Goal: Transaction & Acquisition: Subscribe to service/newsletter

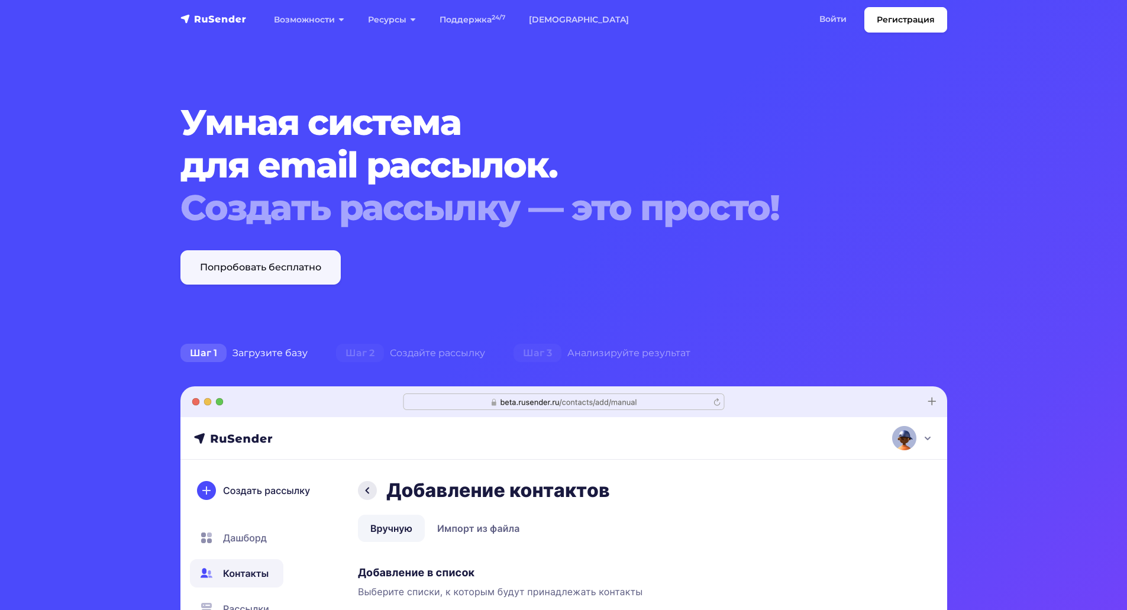
click at [271, 267] on link "Попробовать бесплатно" at bounding box center [260, 267] width 160 height 34
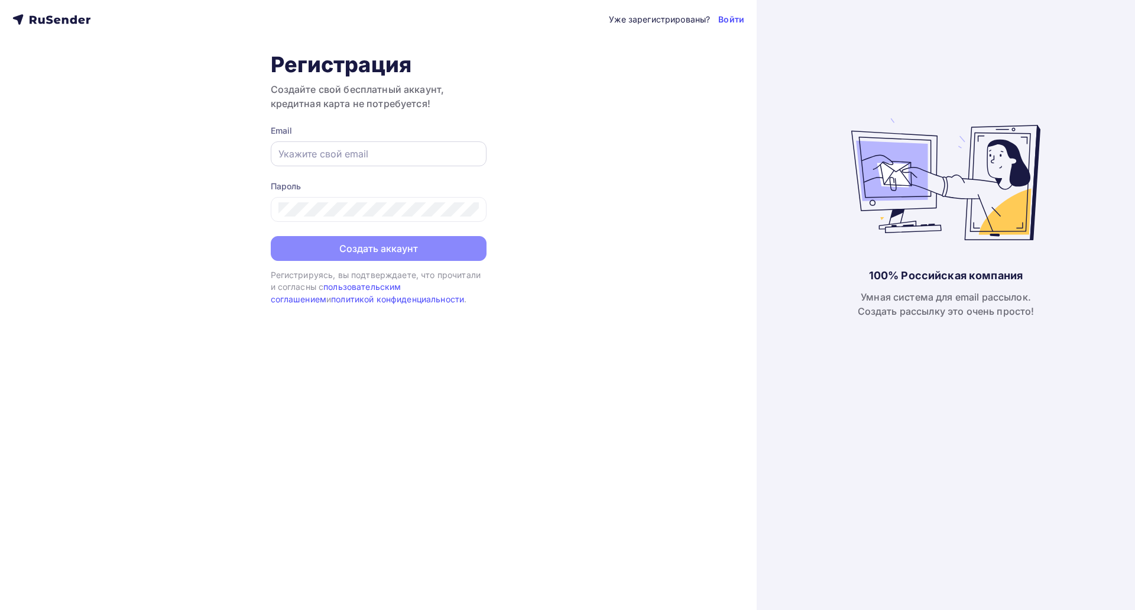
click at [371, 155] on input "text" at bounding box center [379, 154] width 200 height 14
type input "[EMAIL_ADDRESS][DOMAIN_NAME]"
click at [577, 183] on div "Уже зарегистрированы? Войти Регистрация Создайте свой бесплатный аккаунт, креди…" at bounding box center [378, 305] width 757 height 610
drag, startPoint x: 594, startPoint y: 173, endPoint x: 582, endPoint y: 167, distance: 13.8
click at [594, 173] on div "Уже зарегистрированы? Войти Регистрация Создайте свой бесплатный аккаунт, креди…" at bounding box center [378, 305] width 757 height 610
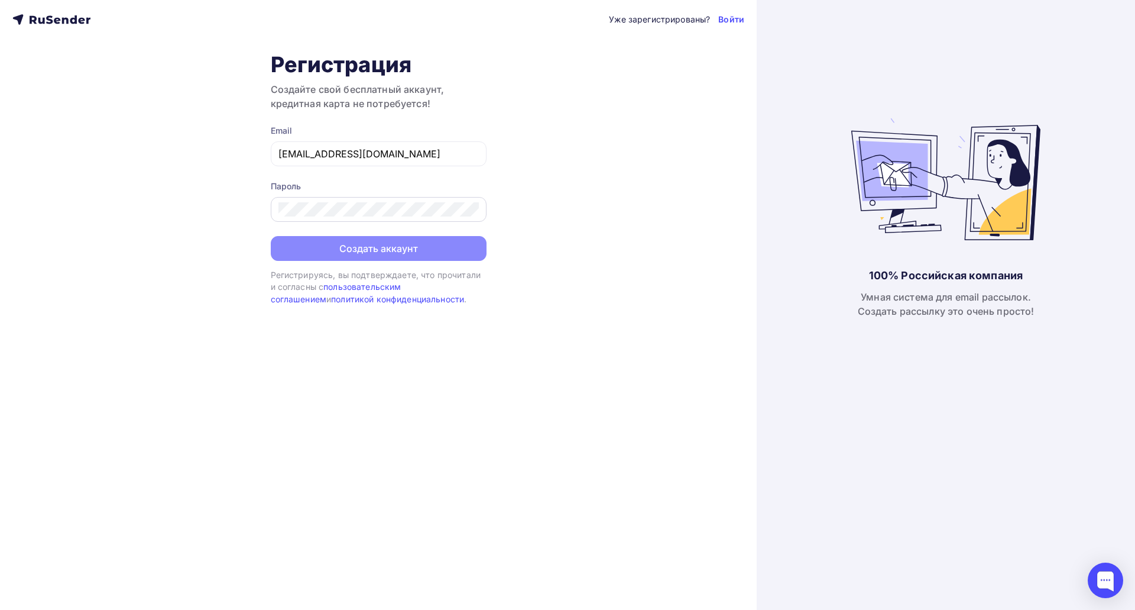
click at [357, 219] on div at bounding box center [379, 209] width 216 height 25
click at [599, 208] on div "Уже зарегистрированы? Войти Регистрация Создайте свой бесплатный аккаунт, креди…" at bounding box center [378, 305] width 757 height 610
click at [426, 260] on button "Создать аккаунт" at bounding box center [379, 249] width 216 height 25
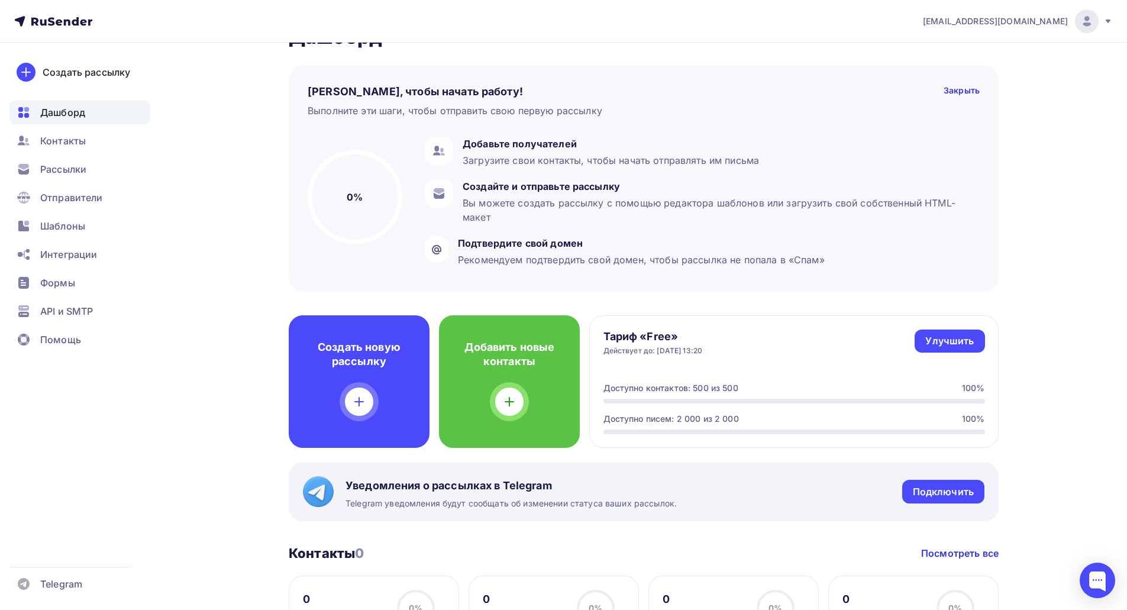
scroll to position [59, 0]
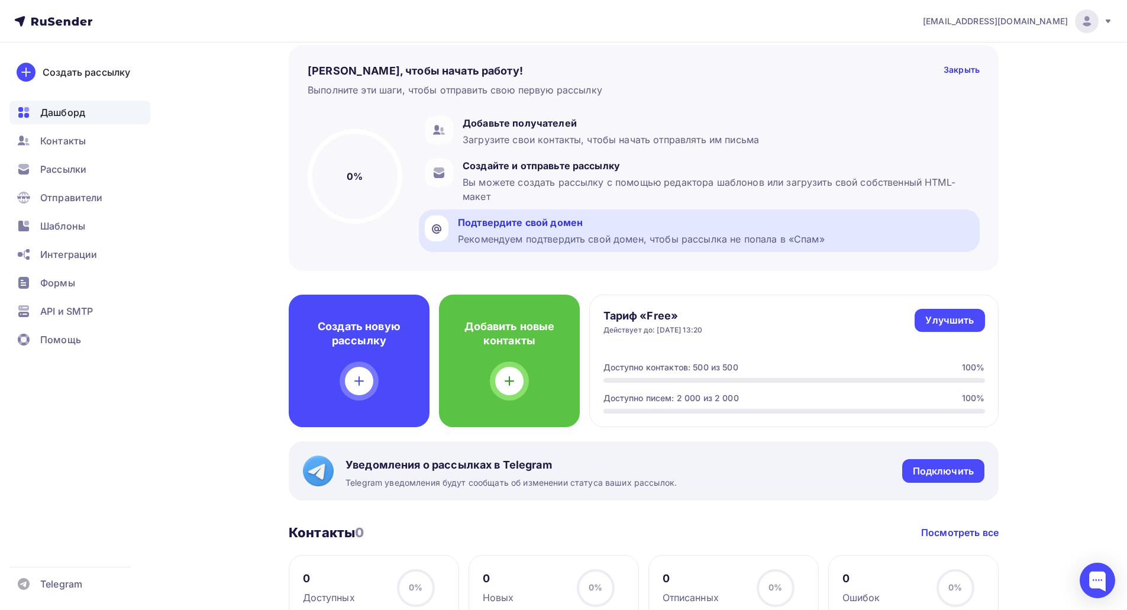
click at [523, 226] on div "Подтвердите свой домен" at bounding box center [641, 222] width 367 height 14
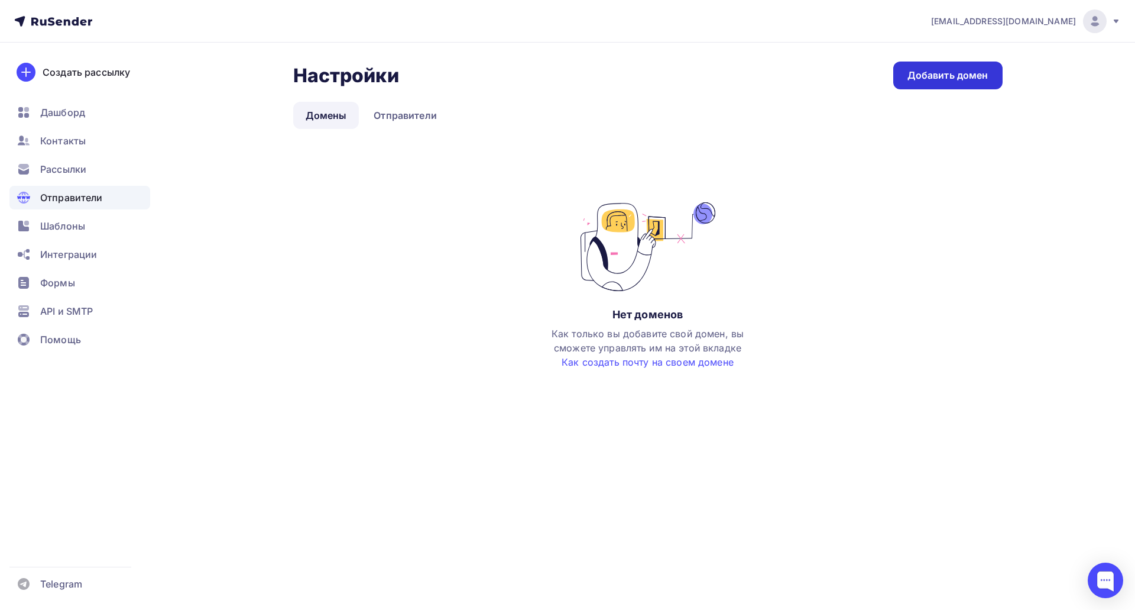
click at [924, 81] on div "Добавить домен" at bounding box center [948, 76] width 81 height 14
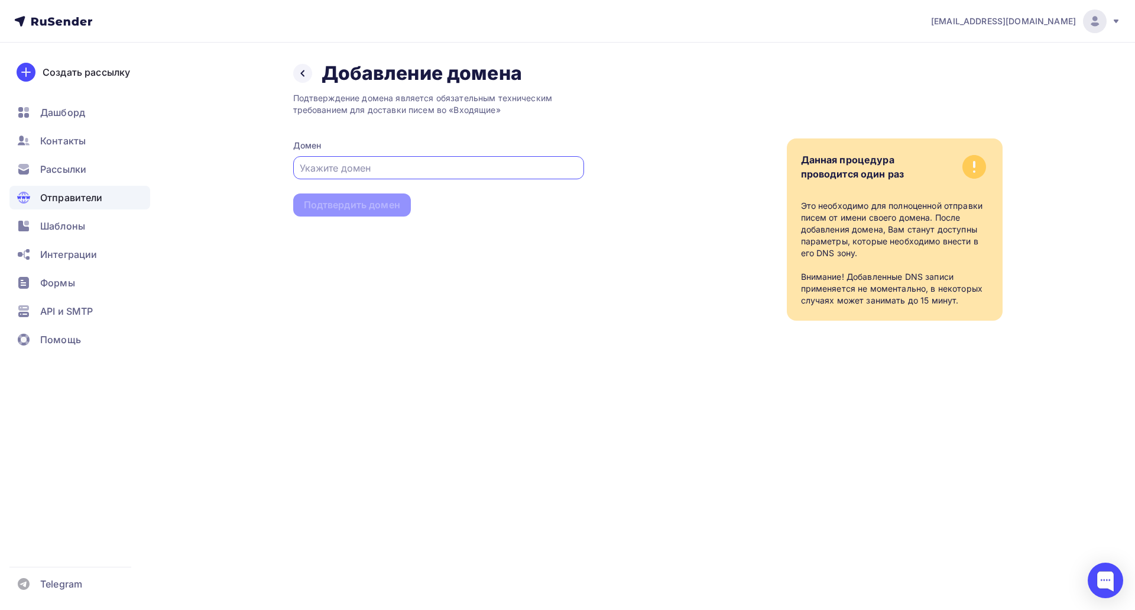
click at [402, 161] on input "text" at bounding box center [438, 168] width 277 height 14
type input "avecplaisir.ru"
click at [501, 280] on div "Подтверждение домена является обязательным техническим требованием для доставки…" at bounding box center [438, 202] width 291 height 235
click at [384, 209] on div "Подтвердить домен" at bounding box center [352, 205] width 96 height 14
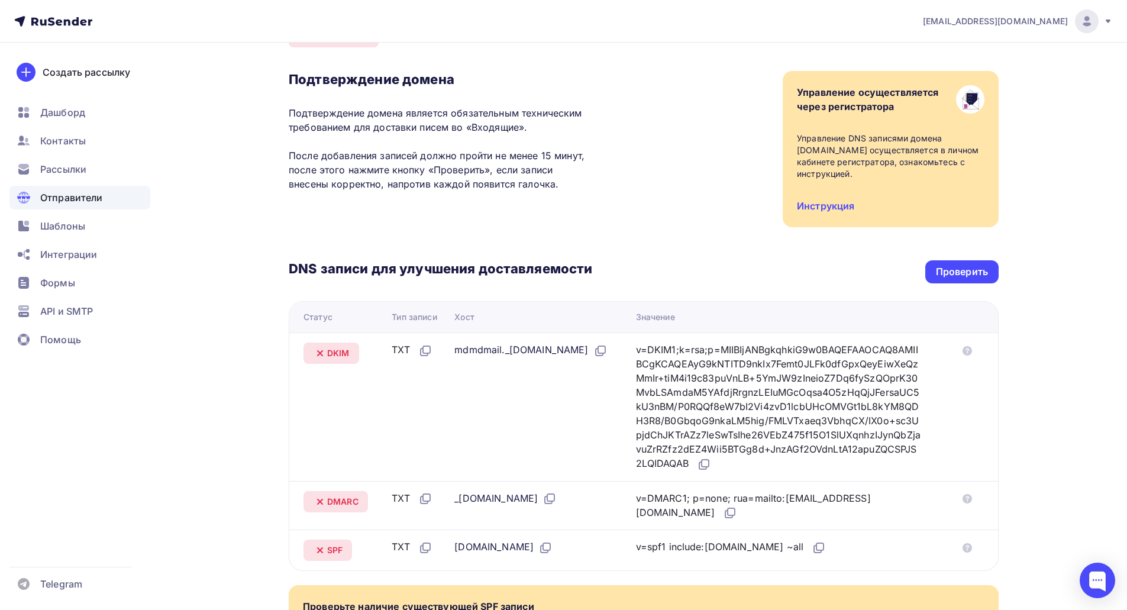
scroll to position [56, 0]
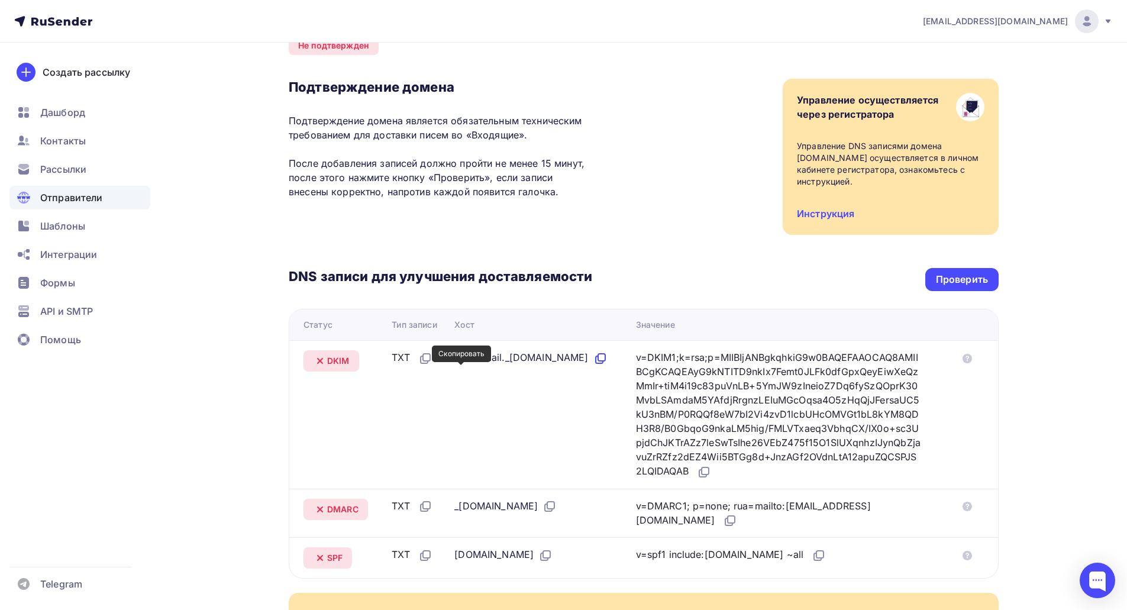
click at [593, 365] on icon at bounding box center [600, 358] width 14 height 14
click at [711, 477] on icon at bounding box center [704, 472] width 14 height 14
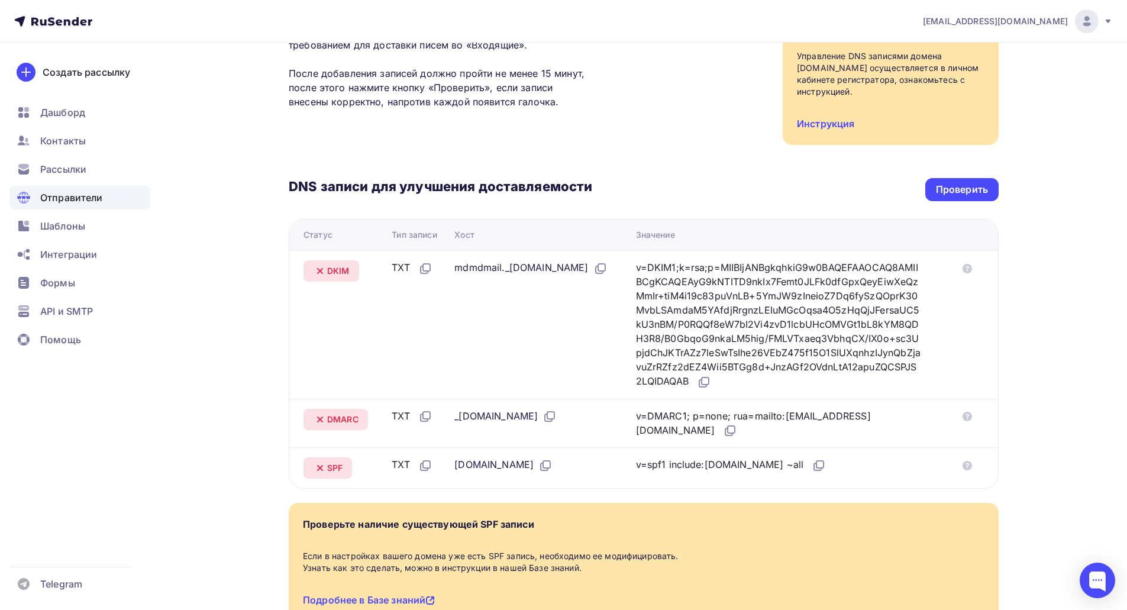
scroll to position [234, 0]
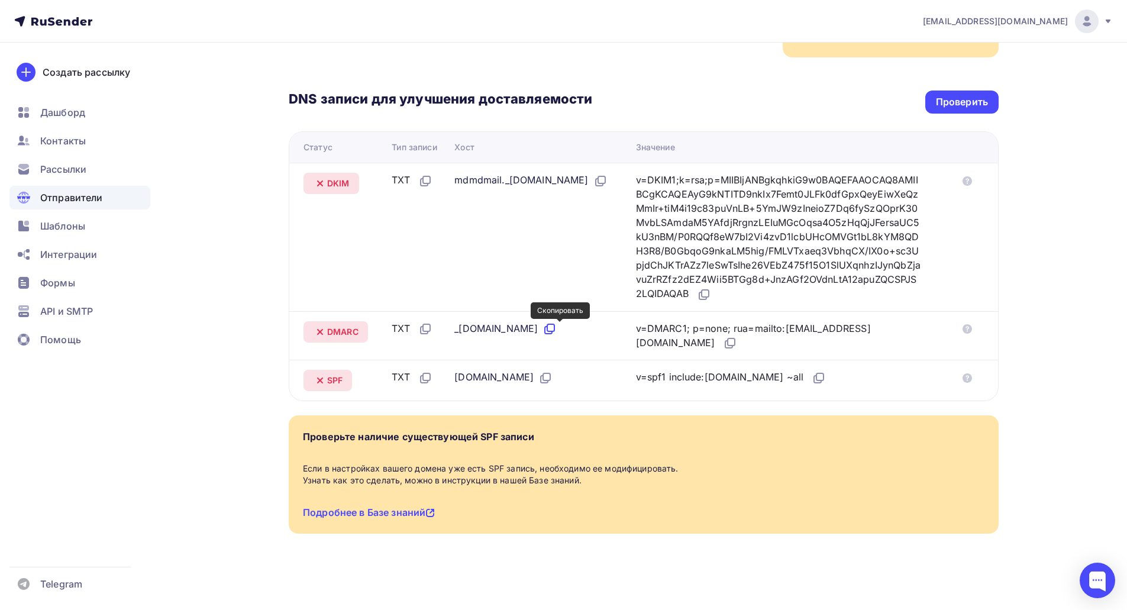
click at [554, 335] on icon at bounding box center [549, 329] width 14 height 14
click at [723, 340] on icon at bounding box center [730, 343] width 14 height 14
click at [422, 375] on icon at bounding box center [425, 378] width 14 height 14
click at [814, 376] on icon at bounding box center [817, 379] width 7 height 7
click at [994, 105] on div "Проверить" at bounding box center [961, 101] width 73 height 23
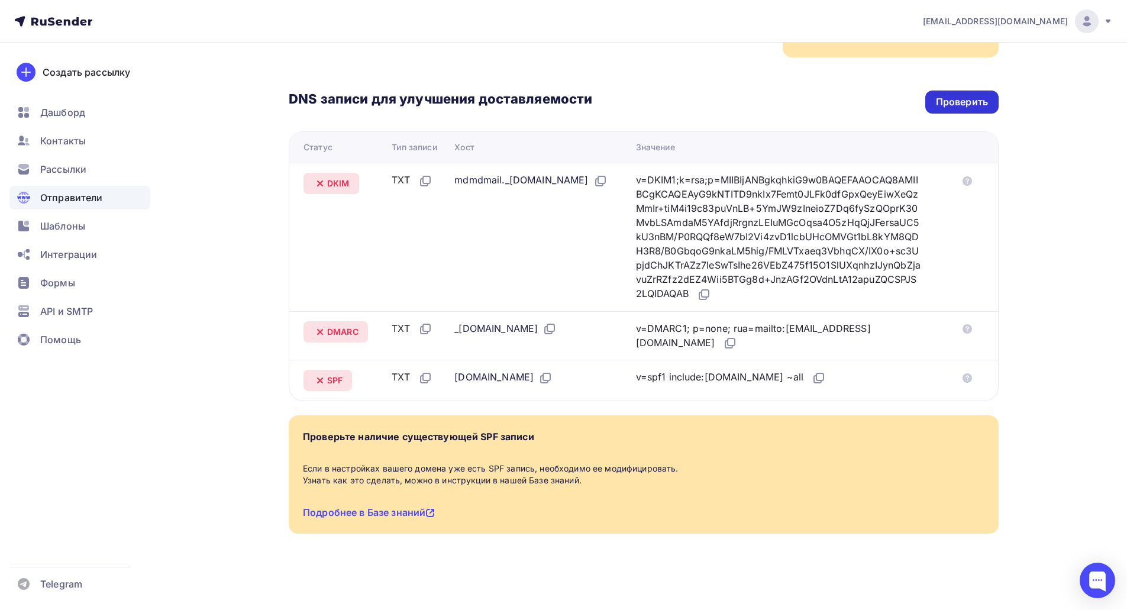
click at [960, 101] on div "Проверить" at bounding box center [962, 102] width 52 height 14
click at [968, 99] on div "Проверить" at bounding box center [962, 102] width 52 height 14
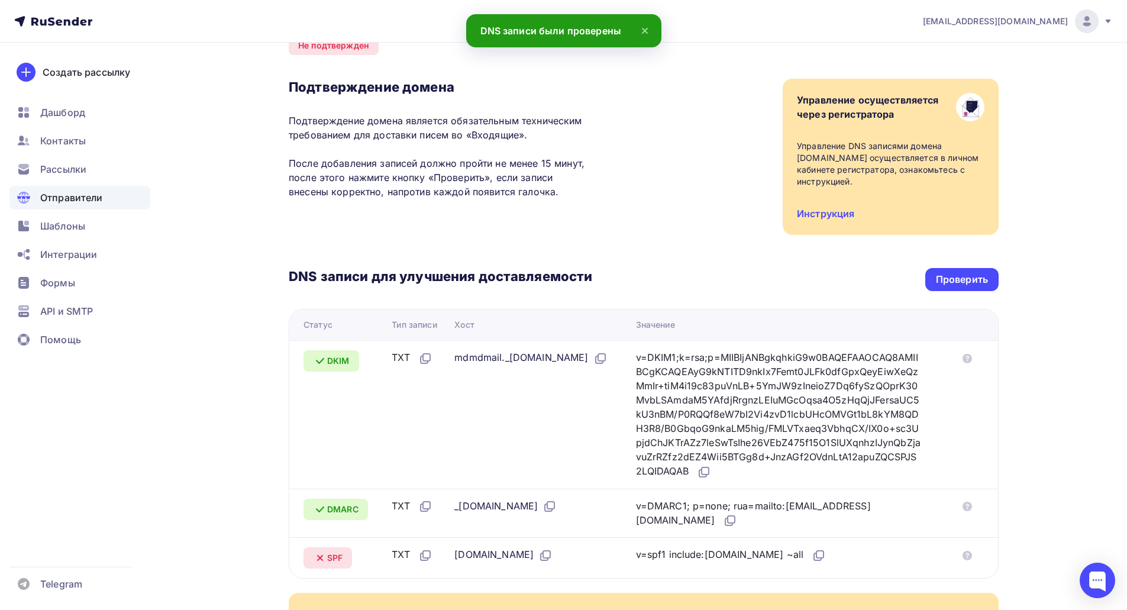
scroll to position [115, 0]
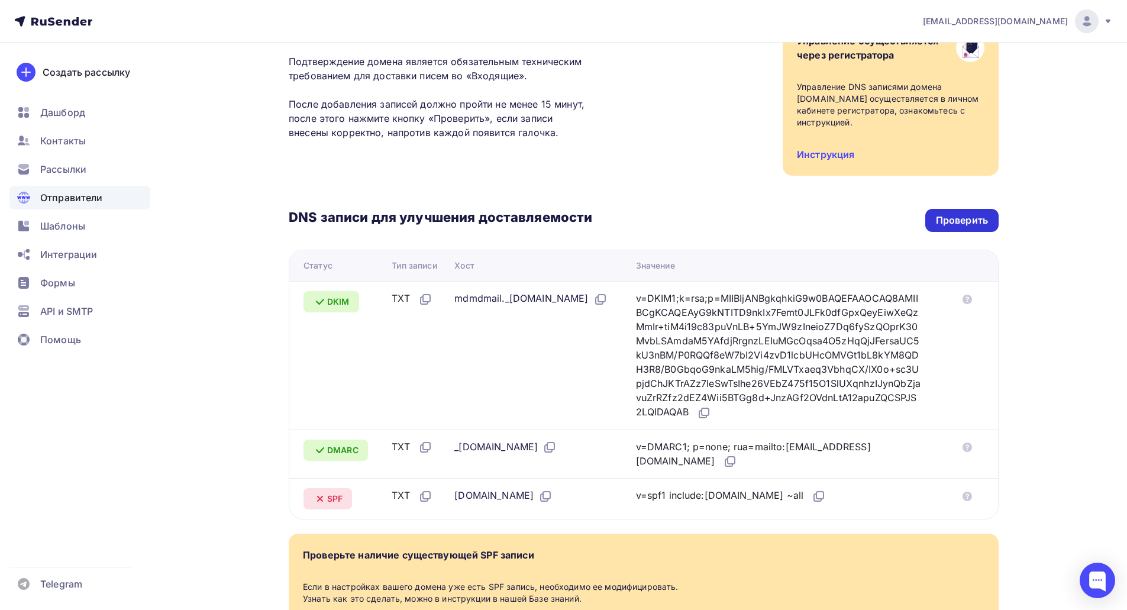
click at [947, 216] on div "Проверить" at bounding box center [962, 220] width 52 height 14
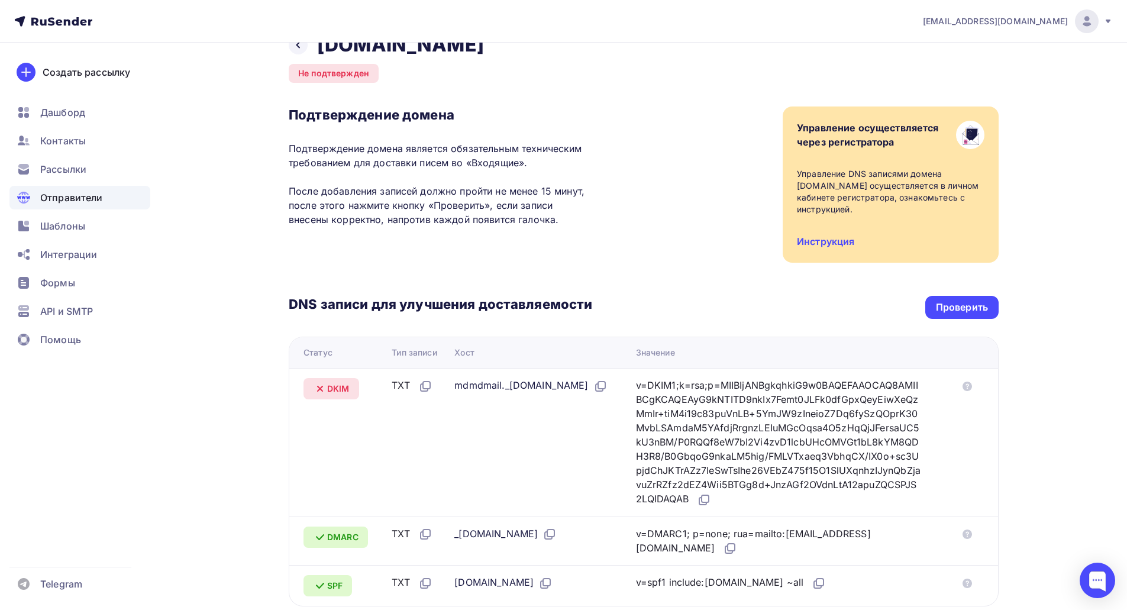
scroll to position [0, 0]
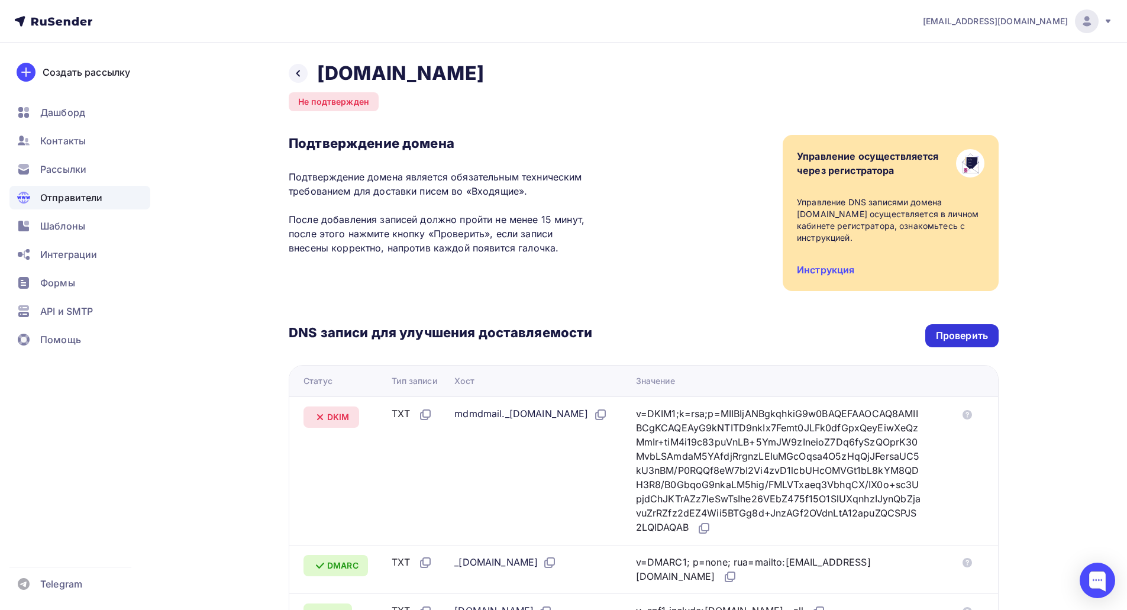
click at [955, 331] on div "Проверить" at bounding box center [962, 336] width 52 height 14
click at [302, 74] on icon at bounding box center [297, 73] width 9 height 9
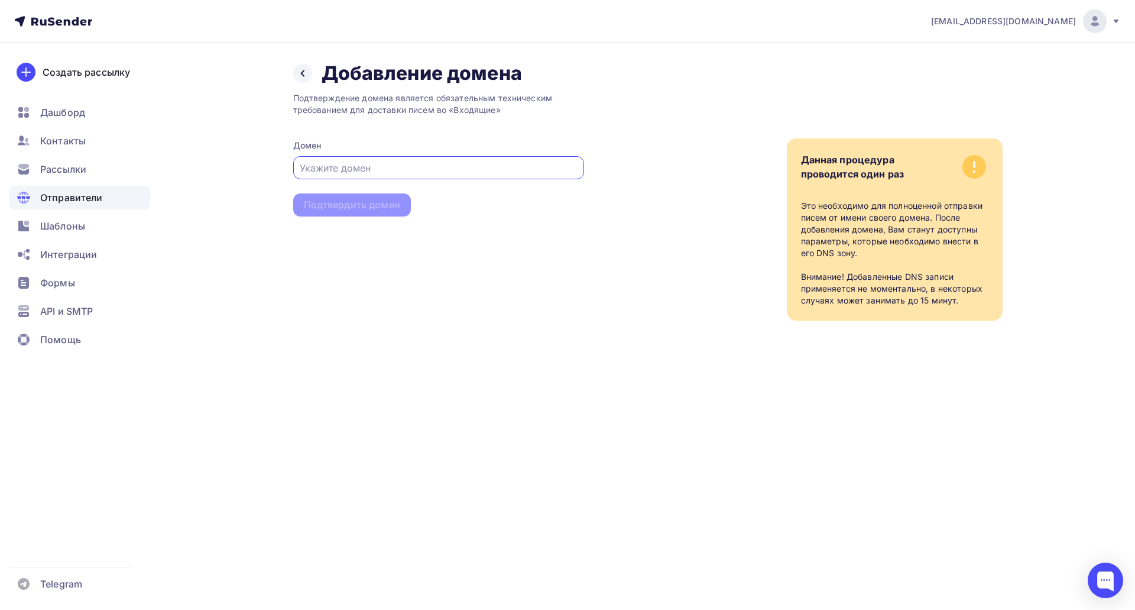
click at [406, 161] on input "text" at bounding box center [438, 168] width 277 height 14
type input "ф"
type input "avecplaisir.ru"
click at [379, 209] on div "Подтвердить домен" at bounding box center [352, 205] width 96 height 14
click at [365, 209] on div "Подтвердить домен" at bounding box center [352, 205] width 96 height 14
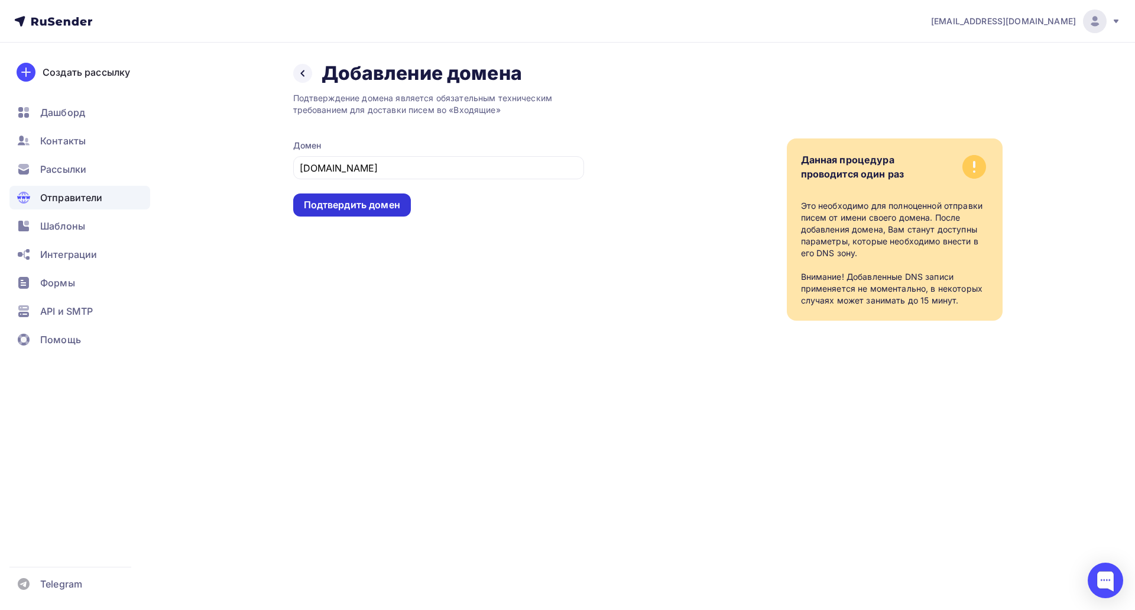
click at [379, 203] on div "Подтвердить домен" at bounding box center [352, 205] width 96 height 14
click at [86, 117] on div "Дашборд" at bounding box center [79, 113] width 141 height 24
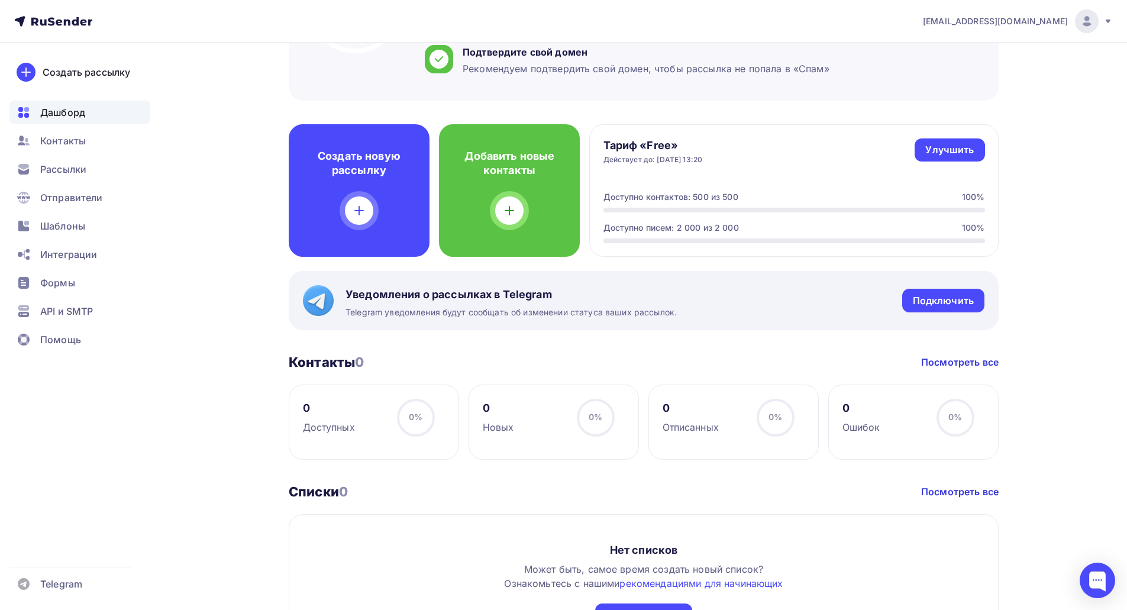
scroll to position [237, 0]
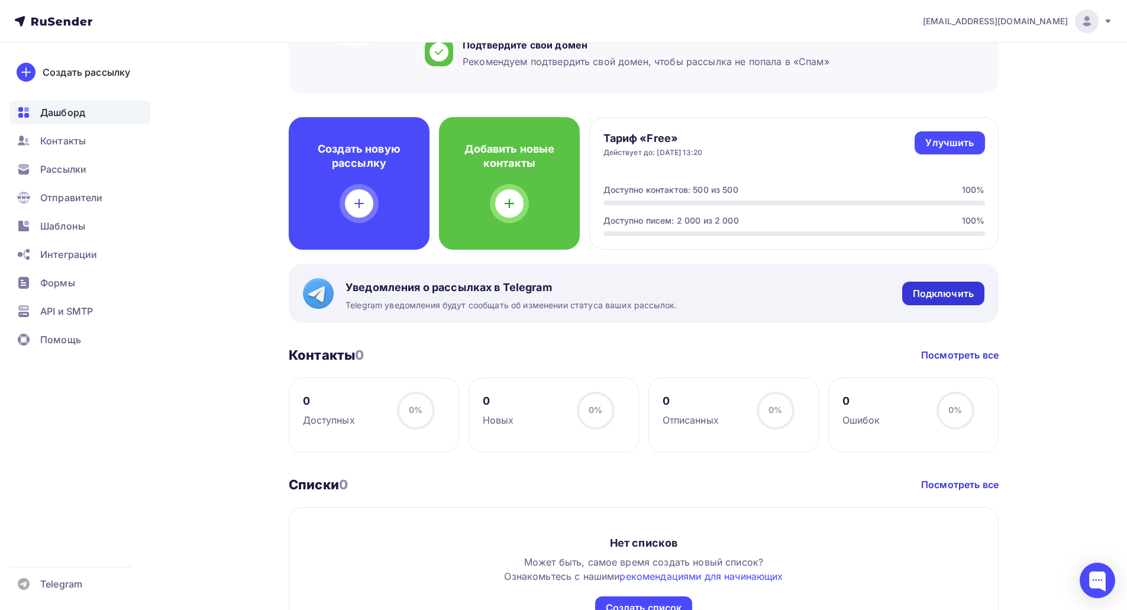
click at [935, 290] on div "Подключить" at bounding box center [942, 294] width 61 height 14
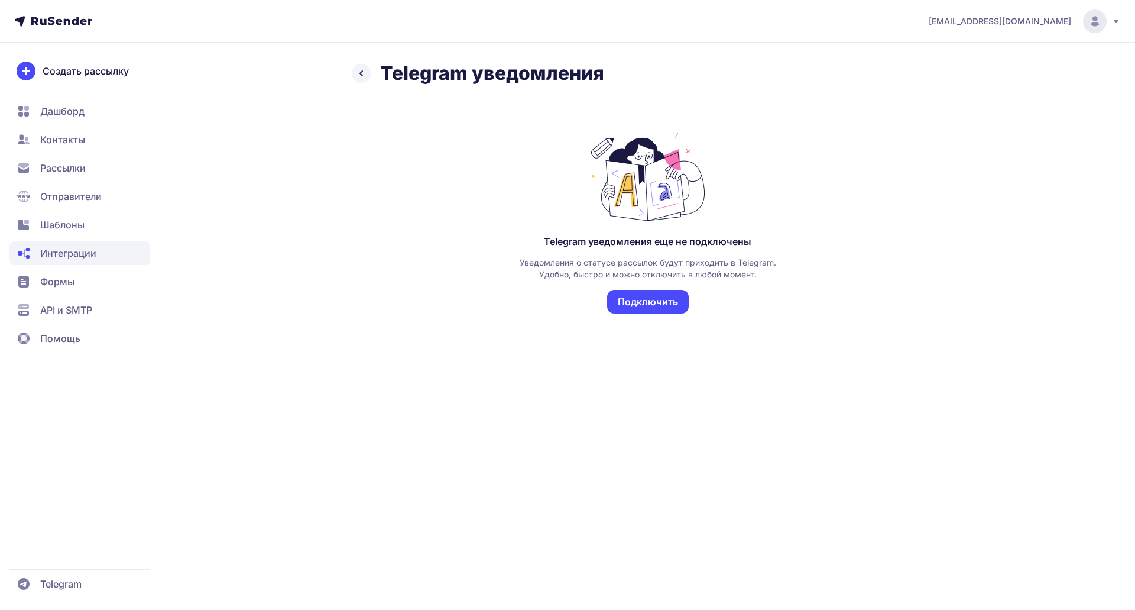
click at [660, 302] on button "Подключить" at bounding box center [648, 302] width 82 height 24
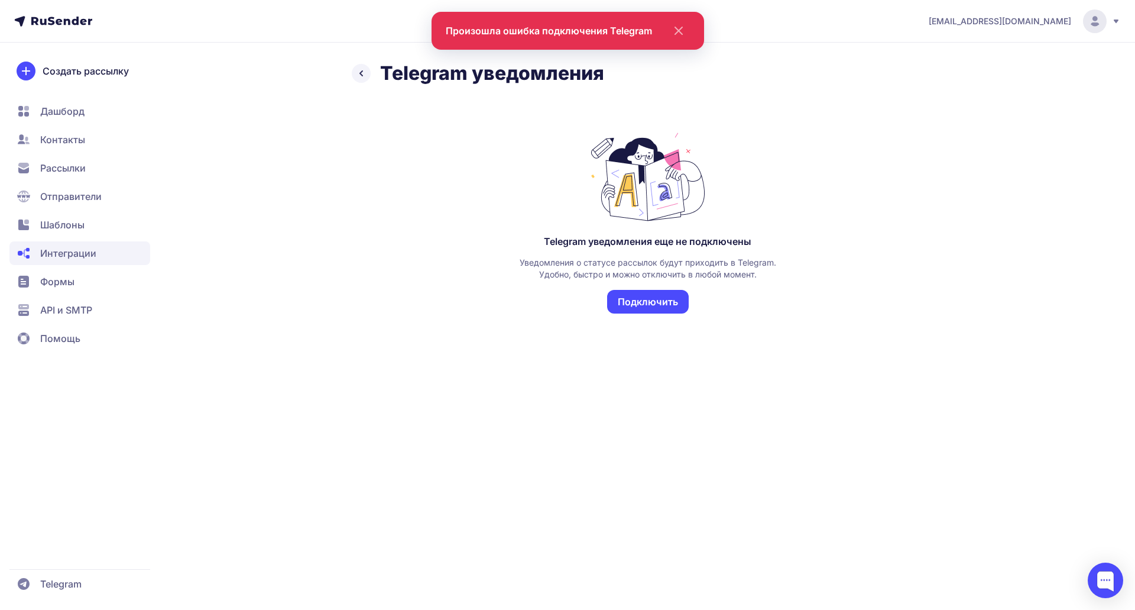
click at [640, 299] on button "Подключить" at bounding box center [648, 302] width 82 height 24
click at [358, 69] on icon at bounding box center [361, 73] width 14 height 14
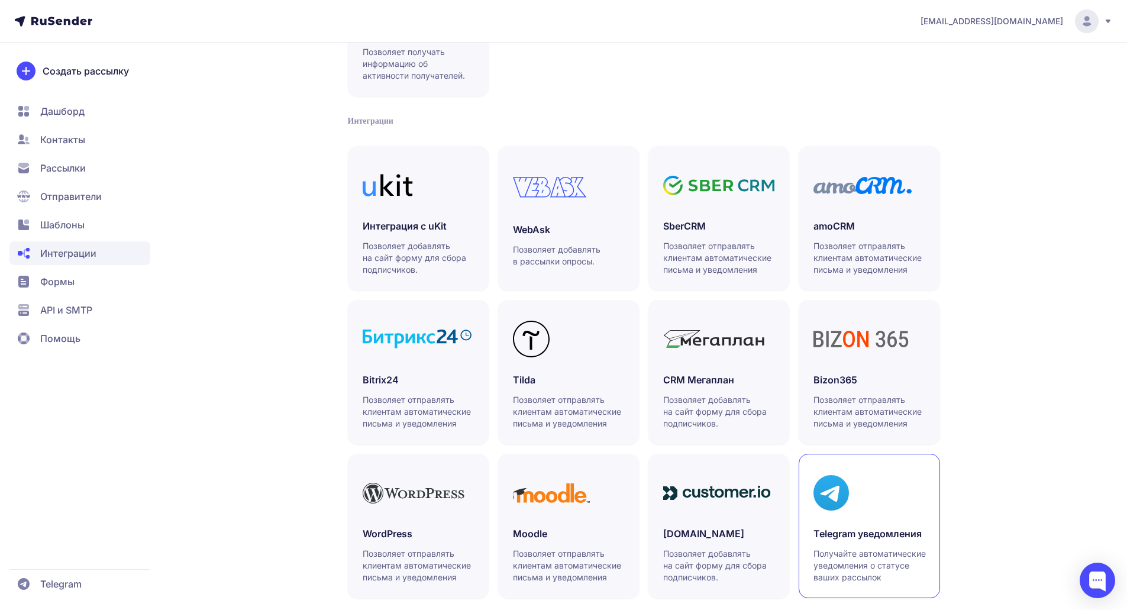
scroll to position [203, 0]
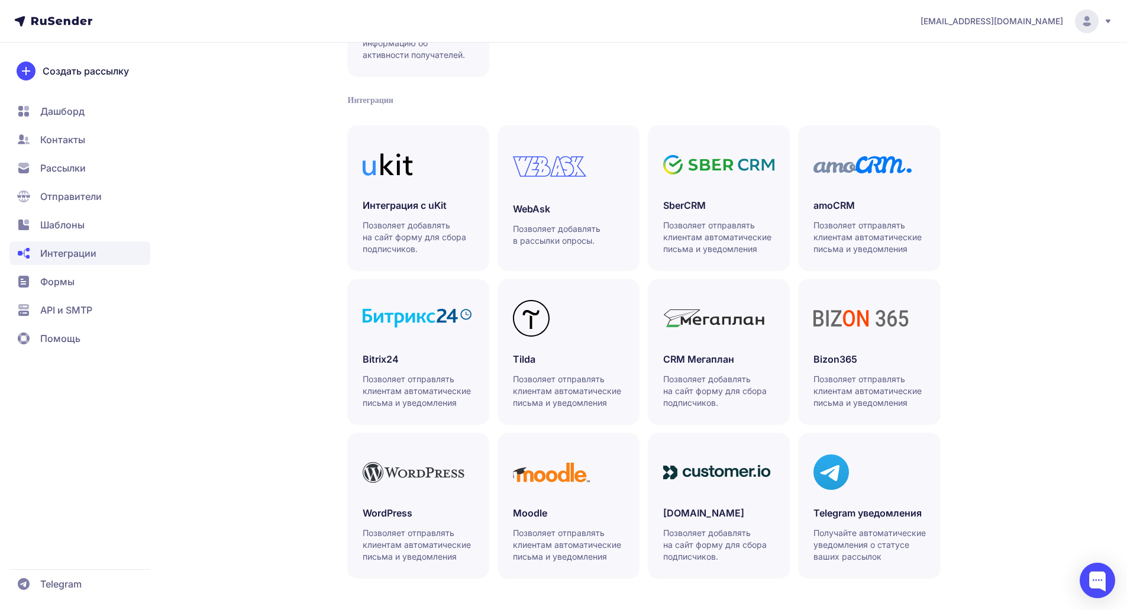
click at [50, 109] on span "Дашборд" at bounding box center [62, 111] width 44 height 14
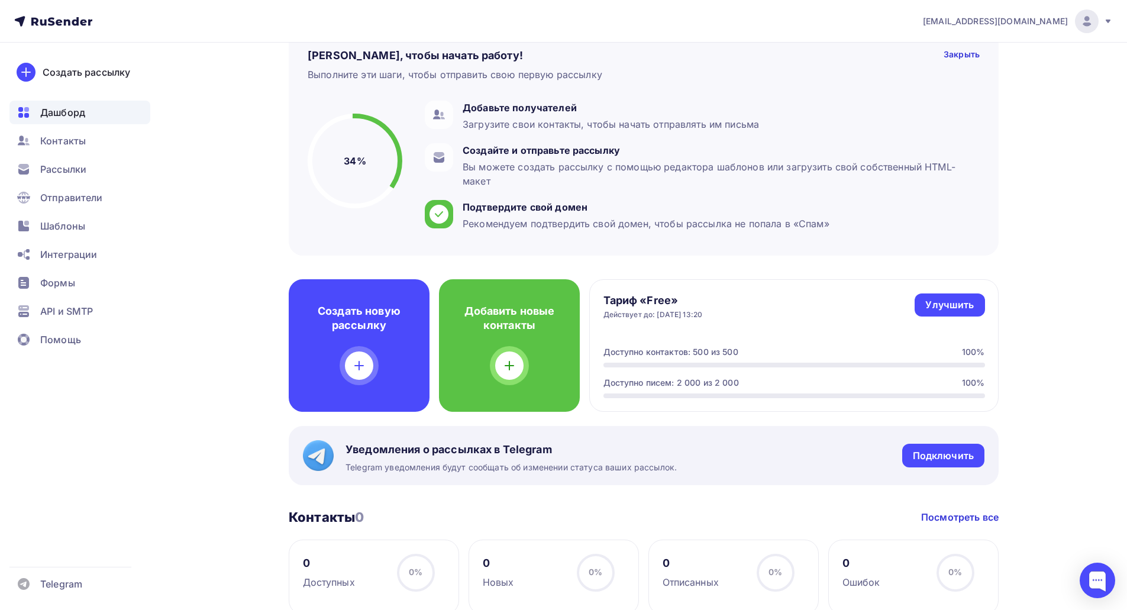
scroll to position [59, 0]
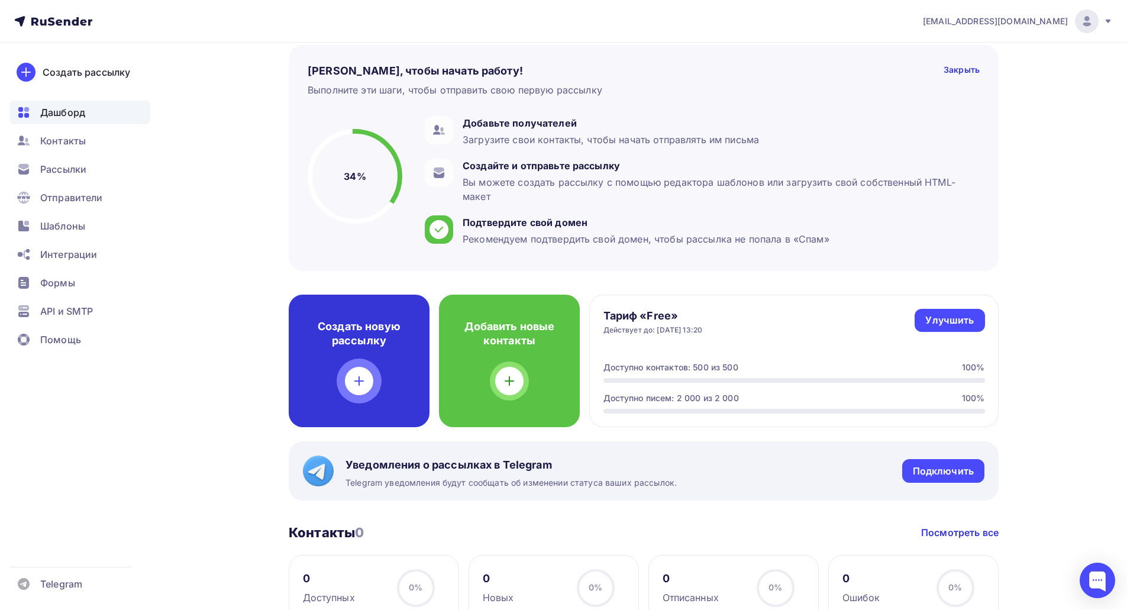
click at [381, 348] on div "Создать новую рассылку" at bounding box center [359, 360] width 141 height 132
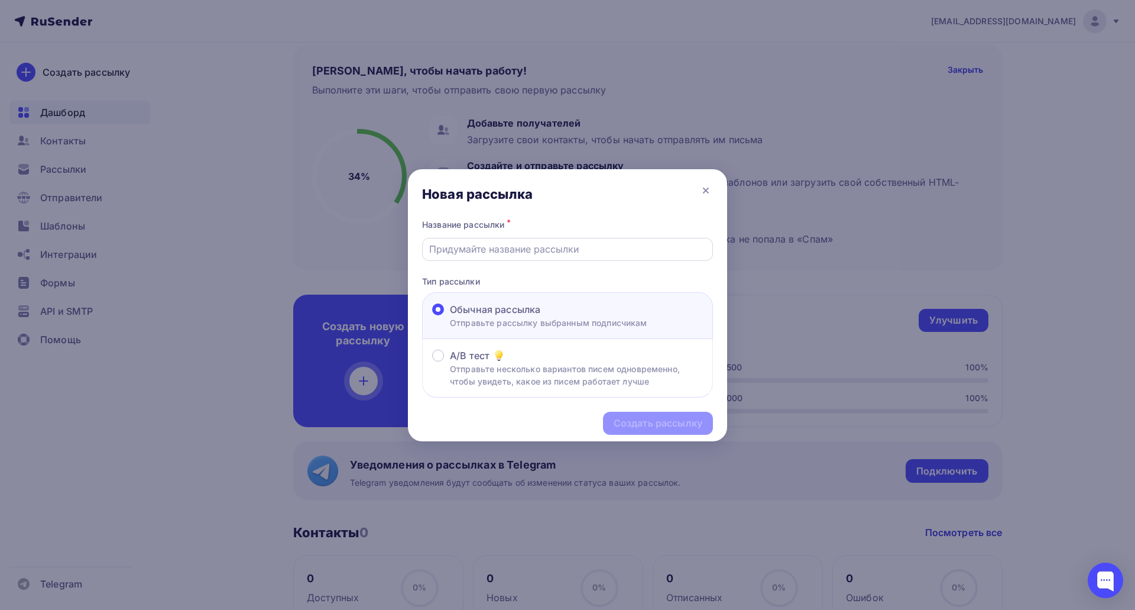
click at [530, 242] on input "text" at bounding box center [567, 249] width 277 height 14
type input "Кофейни 06.10"
click at [639, 424] on div "Создать рассылку" at bounding box center [658, 423] width 89 height 14
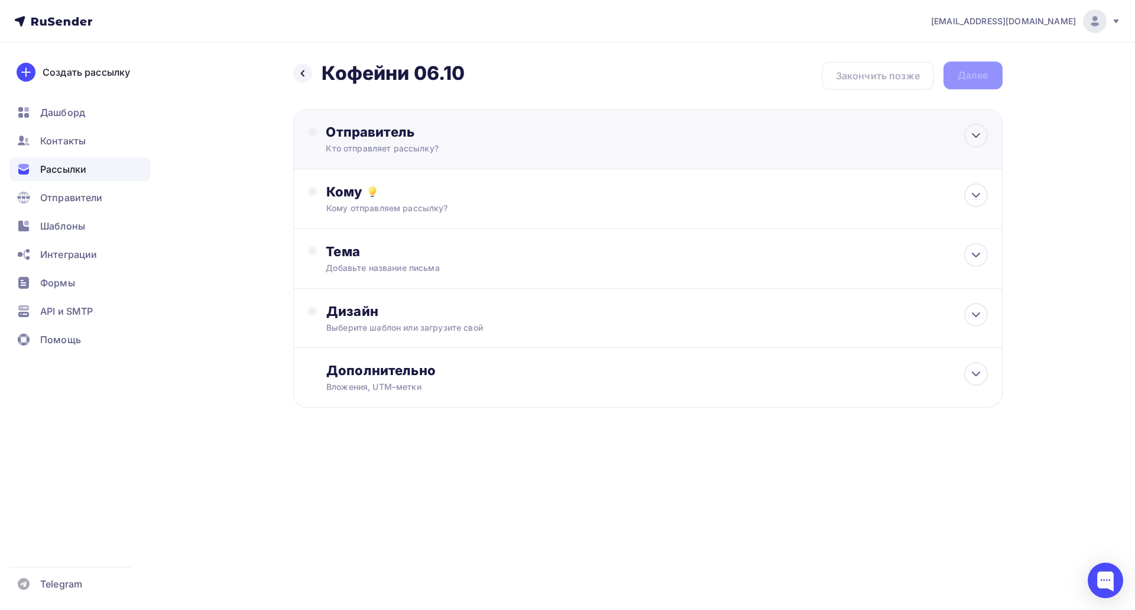
click at [457, 155] on div "Отправитель Кто отправляет рассылку? Email * sales@avecplaisir.ru sales@avecpla…" at bounding box center [648, 139] width 710 height 60
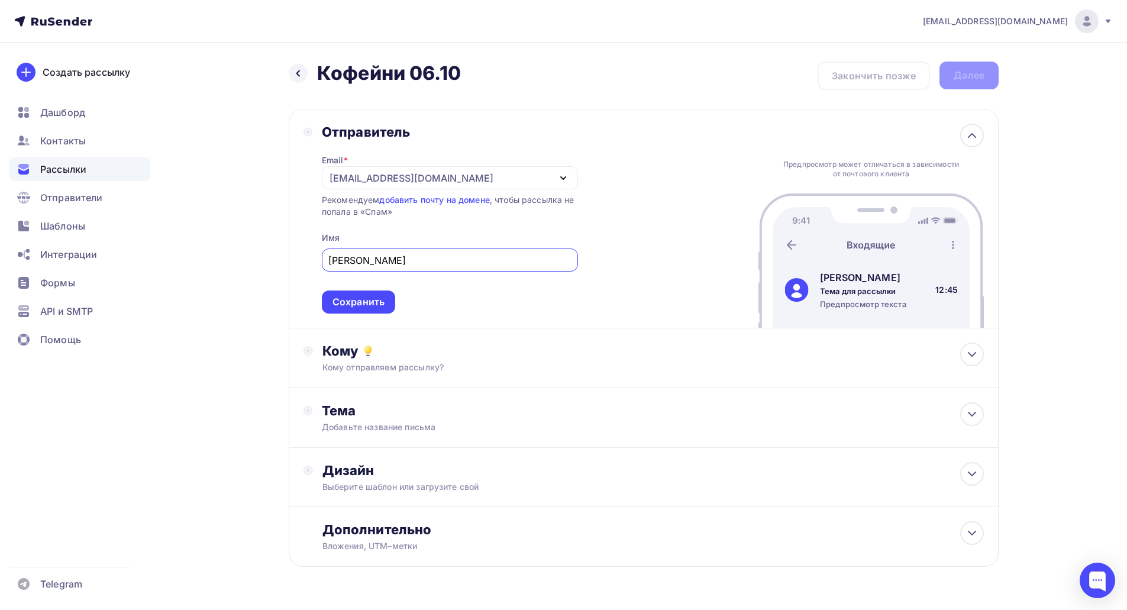
type input "[PERSON_NAME]"
click at [374, 299] on div "Сохранить" at bounding box center [358, 302] width 52 height 14
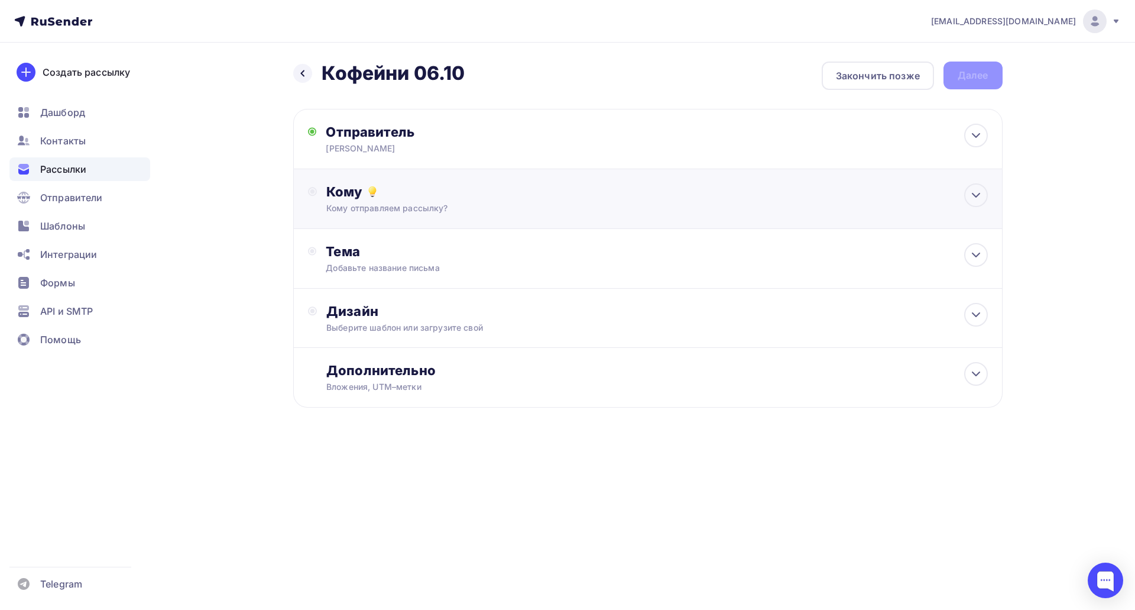
click at [441, 195] on div "Кому" at bounding box center [656, 191] width 661 height 17
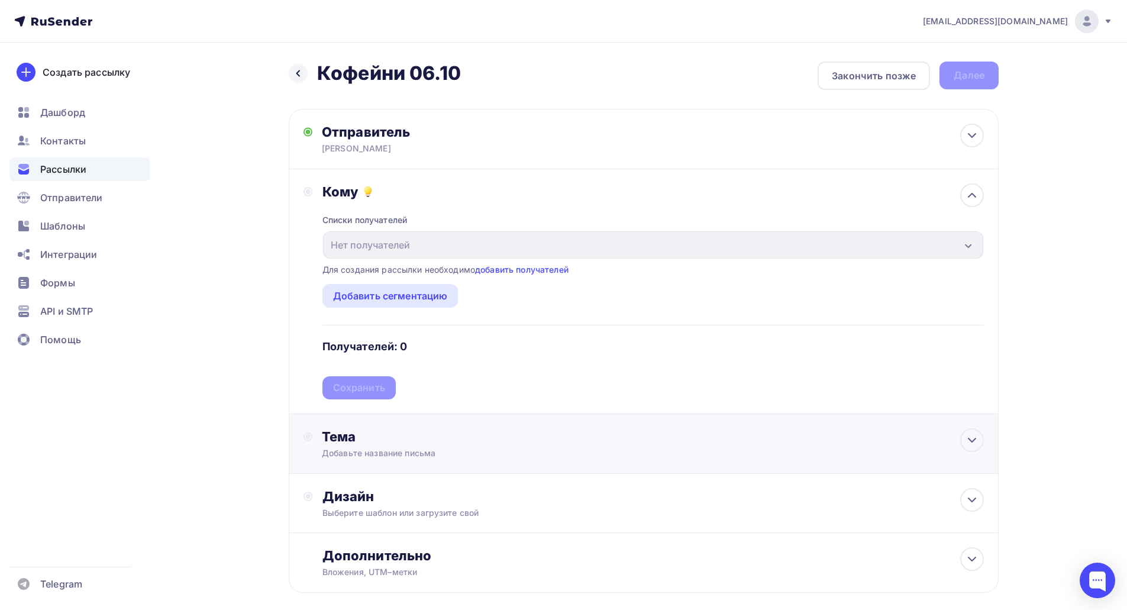
click at [443, 428] on div "Тема" at bounding box center [439, 436] width 234 height 17
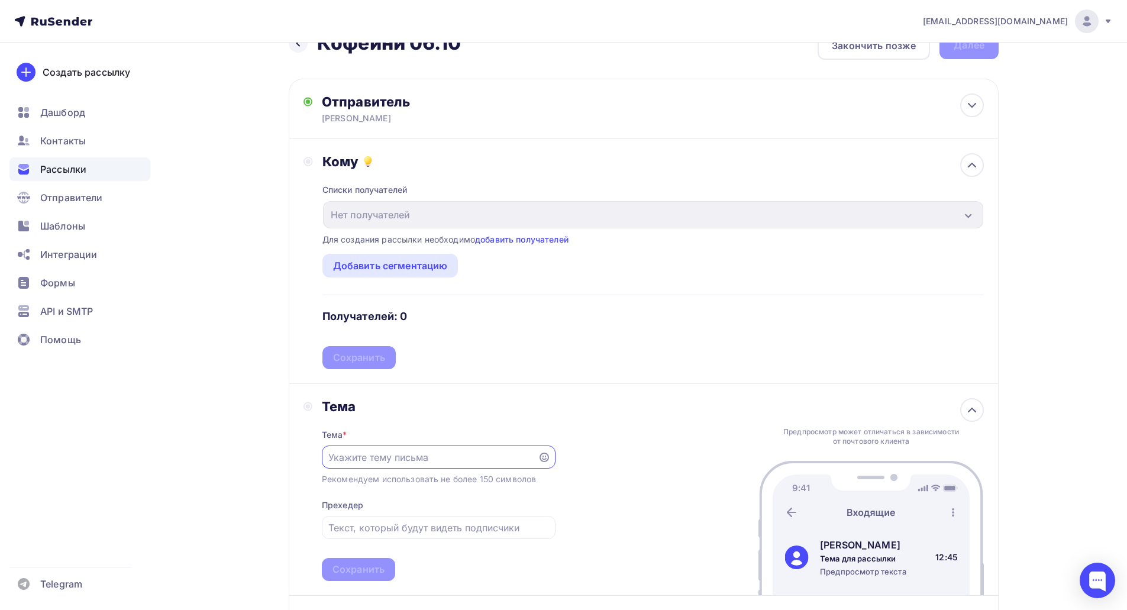
scroll to position [118, 0]
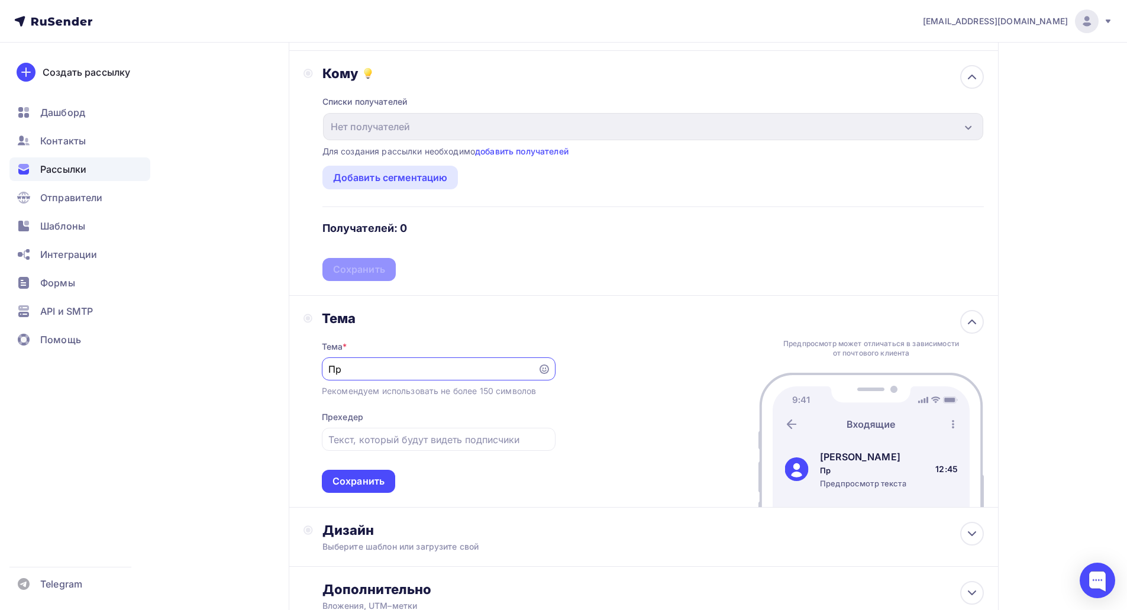
drag, startPoint x: 358, startPoint y: 362, endPoint x: 279, endPoint y: 368, distance: 78.8
click at [279, 367] on div "Назад Кофейни 06.10 Кофейни 06.10 Закончить позже Далее Отправитель Денис Красн…" at bounding box center [563, 313] width 969 height 778
paste input "едложение о сотрудничестве в продаже премиального шоколада и какао."
type input "Предложение о сотрудничестве в продаже премиального шоколада и какао."
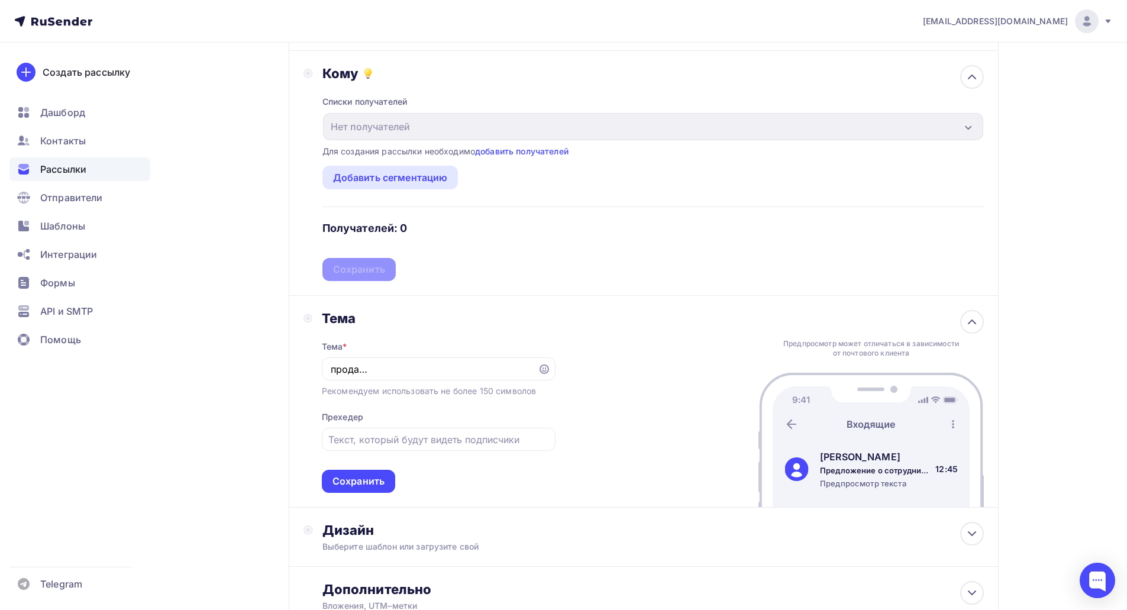
click at [645, 326] on div "Тема Тема * Предложение о сотрудничестве в продаже премиального шоколада и кака…" at bounding box center [644, 402] width 710 height 212
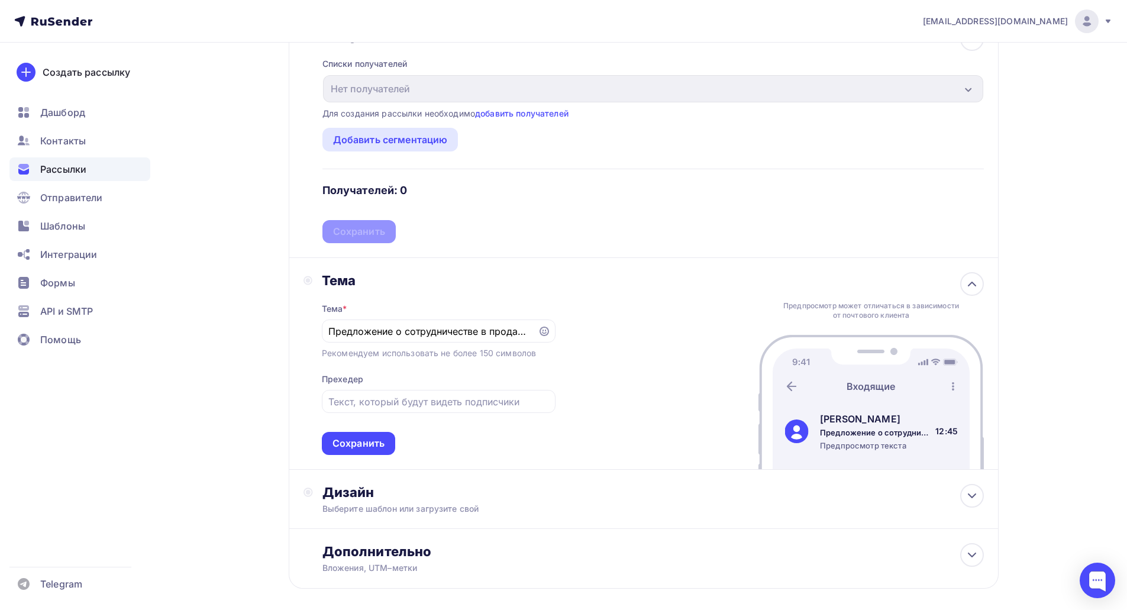
scroll to position [177, 0]
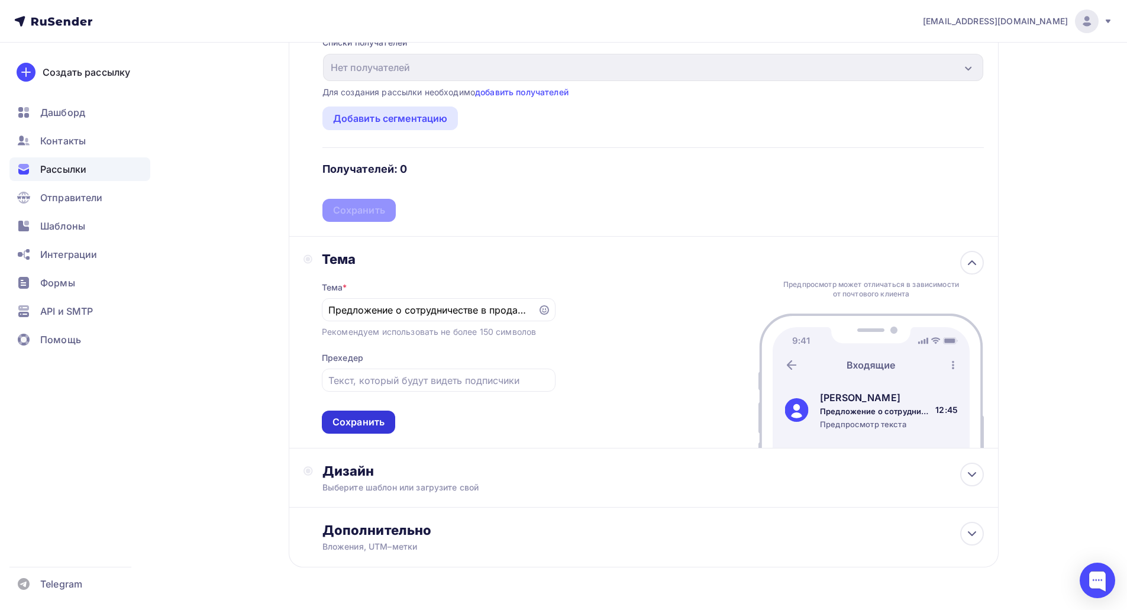
click at [378, 423] on div "Сохранить" at bounding box center [358, 422] width 52 height 14
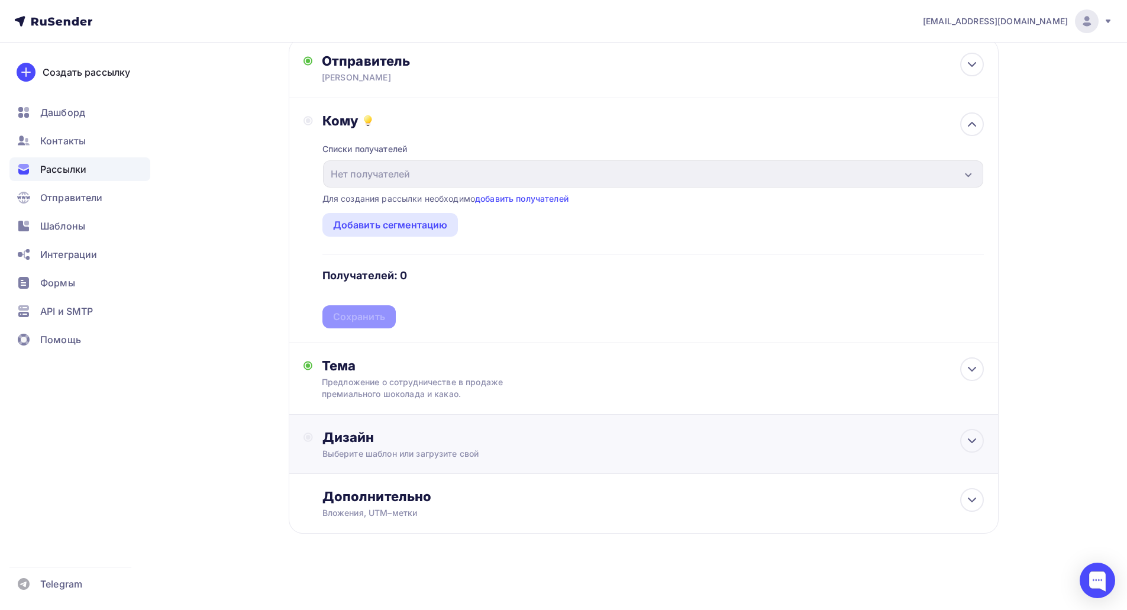
click at [500, 445] on div "Дизайн" at bounding box center [652, 437] width 661 height 17
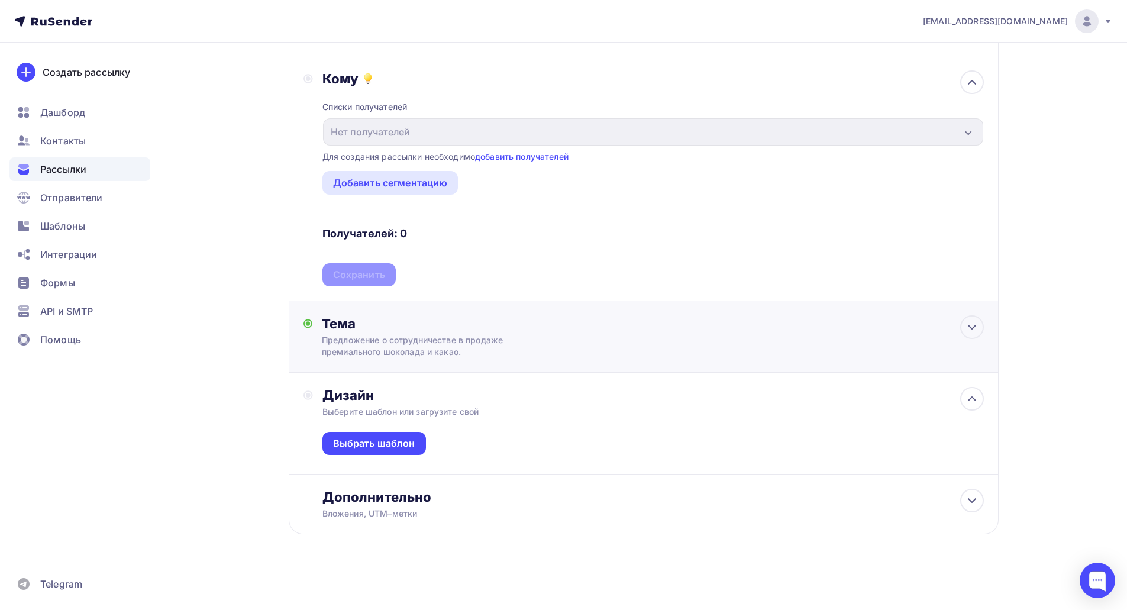
scroll to position [114, 0]
click at [403, 440] on div "Выбрать шаблон" at bounding box center [374, 443] width 82 height 14
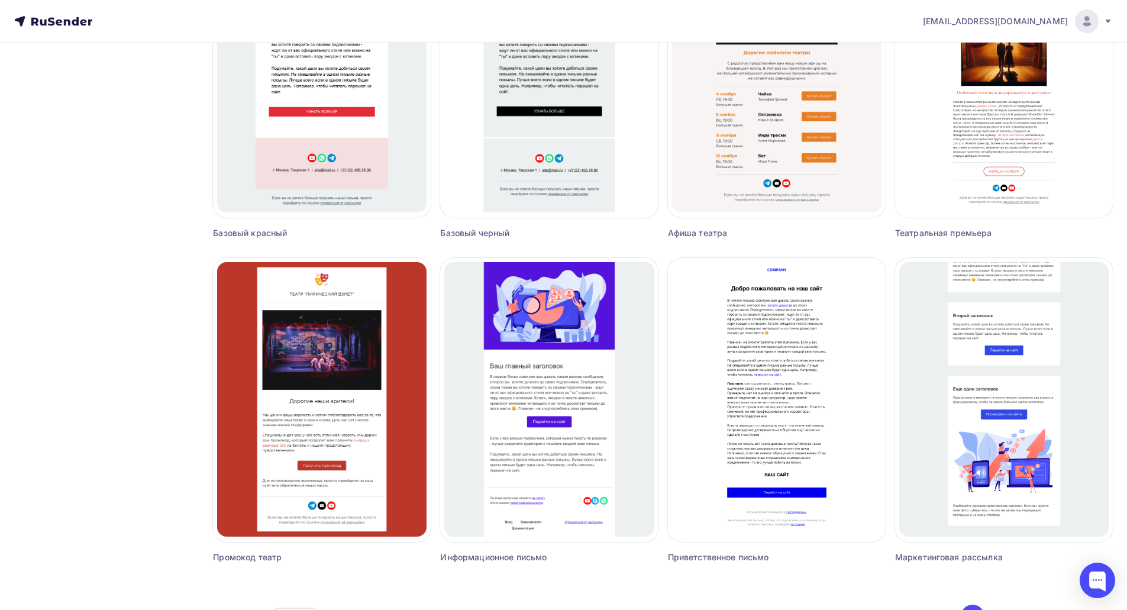
scroll to position [603, 0]
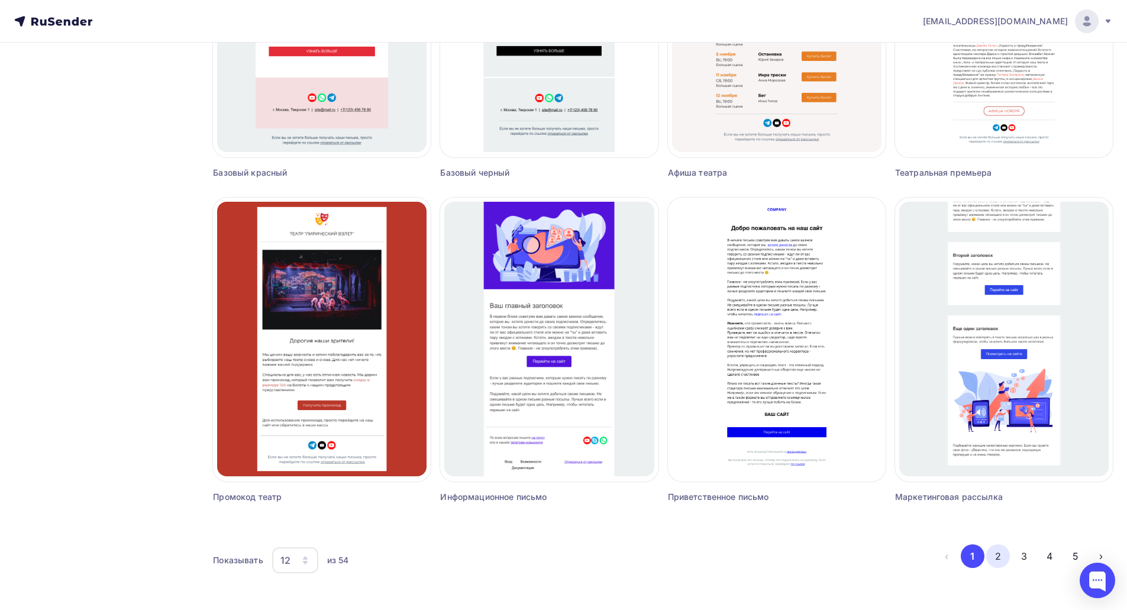
click at [995, 554] on button "2" at bounding box center [998, 556] width 24 height 24
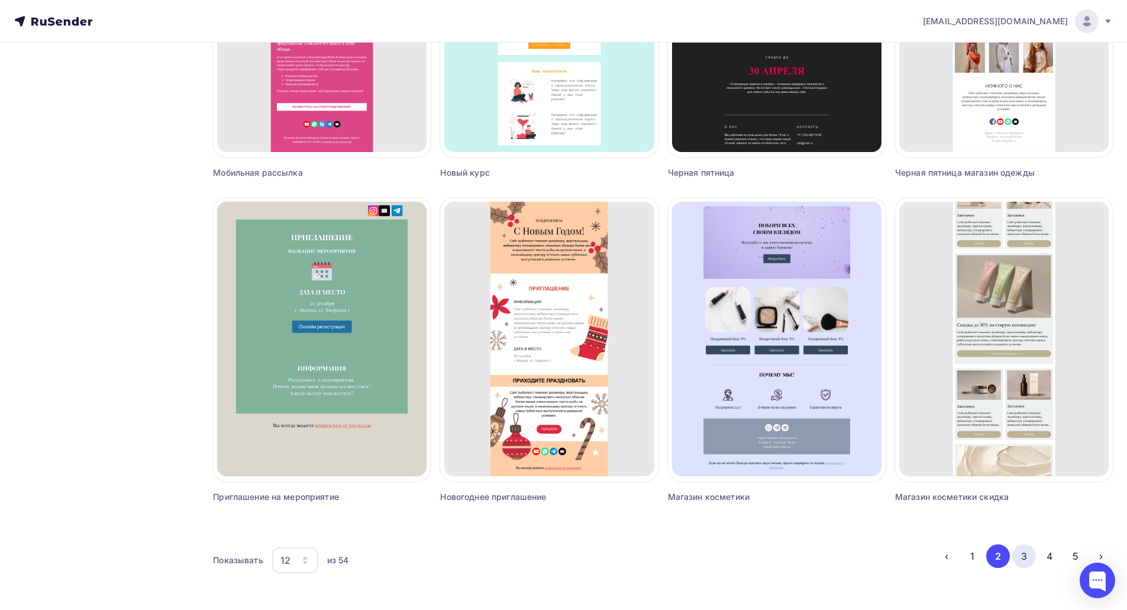
click at [1028, 559] on button "3" at bounding box center [1024, 556] width 24 height 24
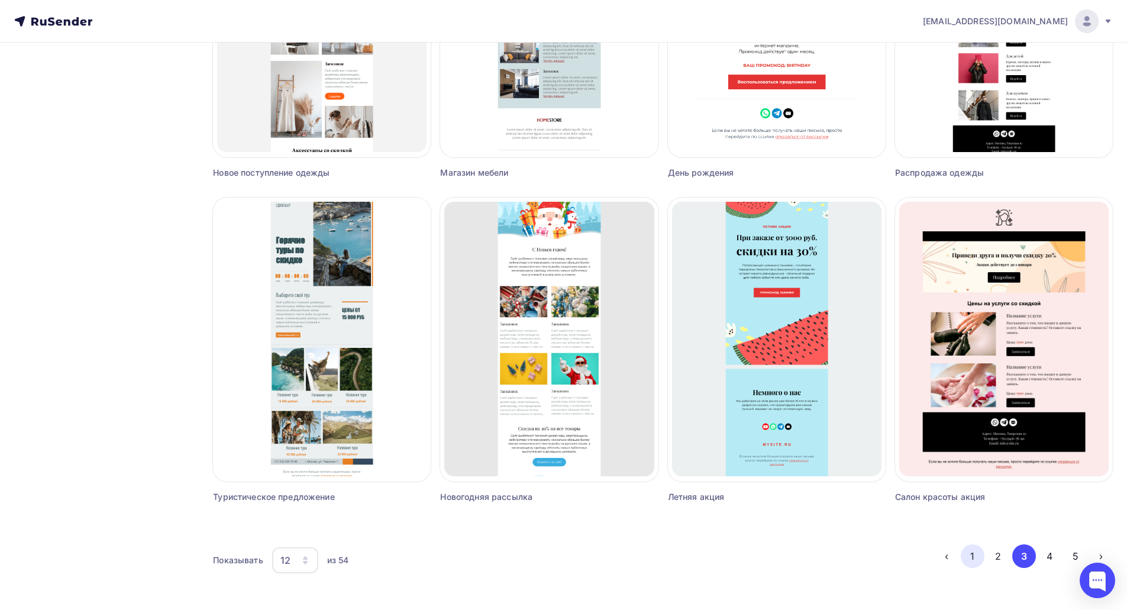
click at [967, 554] on button "1" at bounding box center [972, 556] width 24 height 24
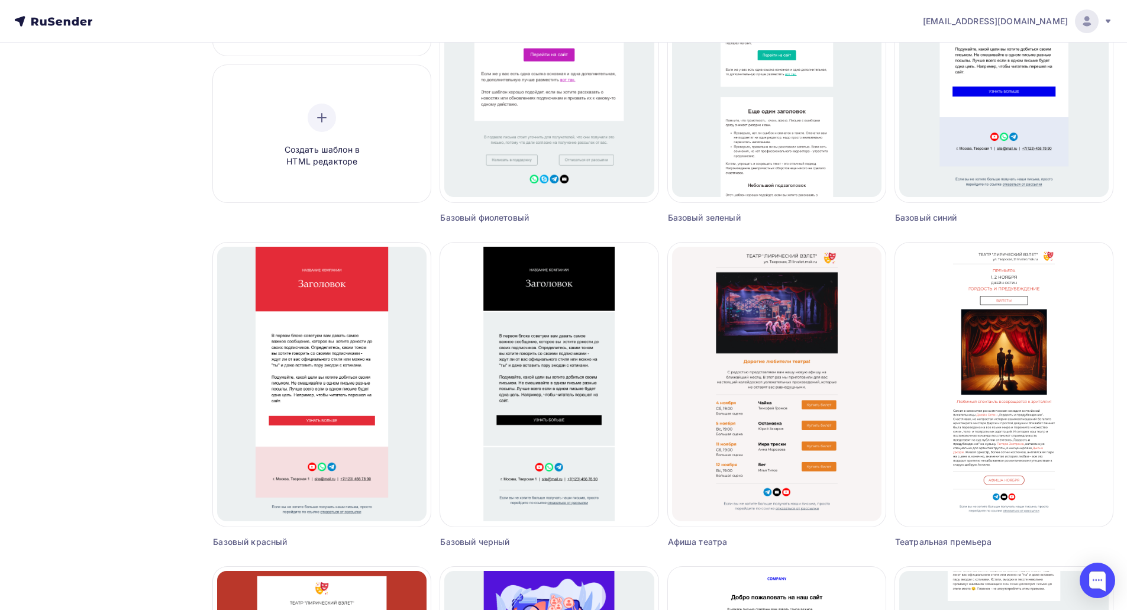
scroll to position [237, 0]
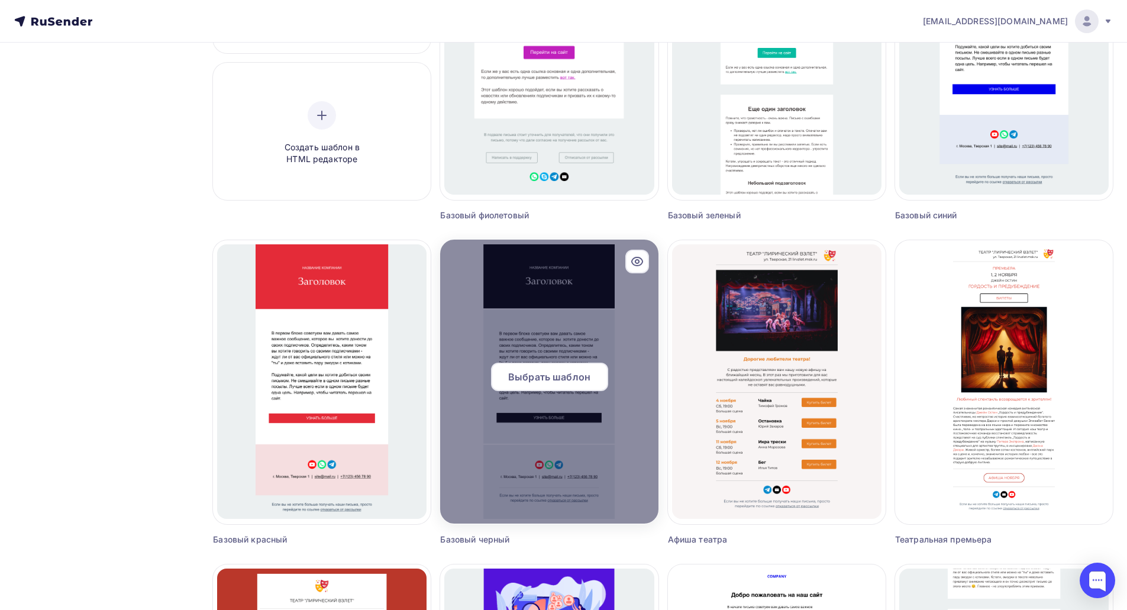
click at [626, 404] on div at bounding box center [549, 381] width 218 height 284
click at [639, 264] on icon at bounding box center [637, 261] width 14 height 14
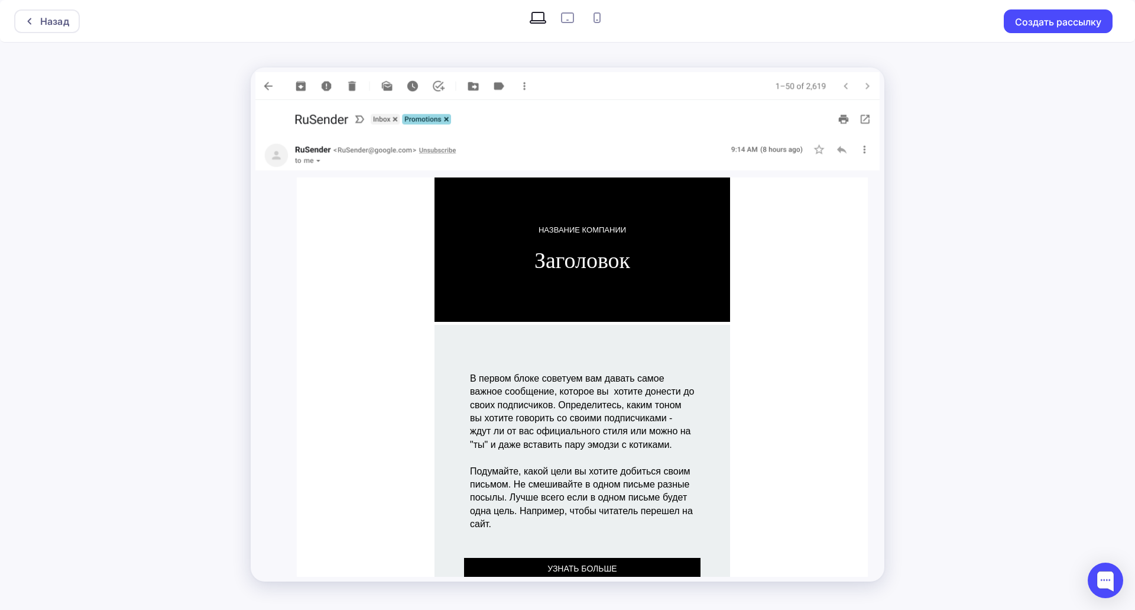
click at [567, 15] on icon at bounding box center [567, 17] width 19 height 19
radio input "true"
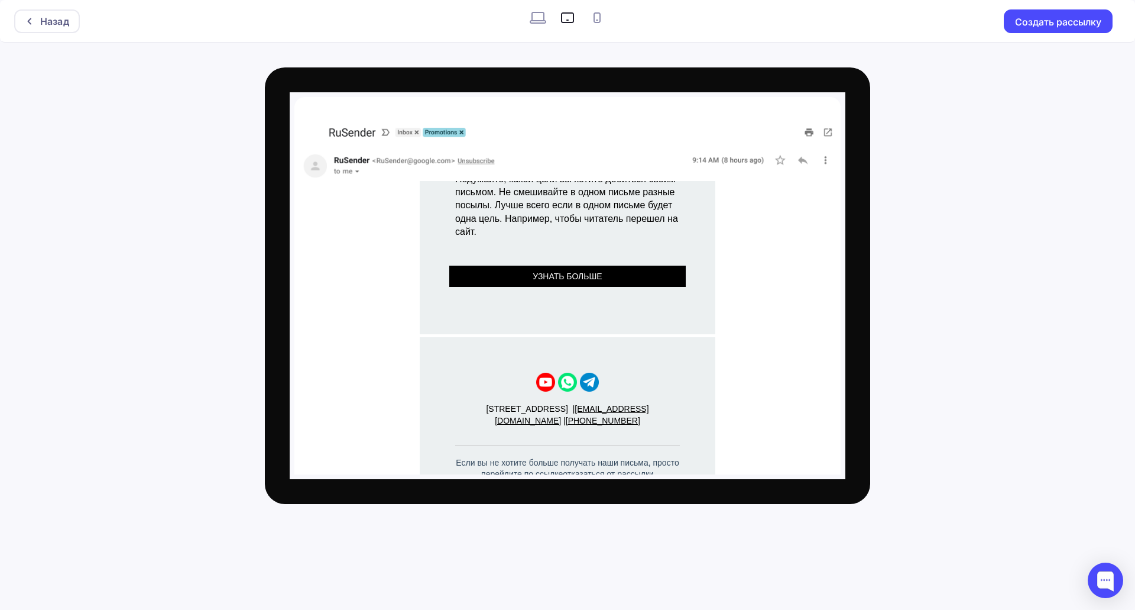
click at [594, 14] on icon at bounding box center [597, 17] width 19 height 19
radio input "true"
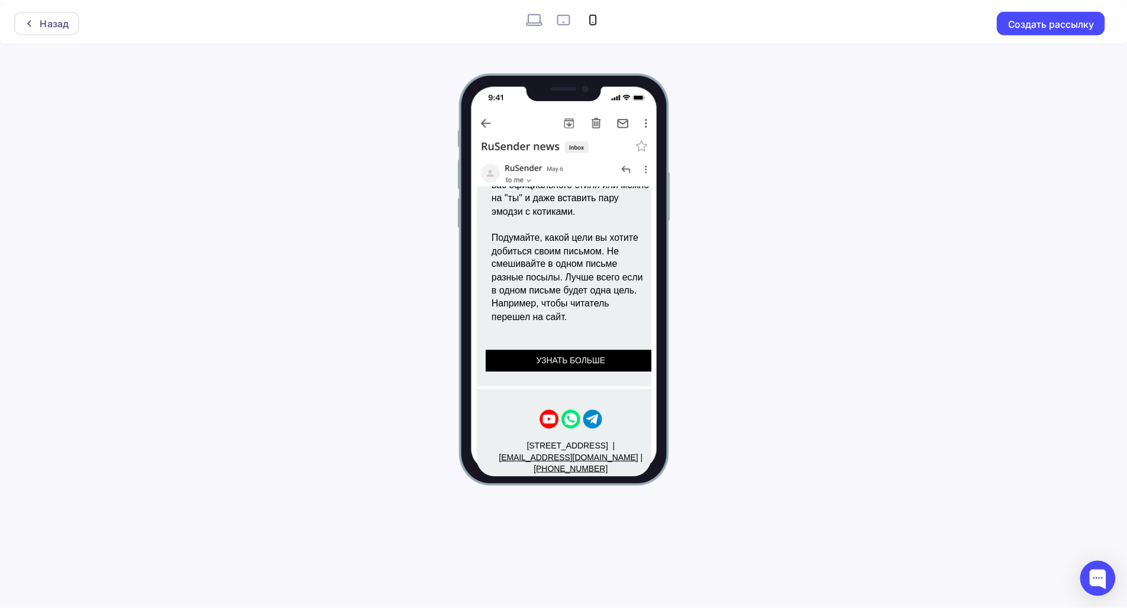
scroll to position [119, 0]
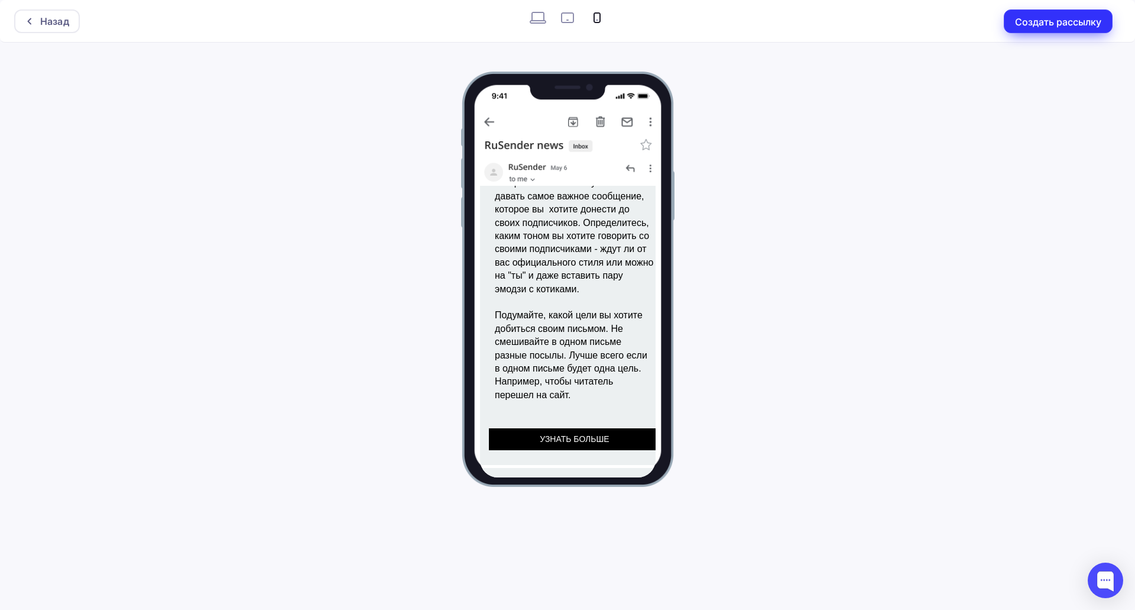
click at [1030, 29] on button "Создать рассылку" at bounding box center [1058, 21] width 109 height 24
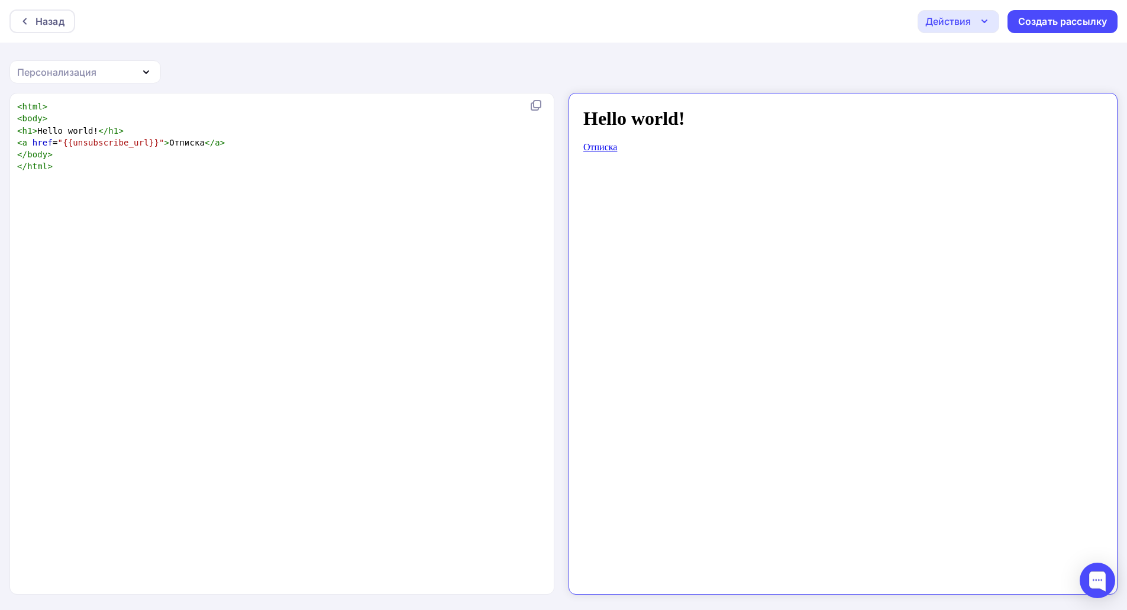
click at [647, 156] on body "Hello world! Отписка" at bounding box center [832, 338] width 520 height 481
click at [34, 14] on div "Назад" at bounding box center [42, 21] width 66 height 24
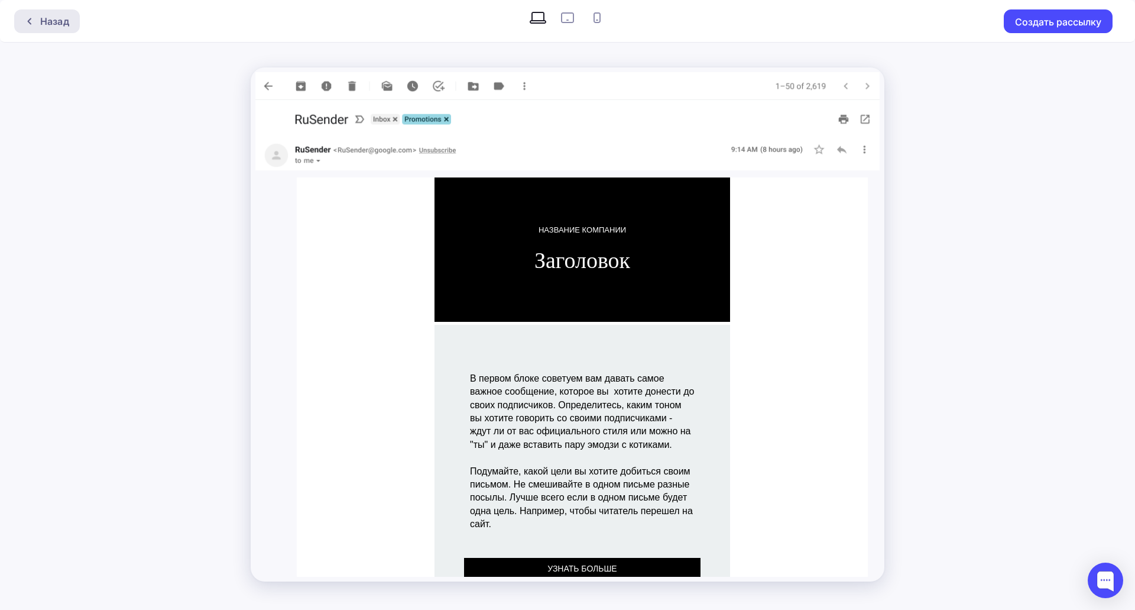
click at [46, 17] on div "Назад" at bounding box center [54, 21] width 29 height 14
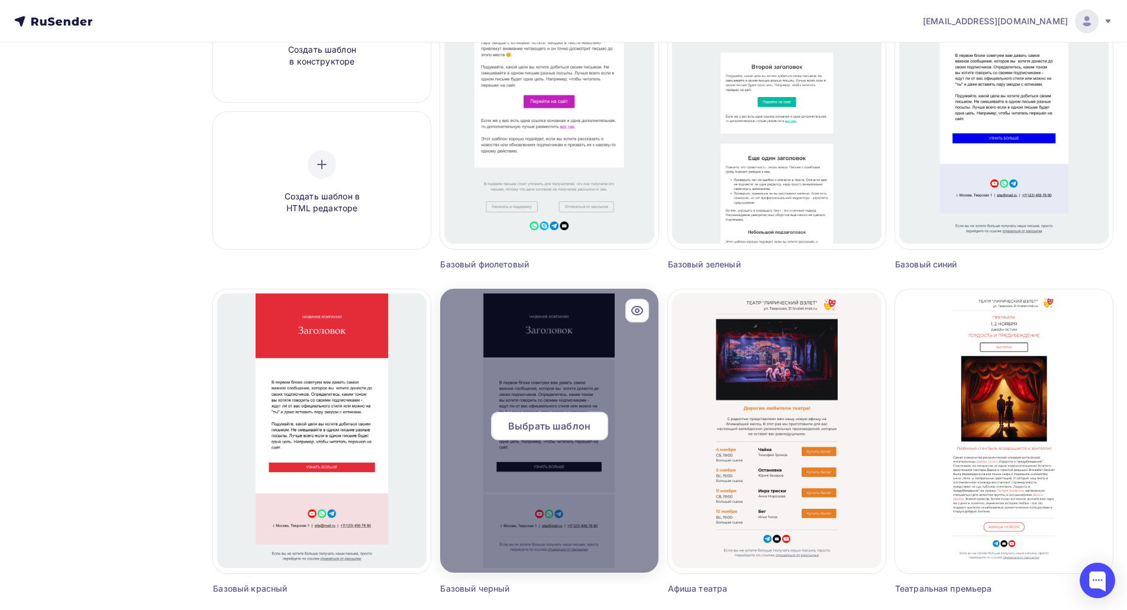
scroll to position [237, 0]
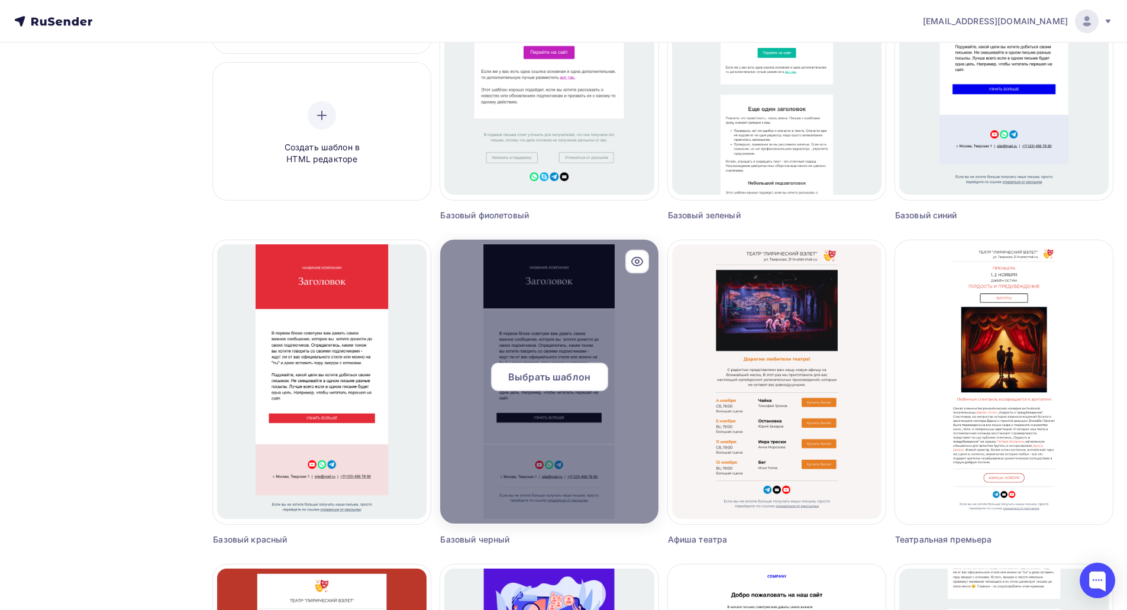
click at [567, 370] on span "Выбрать шаблон" at bounding box center [549, 377] width 82 height 14
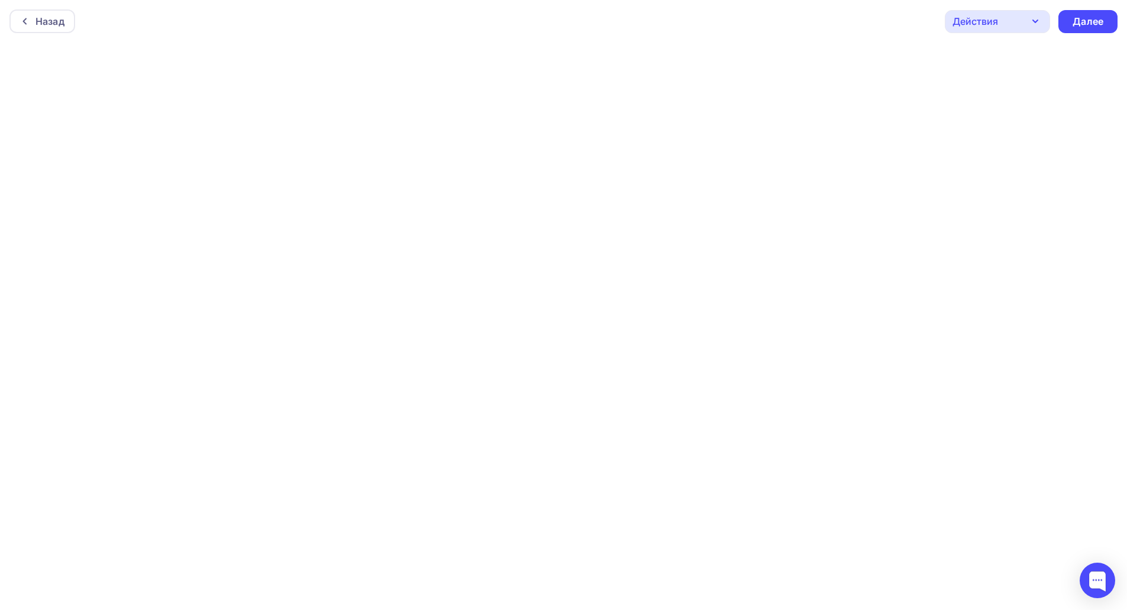
click at [1024, 22] on div "Действия" at bounding box center [996, 21] width 105 height 23
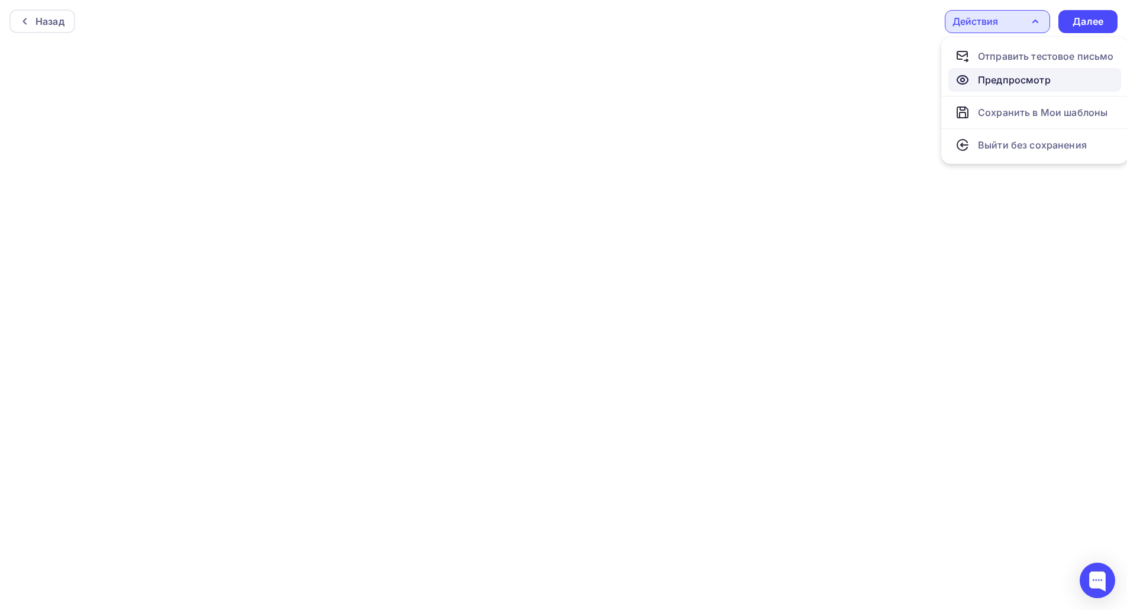
click at [1028, 82] on div "Предпросмотр" at bounding box center [1014, 80] width 73 height 14
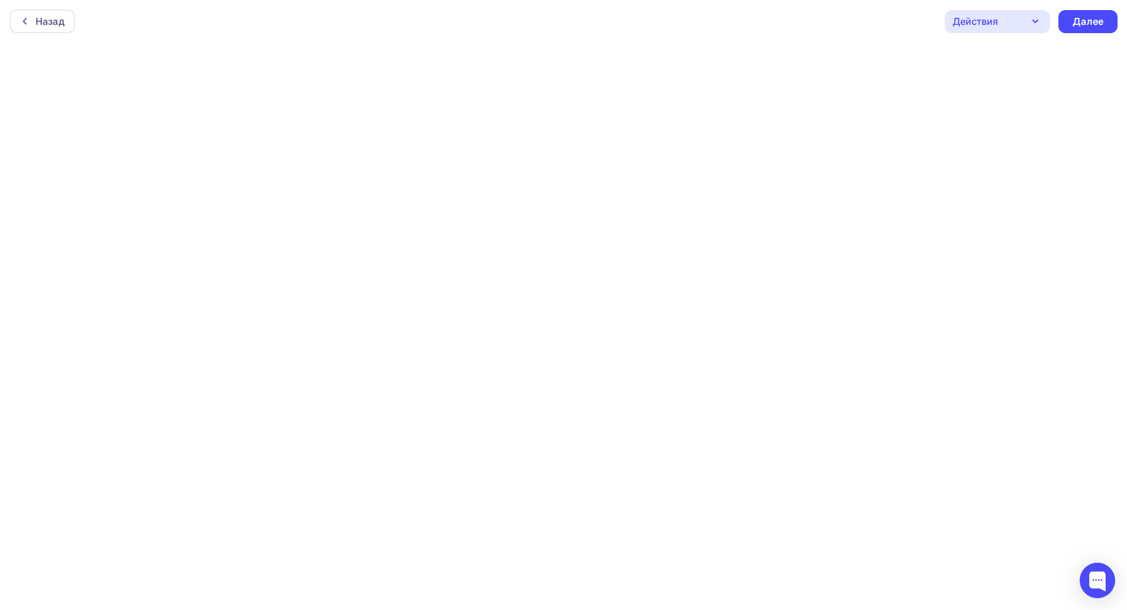
click at [1033, 26] on icon "button" at bounding box center [1035, 21] width 14 height 14
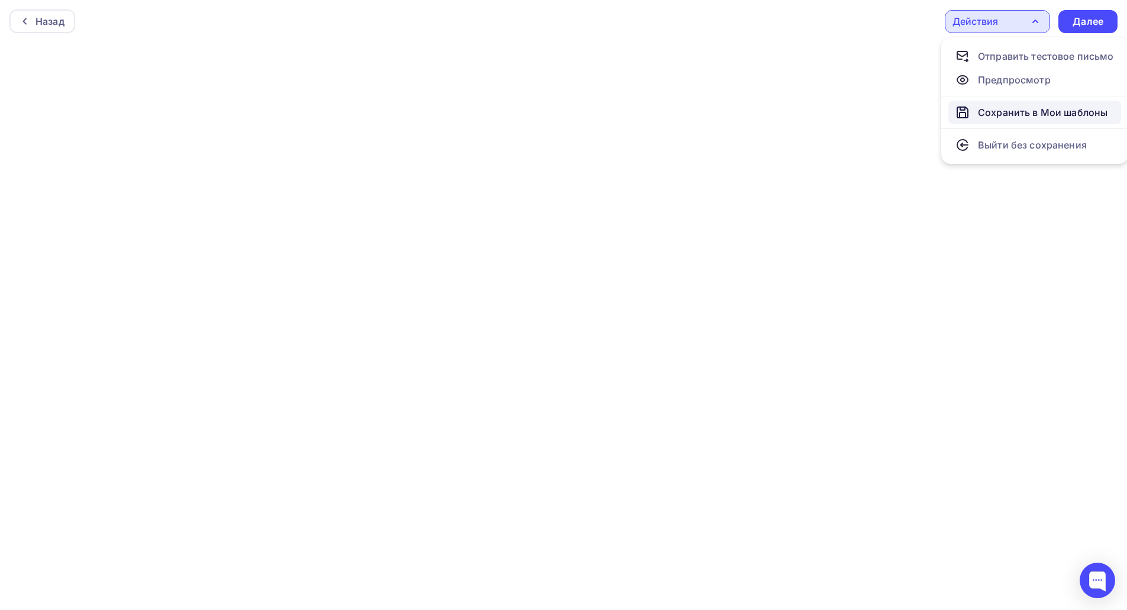
click at [1022, 115] on div "Сохранить в Мои шаблоны" at bounding box center [1043, 112] width 130 height 14
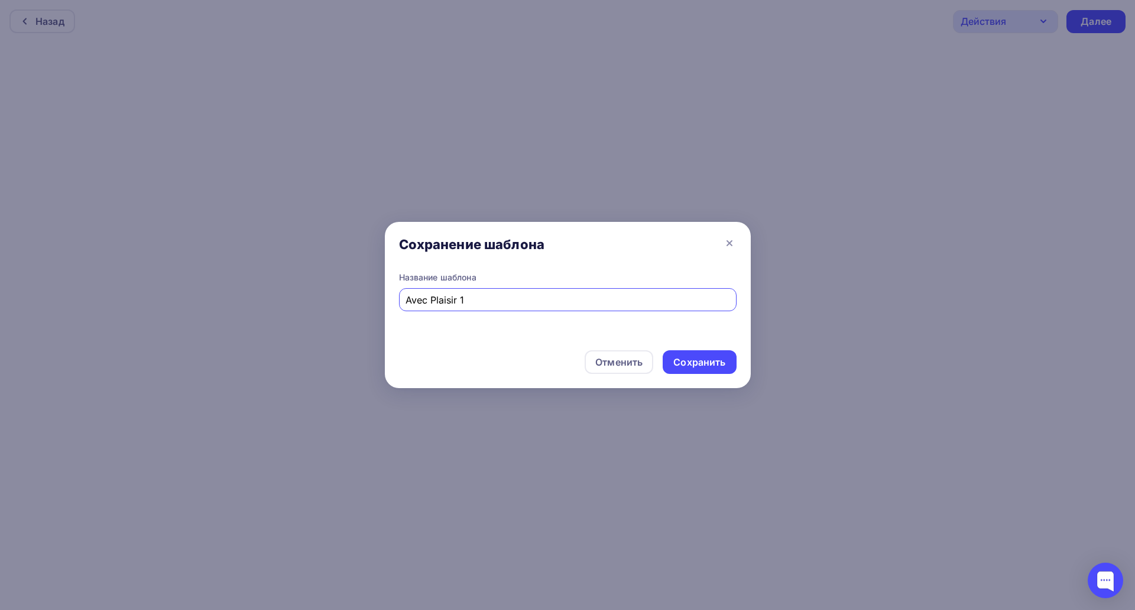
type input "Avec Plaisir 1"
click at [688, 357] on div "Сохранить" at bounding box center [700, 362] width 52 height 14
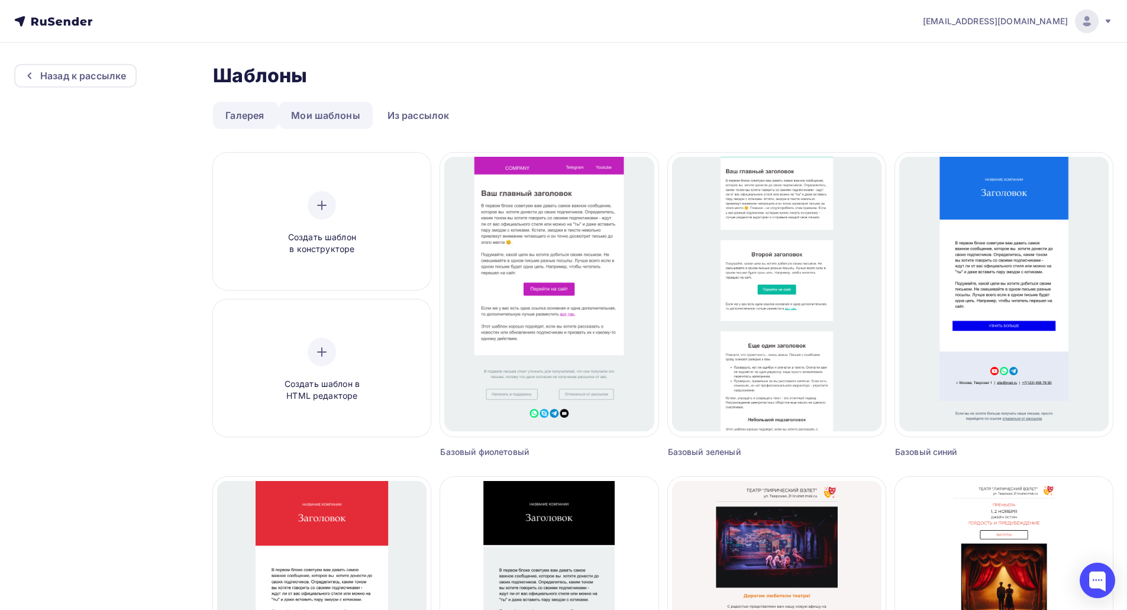
click at [362, 108] on link "Мои шаблоны" at bounding box center [326, 115] width 94 height 27
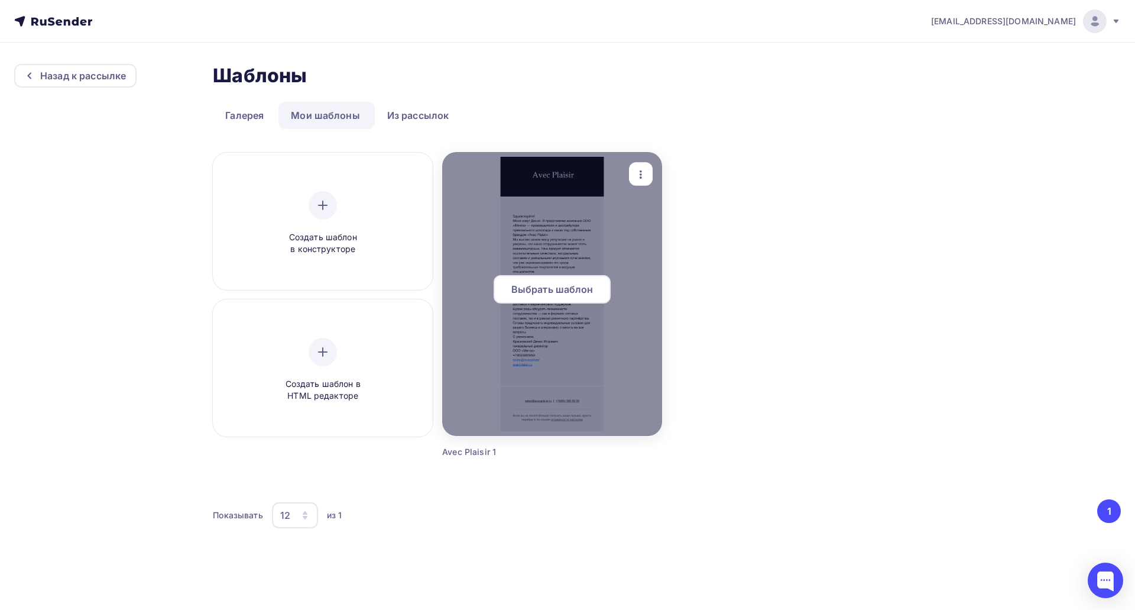
click at [500, 269] on div at bounding box center [552, 294] width 220 height 284
click at [525, 282] on span "Выбрать шаблон" at bounding box center [553, 289] width 82 height 14
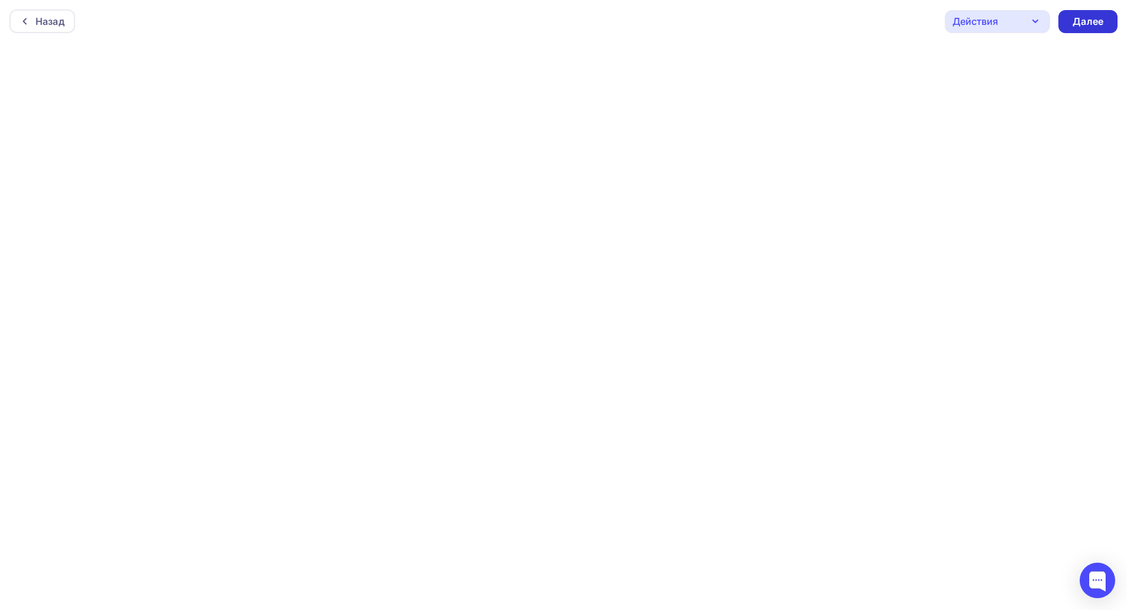
click at [1075, 22] on div "Далее" at bounding box center [1087, 22] width 31 height 14
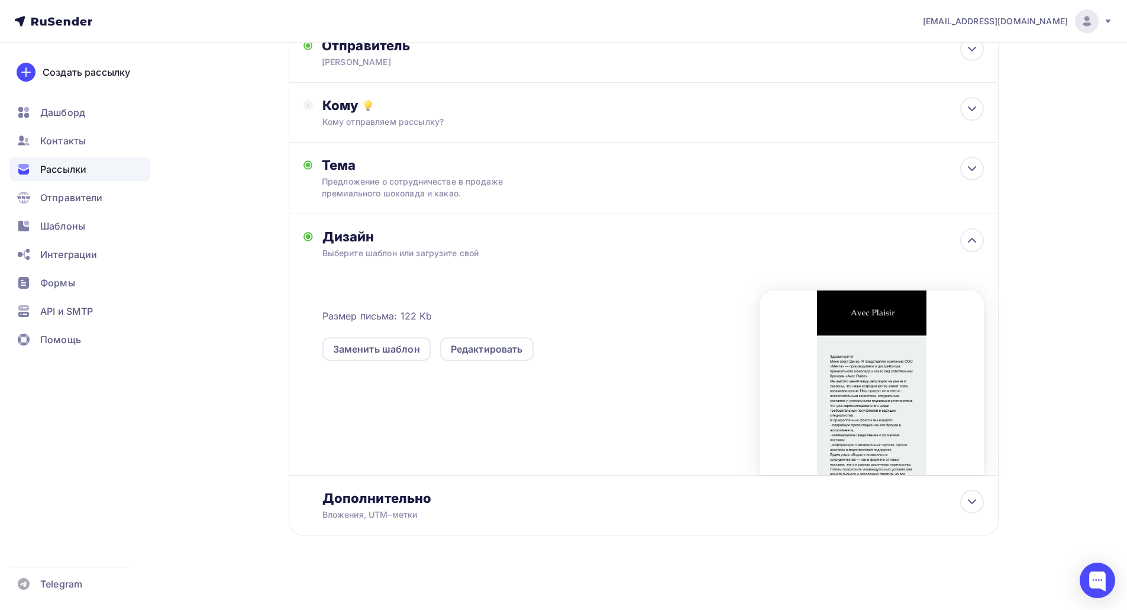
scroll to position [88, 0]
click at [542, 500] on div "Дополнительно" at bounding box center [652, 496] width 661 height 17
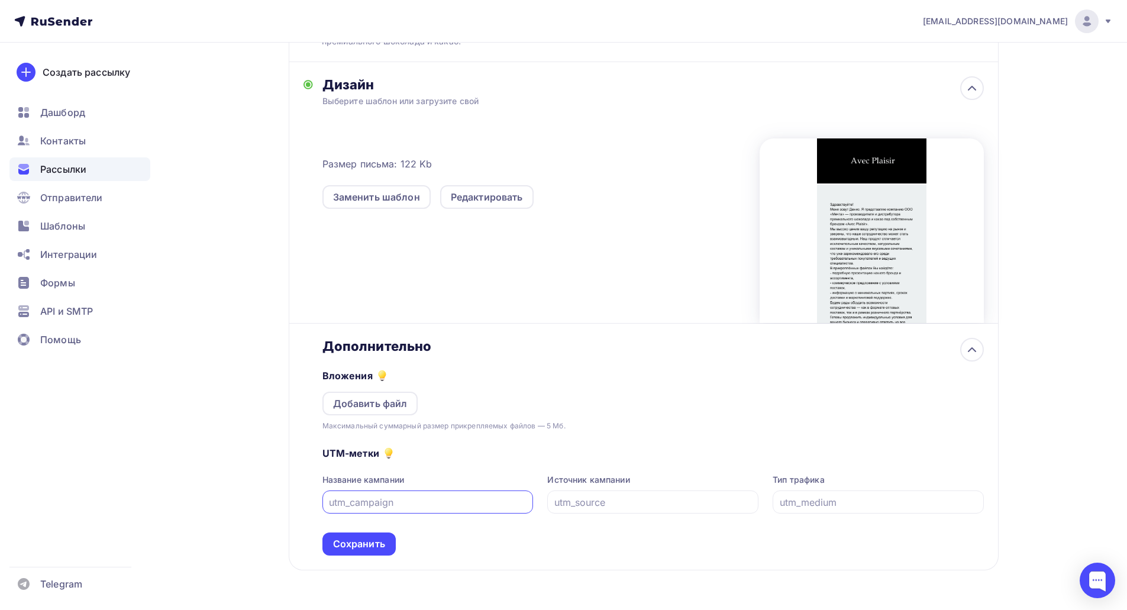
scroll to position [265, 0]
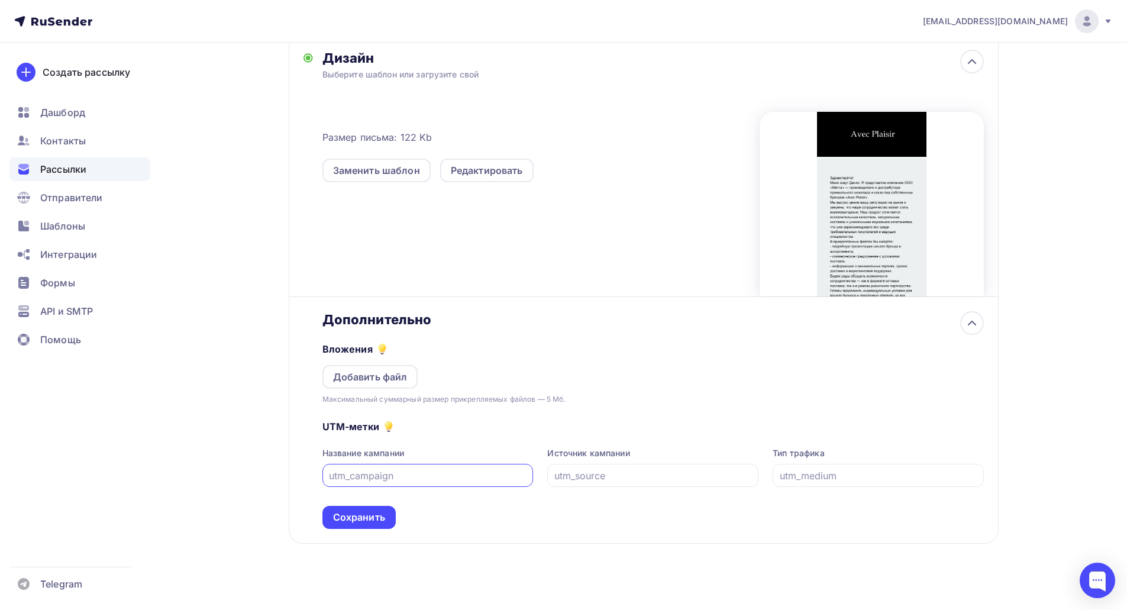
click at [415, 478] on input "text" at bounding box center [428, 475] width 198 height 14
type input "u"
type input "utm_campaign"
click at [600, 484] on div at bounding box center [652, 475] width 211 height 23
click at [571, 483] on div at bounding box center [652, 475] width 211 height 23
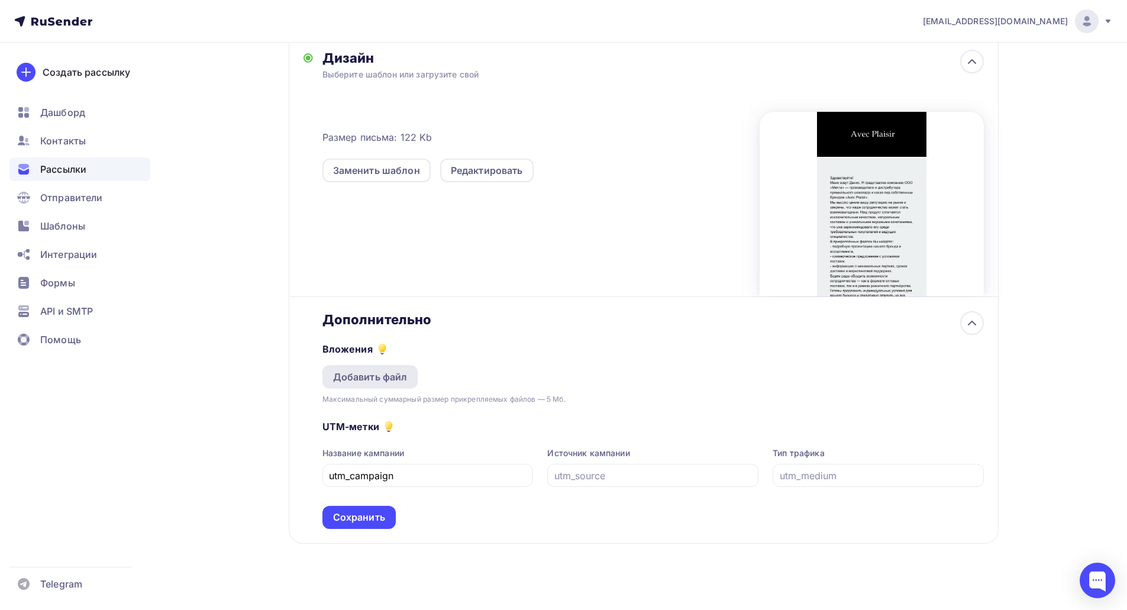
click at [394, 379] on div "Добавить файл" at bounding box center [370, 377] width 75 height 14
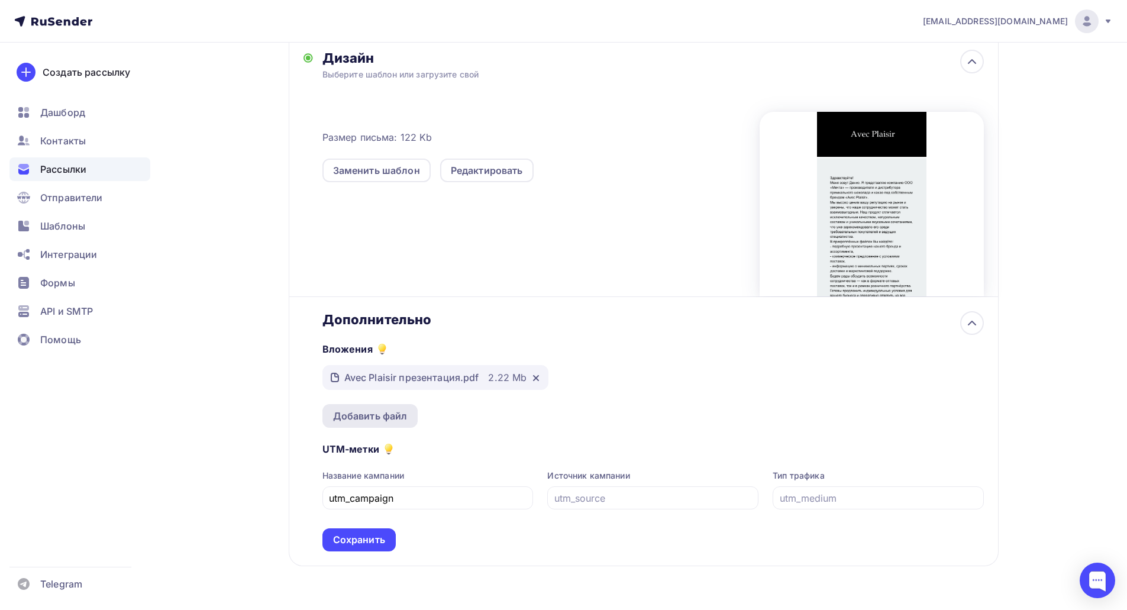
click at [373, 407] on div "Добавить файл" at bounding box center [370, 416] width 96 height 24
click at [378, 542] on div "Сохранить" at bounding box center [359, 540] width 52 height 14
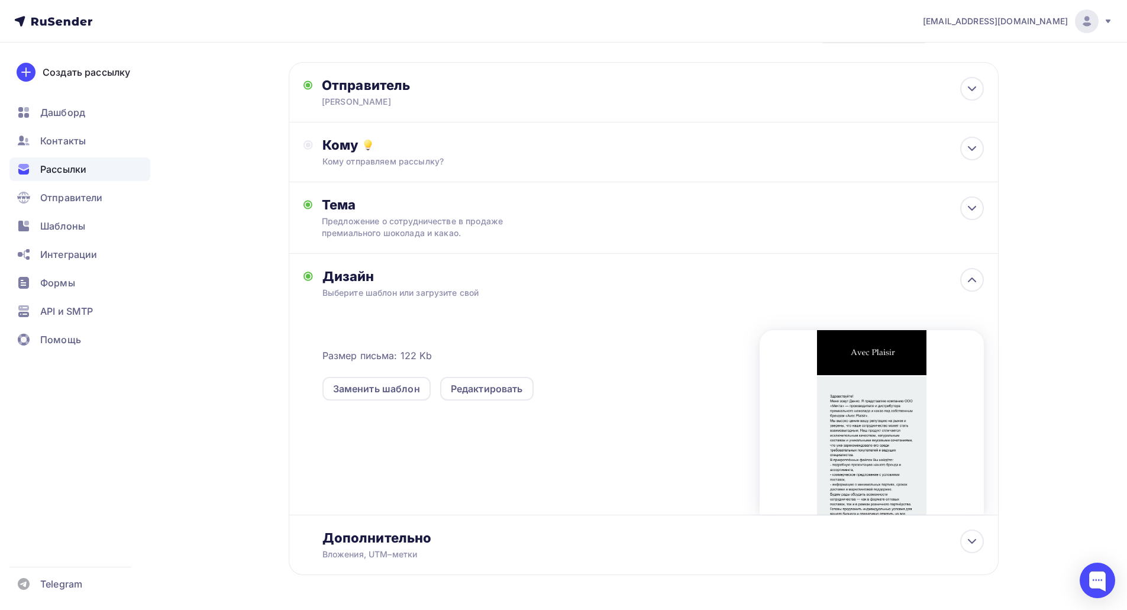
scroll to position [29, 0]
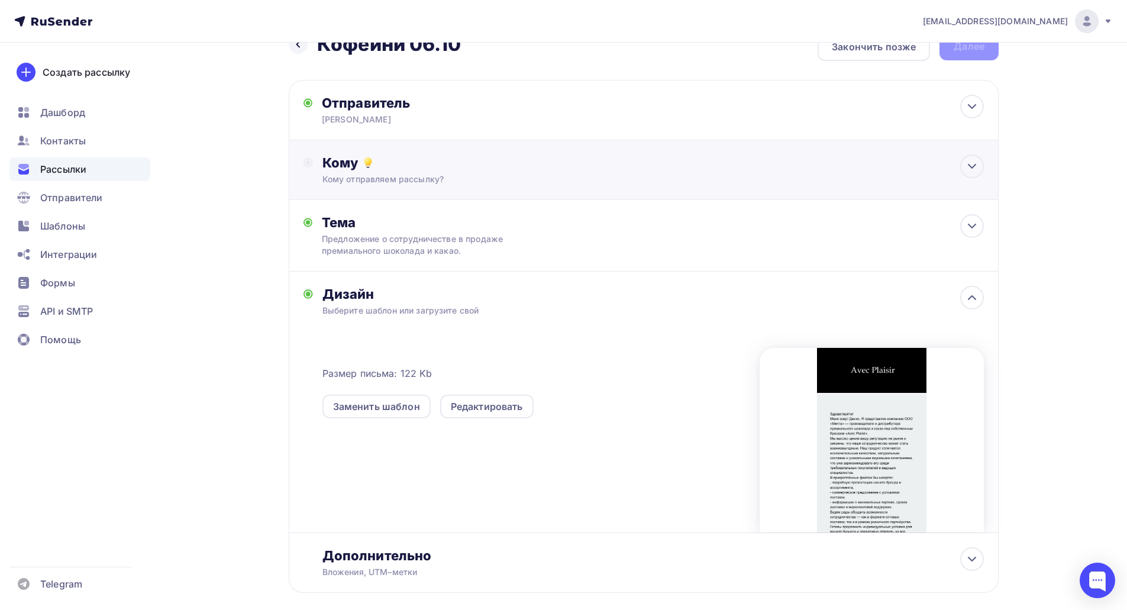
click at [438, 185] on div "Кому Кому отправляем рассылку? Списки получателей Нет получателей Все списки id…" at bounding box center [644, 170] width 710 height 60
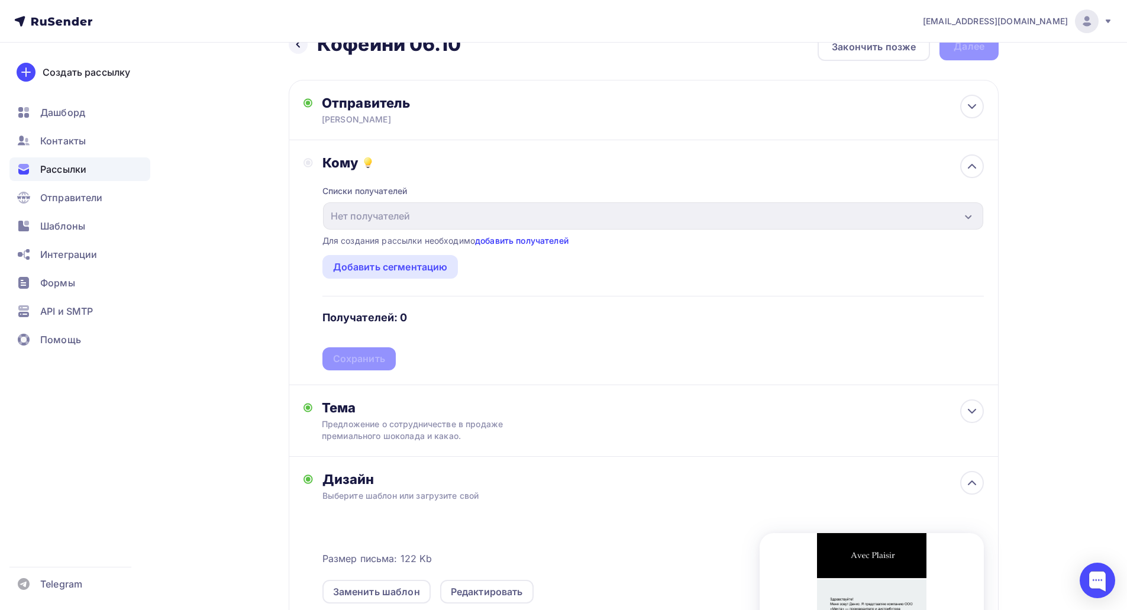
click at [513, 241] on link "добавить получателей" at bounding box center [521, 240] width 93 height 10
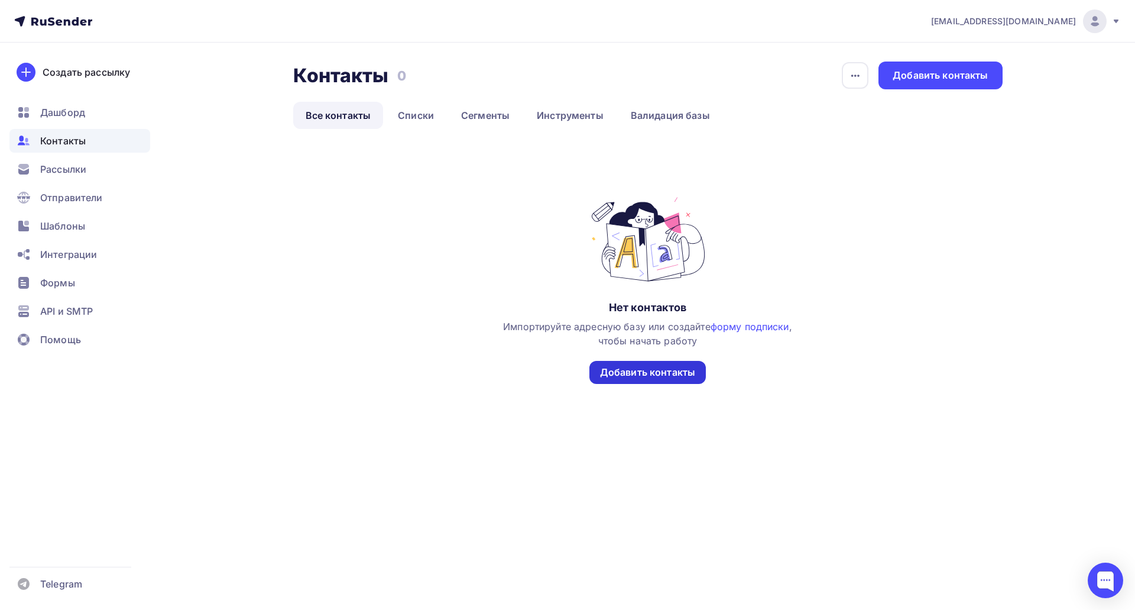
click at [647, 374] on div "Добавить контакты" at bounding box center [647, 372] width 95 height 14
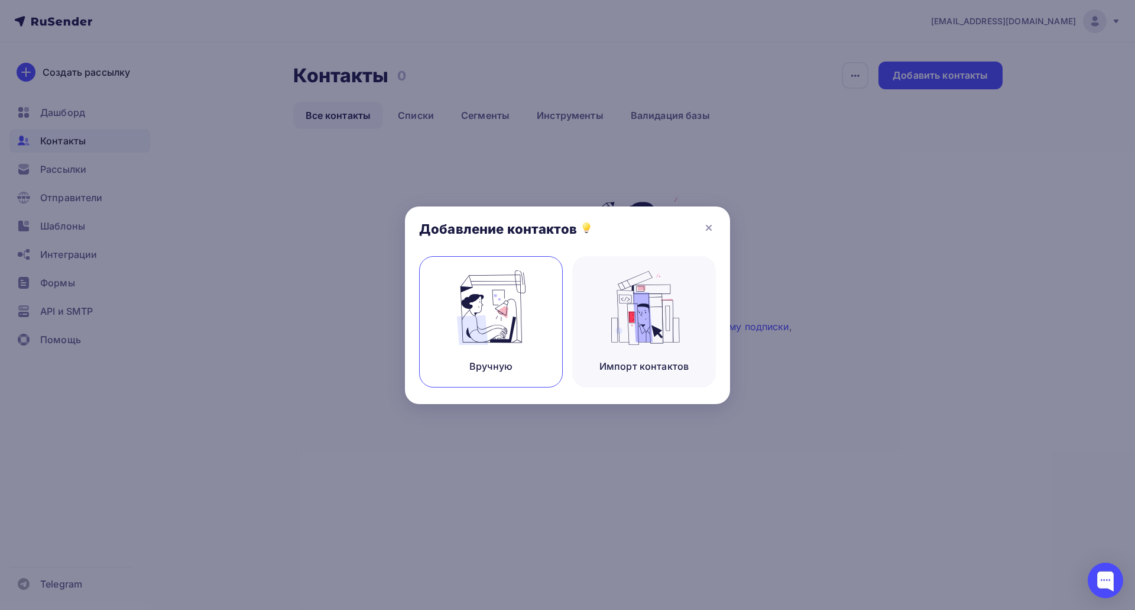
click at [516, 306] on img at bounding box center [491, 307] width 79 height 75
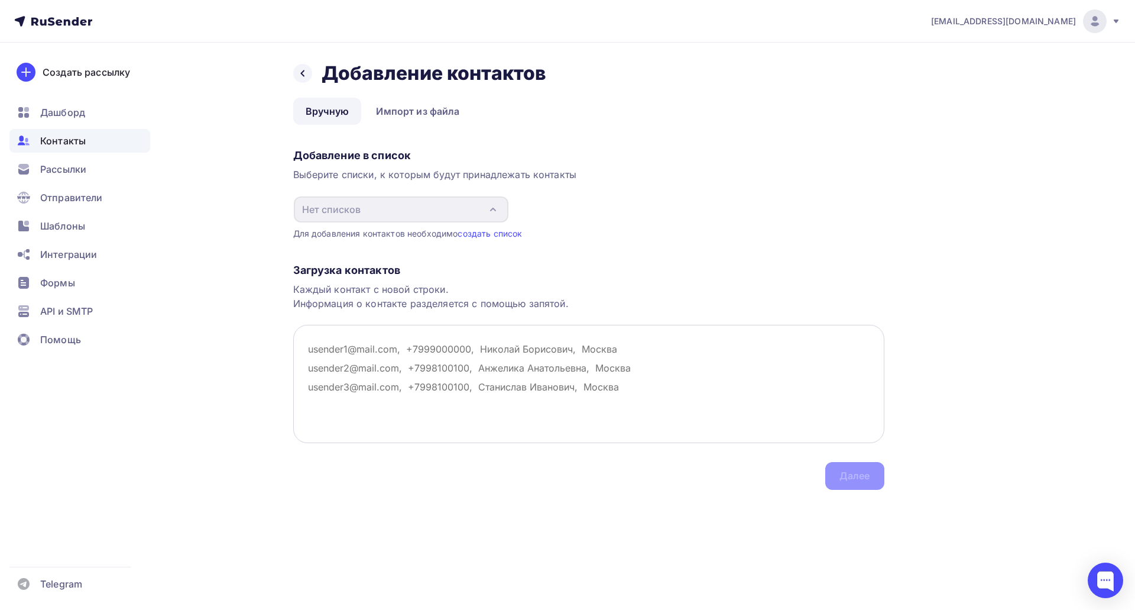
click at [449, 361] on textarea at bounding box center [588, 384] width 591 height 118
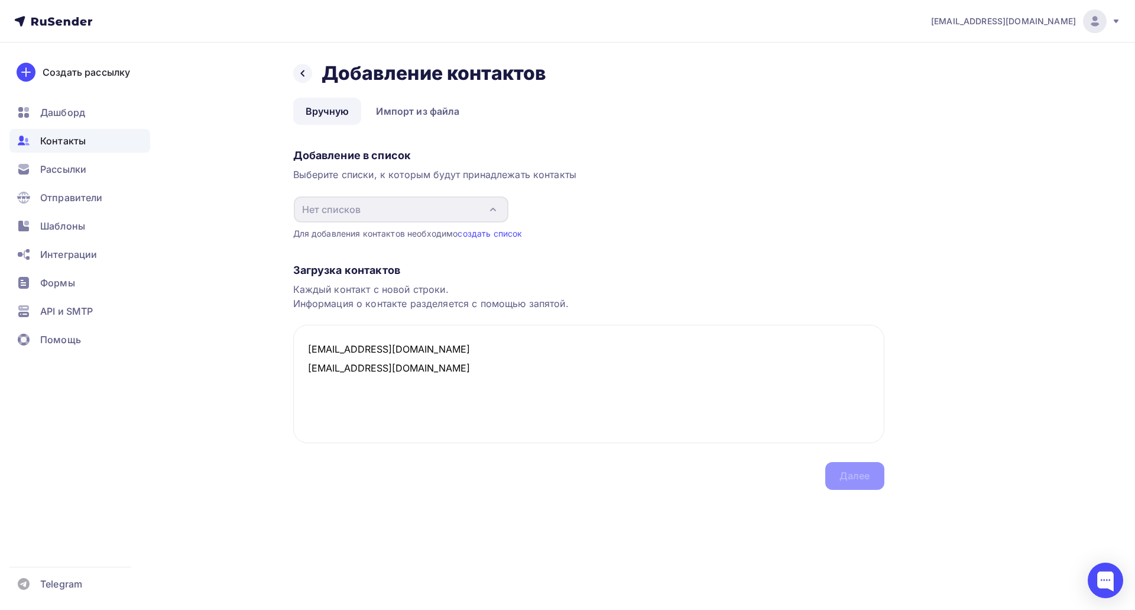
click at [454, 476] on div "Загрузка контактов Каждый контакт с новой строки. Информация о контакте разделя…" at bounding box center [588, 364] width 591 height 250
click at [429, 345] on textarea "ageex11@yandex.ru toadsatisfied@gmail.com" at bounding box center [588, 384] width 591 height 118
click at [431, 378] on textarea "ageex11@yandex.ru, toadsatisfied@gmail.com" at bounding box center [588, 384] width 591 height 118
click at [420, 351] on textarea "ageex11@yandex.ru, toadsatisfied@gmail.com" at bounding box center [588, 384] width 591 height 118
type textarea "ageex11@yandex.ru toadsatisfied@gmail.com"
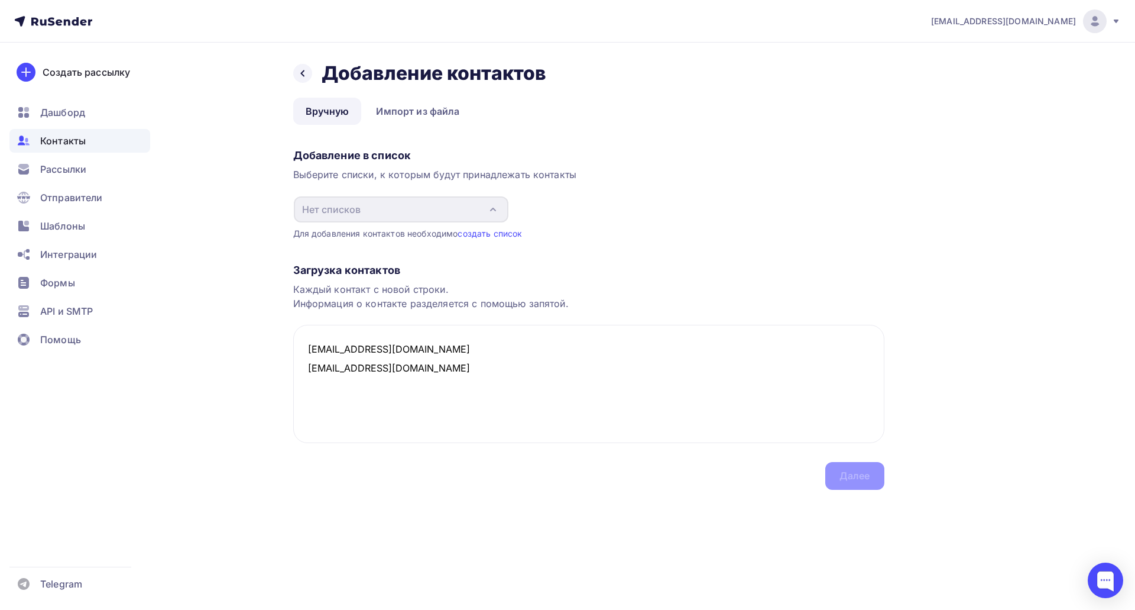
click at [574, 272] on div "Загрузка контактов" at bounding box center [588, 270] width 591 height 14
click at [851, 488] on div "Загрузка контактов Каждый контакт с новой строки. Информация о контакте разделя…" at bounding box center [588, 364] width 591 height 250
click at [851, 486] on div "Загрузка контактов Каждый контакт с новой строки. Информация о контакте разделя…" at bounding box center [588, 364] width 591 height 250
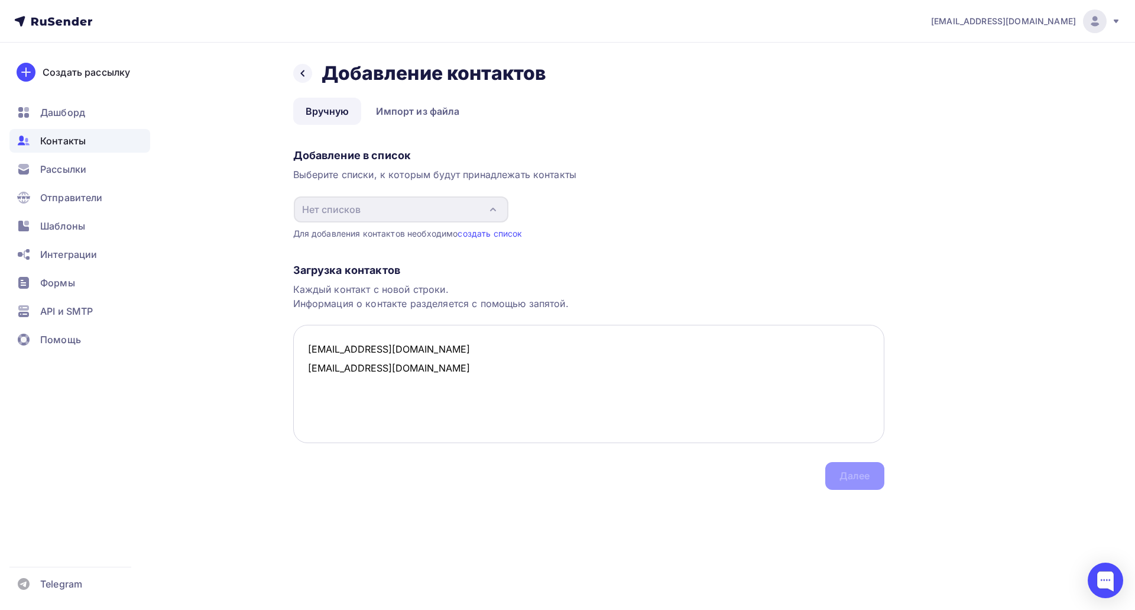
click at [452, 370] on textarea "ageex11@yandex.ru toadsatisfied@gmail.com" at bounding box center [588, 384] width 591 height 118
drag, startPoint x: 446, startPoint y: 367, endPoint x: 299, endPoint y: 323, distance: 153.0
click at [300, 323] on div "Загрузка контактов Каждый контакт с новой строки. Информация о контакте разделя…" at bounding box center [588, 364] width 591 height 250
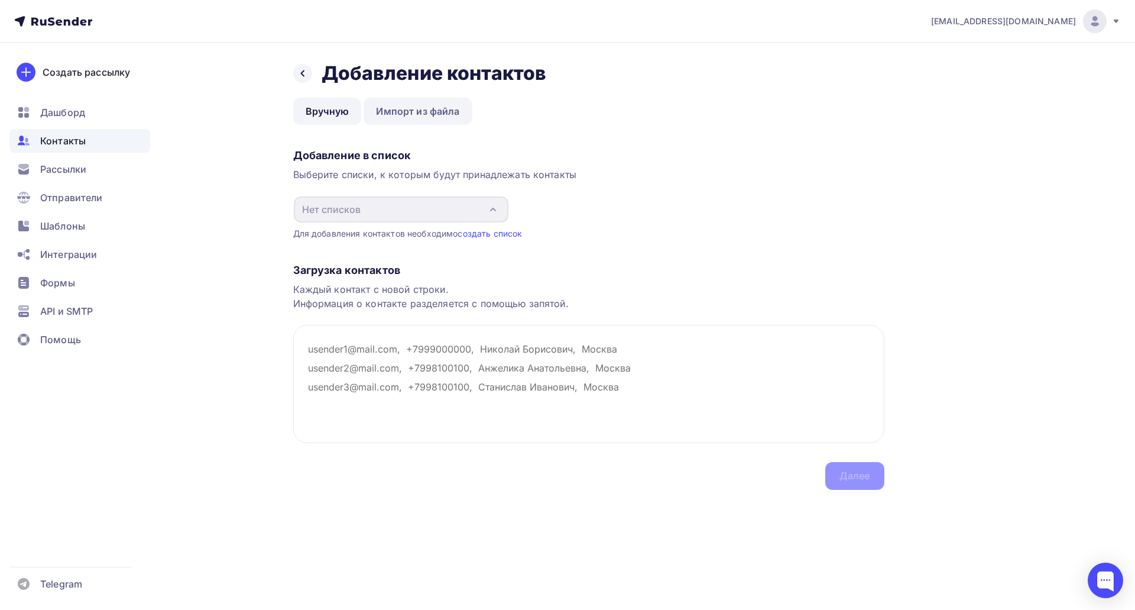
click at [435, 119] on link "Импорт из файла" at bounding box center [418, 111] width 108 height 27
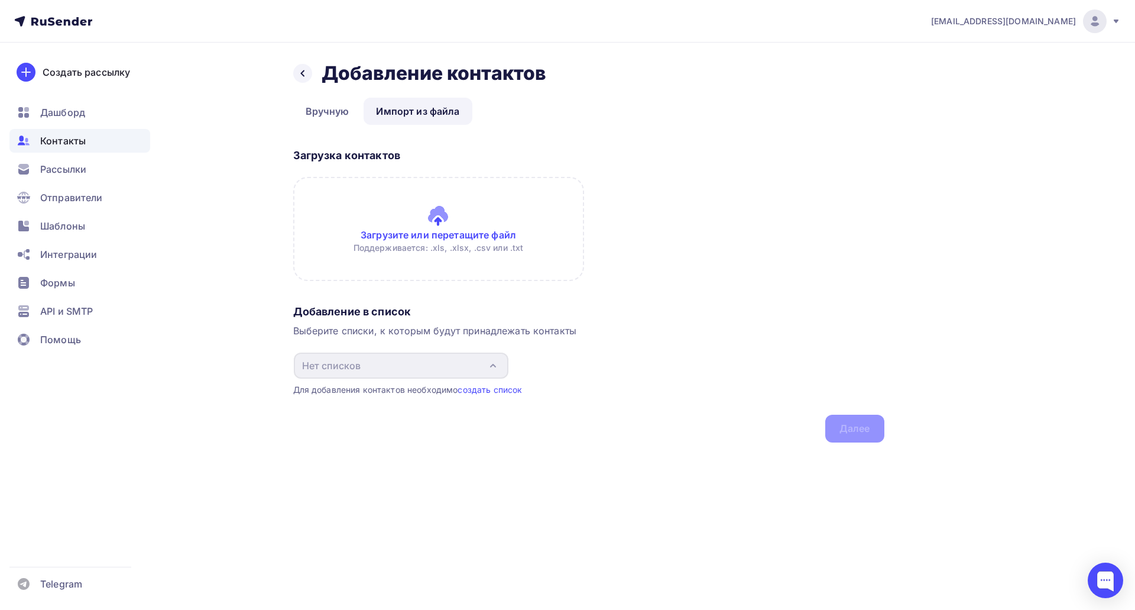
click at [459, 231] on input "file" at bounding box center [438, 229] width 291 height 104
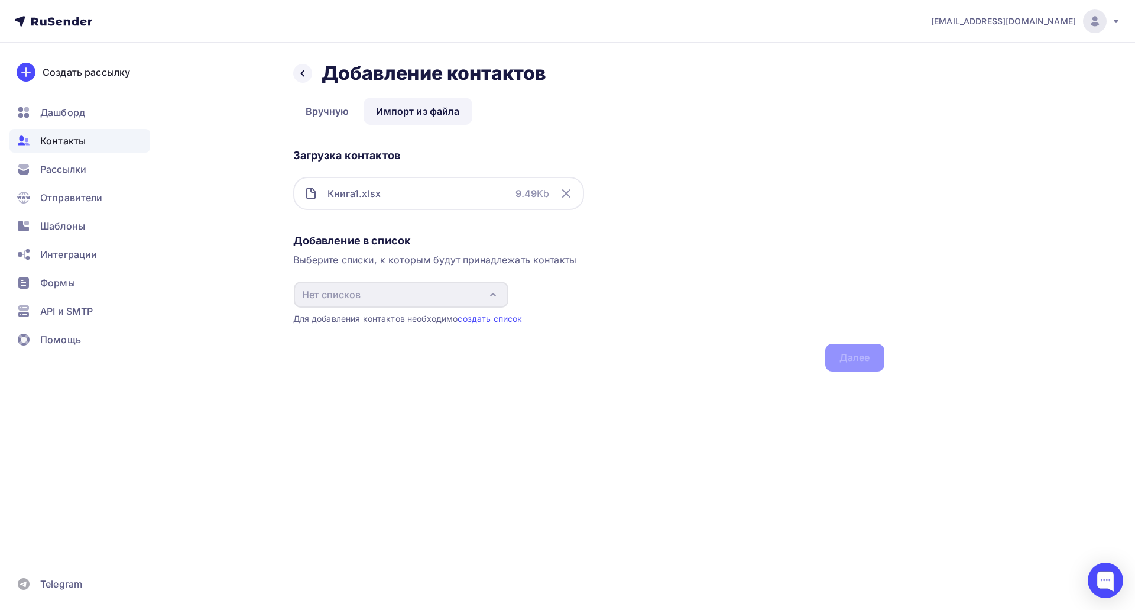
click at [695, 270] on div "Добавление в список Выберите списки, к которым будут принадлежать контакты Нет …" at bounding box center [588, 300] width 591 height 143
click at [505, 313] on link "создать список" at bounding box center [490, 318] width 64 height 10
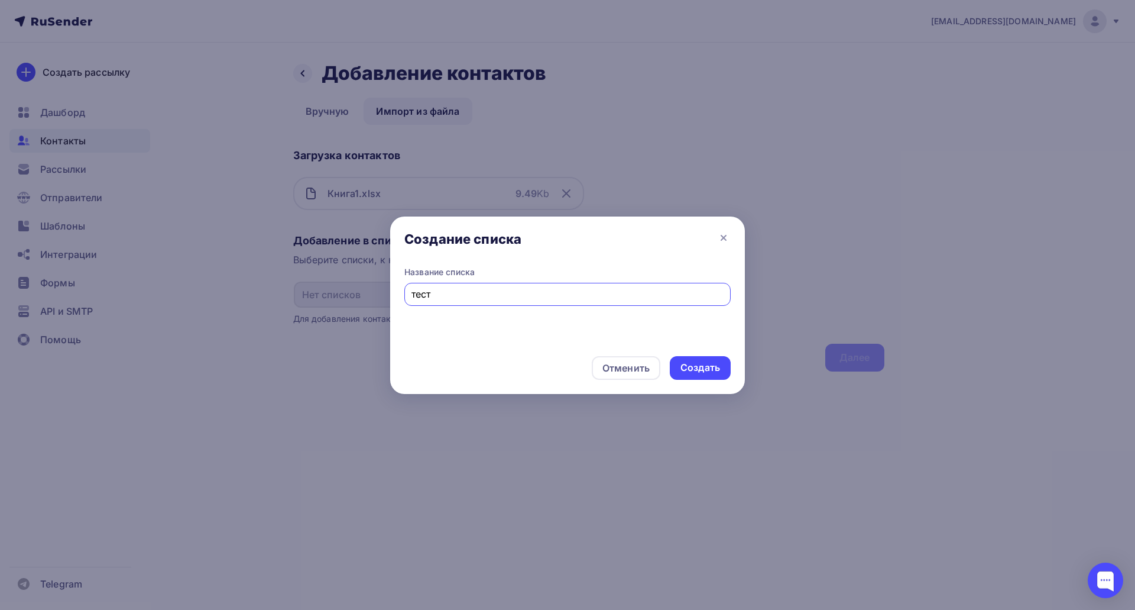
type input "тест"
click at [736, 368] on div "Отменить Создать" at bounding box center [567, 368] width 355 height 52
click at [713, 367] on div "Создать" at bounding box center [701, 368] width 40 height 14
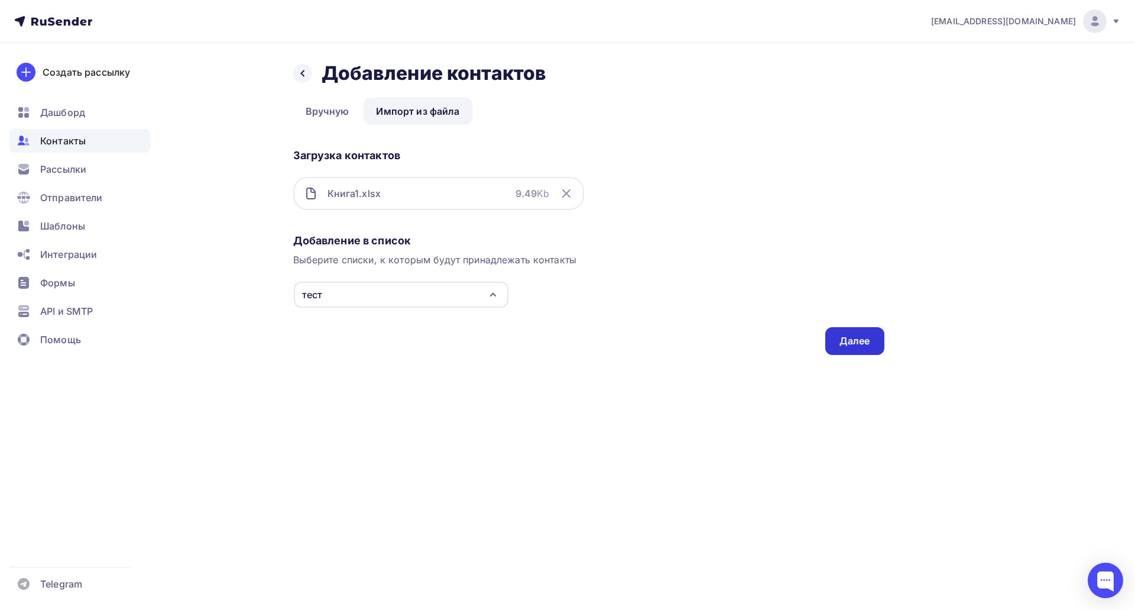
click at [852, 348] on div "Далее" at bounding box center [855, 341] width 59 height 28
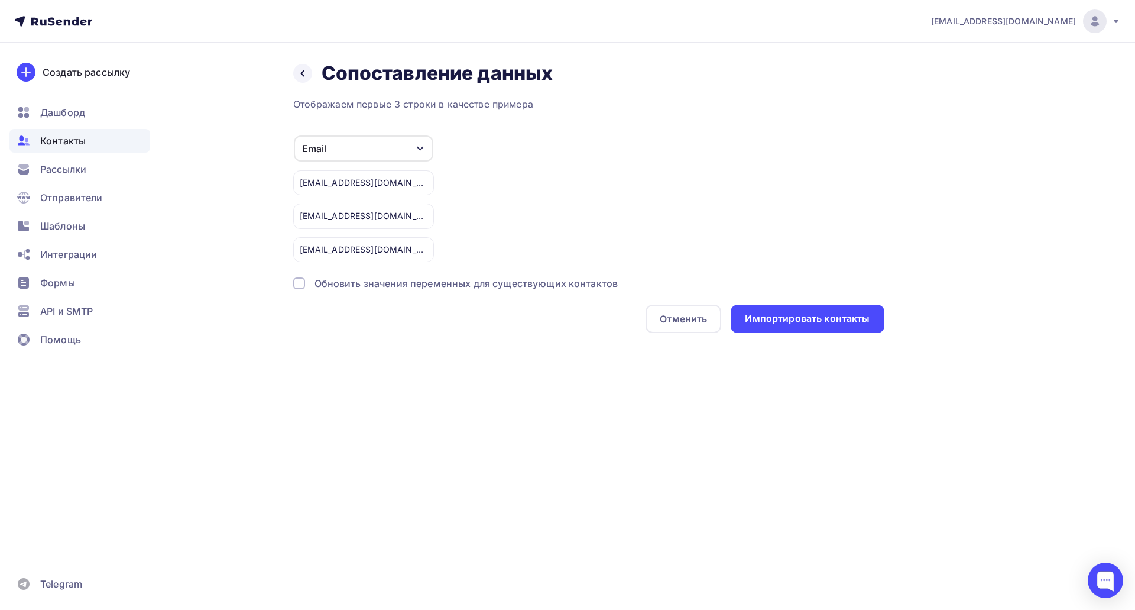
click at [408, 250] on div "feechkatimofeechka@yandex.ru" at bounding box center [363, 249] width 141 height 25
click at [399, 154] on div "Email" at bounding box center [364, 148] width 140 height 26
click at [461, 281] on div "Обновить значения переменных для существующих контактов" at bounding box center [467, 283] width 304 height 14
click at [461, 283] on div "Обновить значения переменных для существующих контактов" at bounding box center [467, 283] width 304 height 14
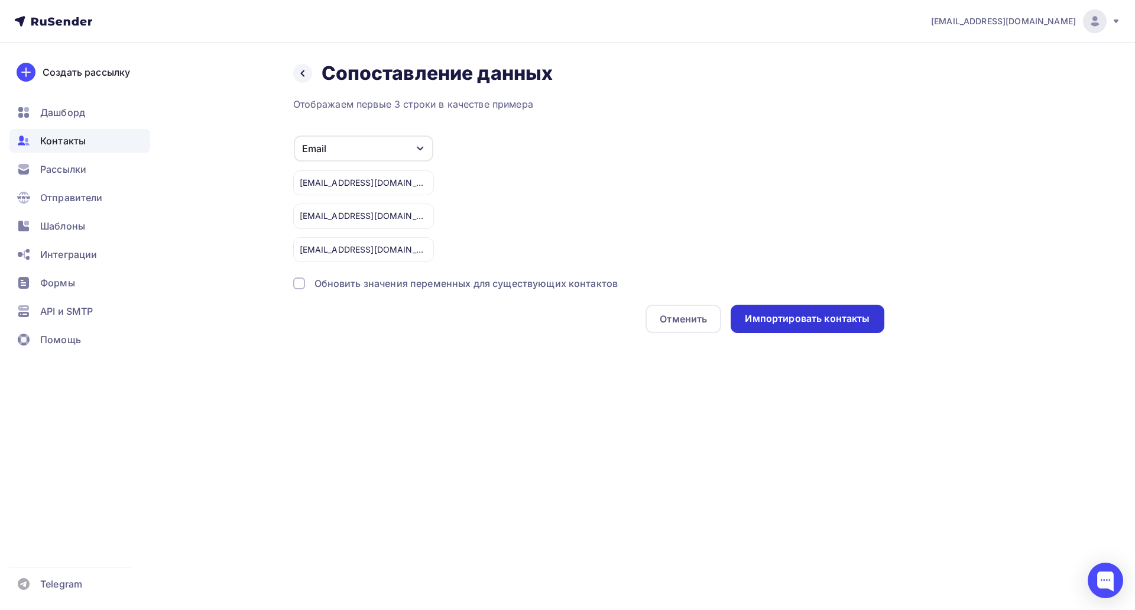
click at [781, 321] on div "Импортировать контакты" at bounding box center [807, 319] width 125 height 14
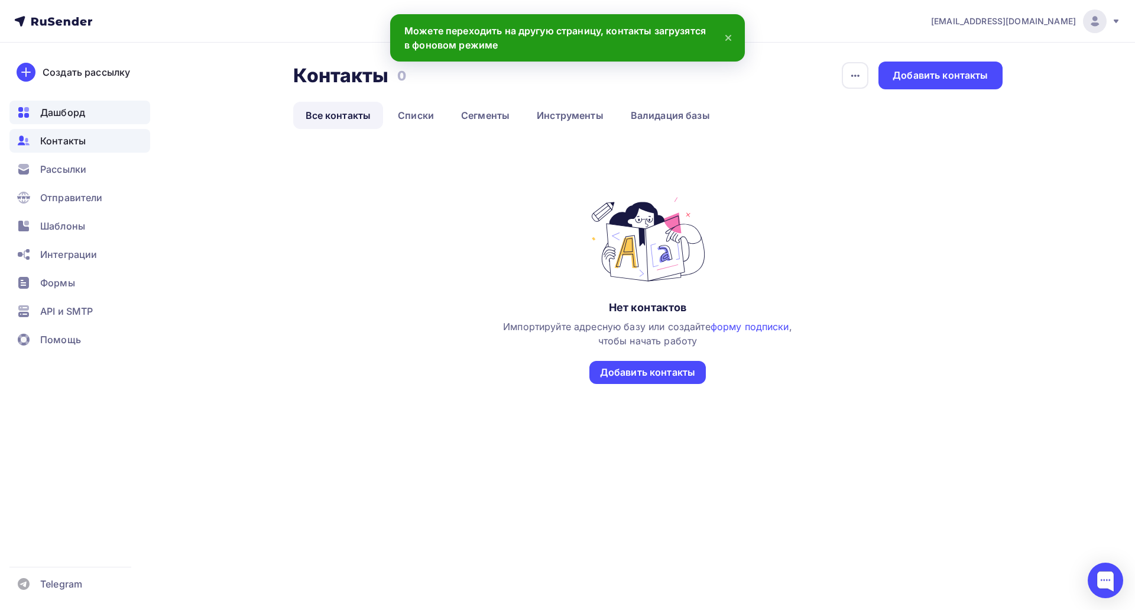
click at [88, 119] on div "Дашборд" at bounding box center [79, 113] width 141 height 24
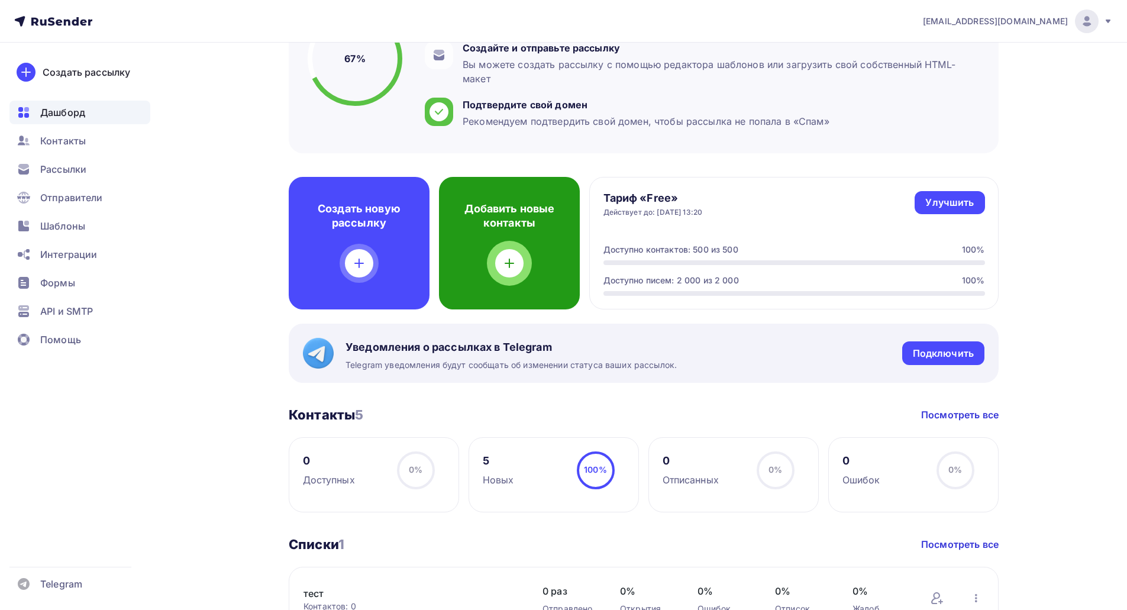
scroll to position [118, 0]
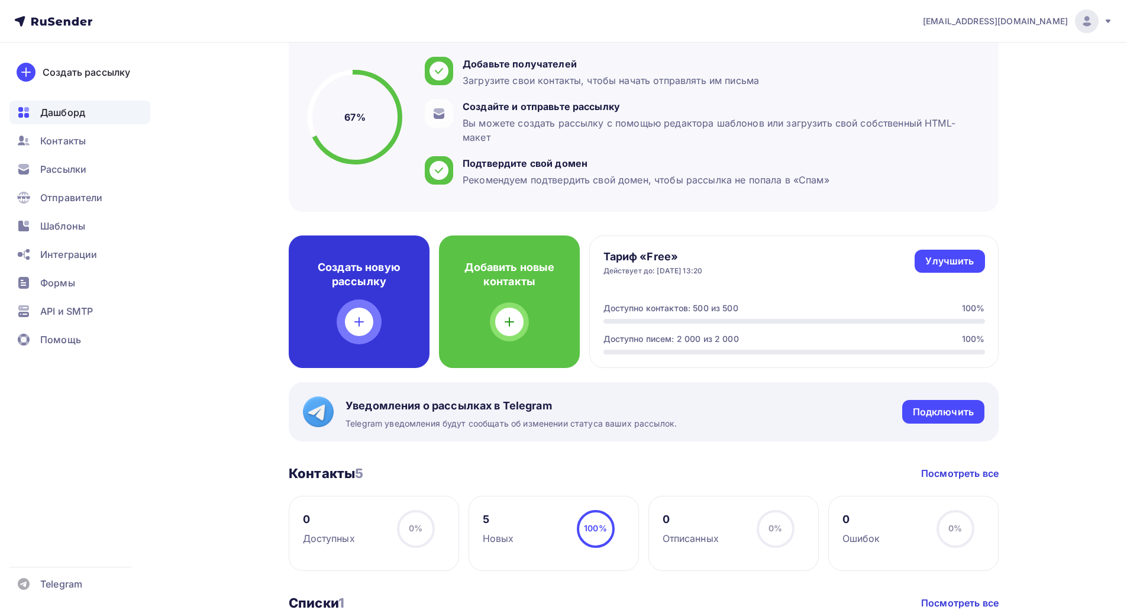
click at [373, 309] on div "Создать новую рассылку" at bounding box center [359, 301] width 141 height 132
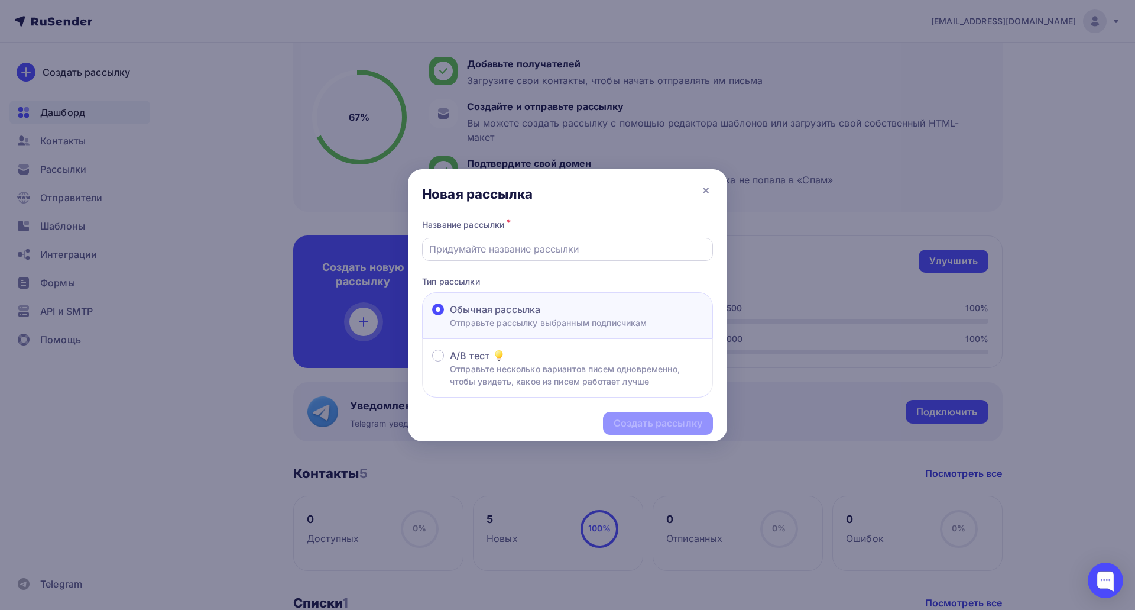
click at [540, 254] on input "text" at bounding box center [567, 249] width 277 height 14
type input "Кофейни 06.10"
click at [685, 421] on div "Создать рассылку" at bounding box center [658, 423] width 89 height 14
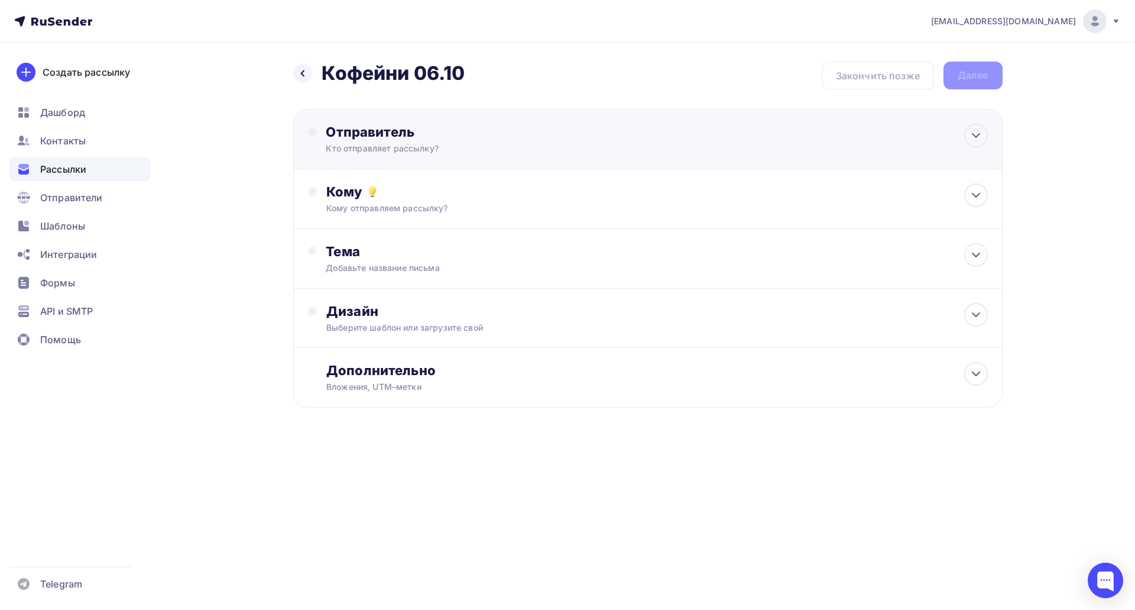
click at [423, 140] on div "Отправитель Кто отправляет рассылку? Email * [EMAIL_ADDRESS][DOMAIN_NAME] [EMAI…" at bounding box center [454, 139] width 256 height 31
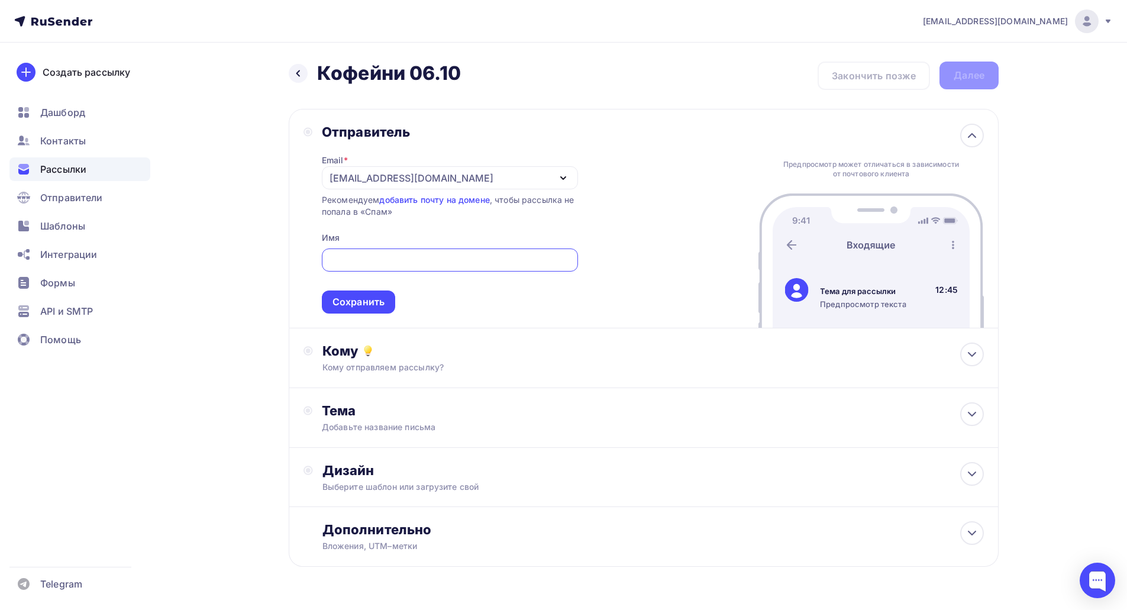
click at [405, 250] on div at bounding box center [450, 259] width 256 height 23
click at [402, 258] on input "text" at bounding box center [449, 260] width 242 height 14
type input "[PERSON_NAME]"
click at [369, 302] on div "Сохранить" at bounding box center [358, 302] width 52 height 14
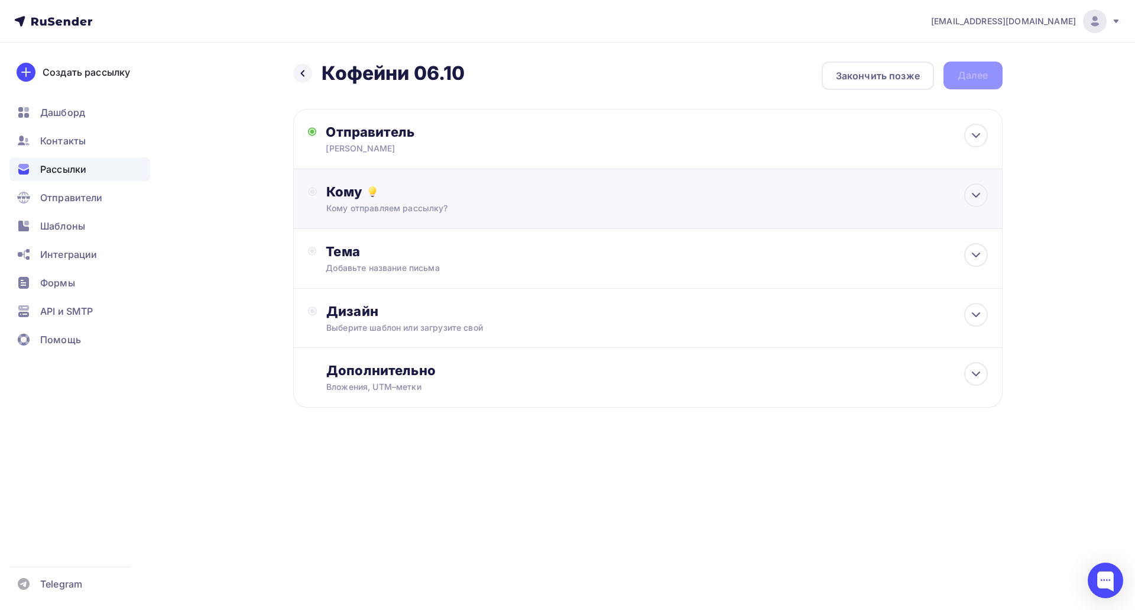
click at [384, 206] on div "Кому отправляем рассылку?" at bounding box center [623, 208] width 595 height 12
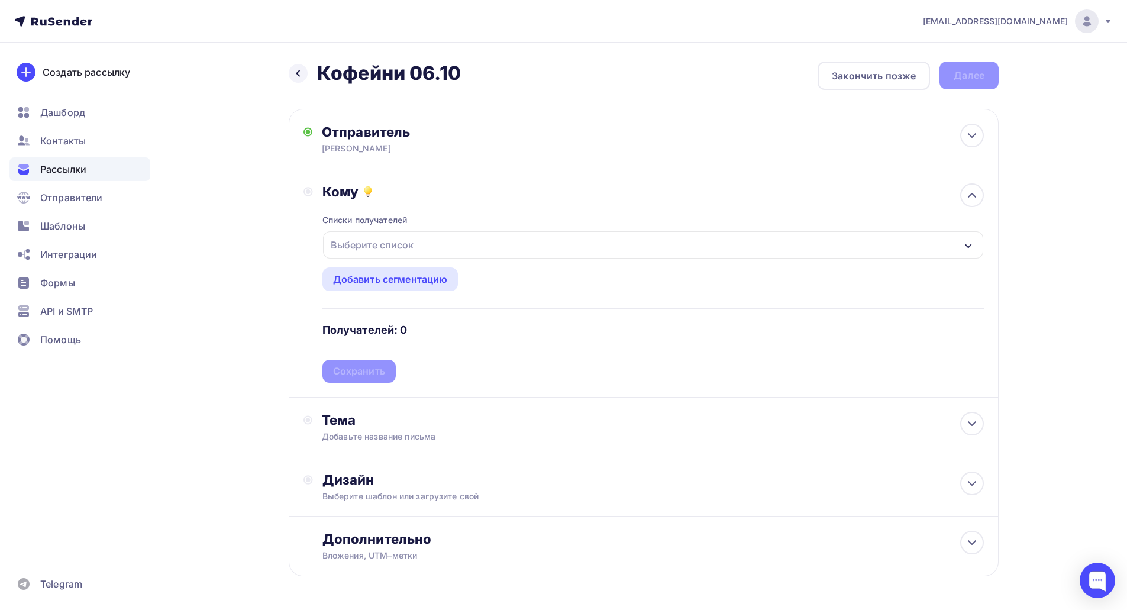
click at [400, 241] on div "Выберите список" at bounding box center [372, 244] width 92 height 21
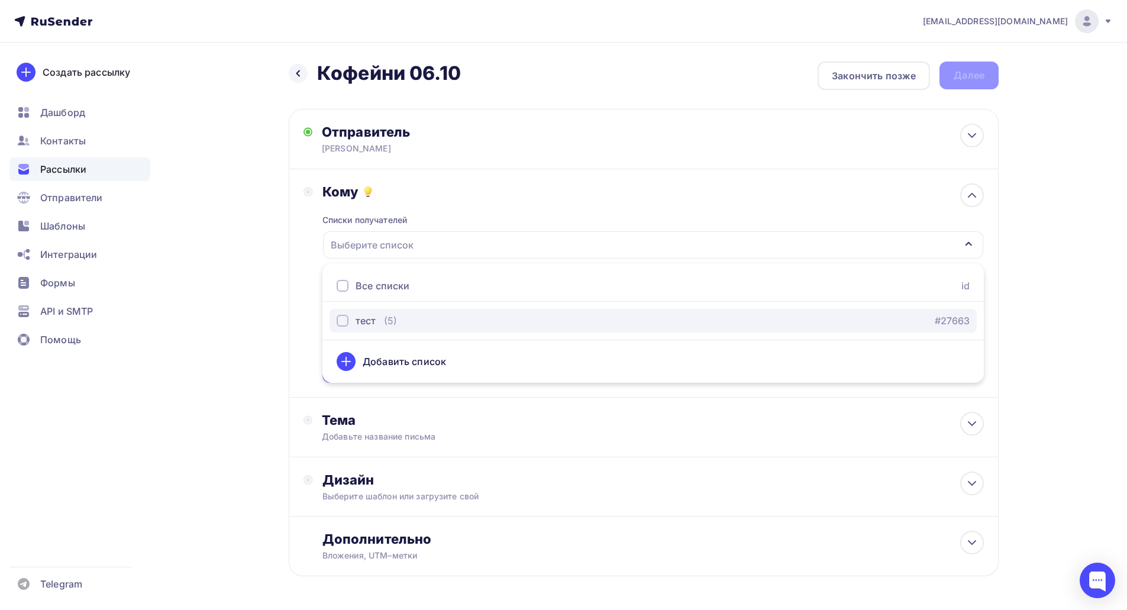
click at [403, 310] on button "тест (5) #27663" at bounding box center [652, 321] width 647 height 24
click at [244, 272] on div "Назад Кофейни 06.10 Кофейни 06.10 Закончить позже Далее Отправитель Денис Красн…" at bounding box center [563, 348] width 969 height 610
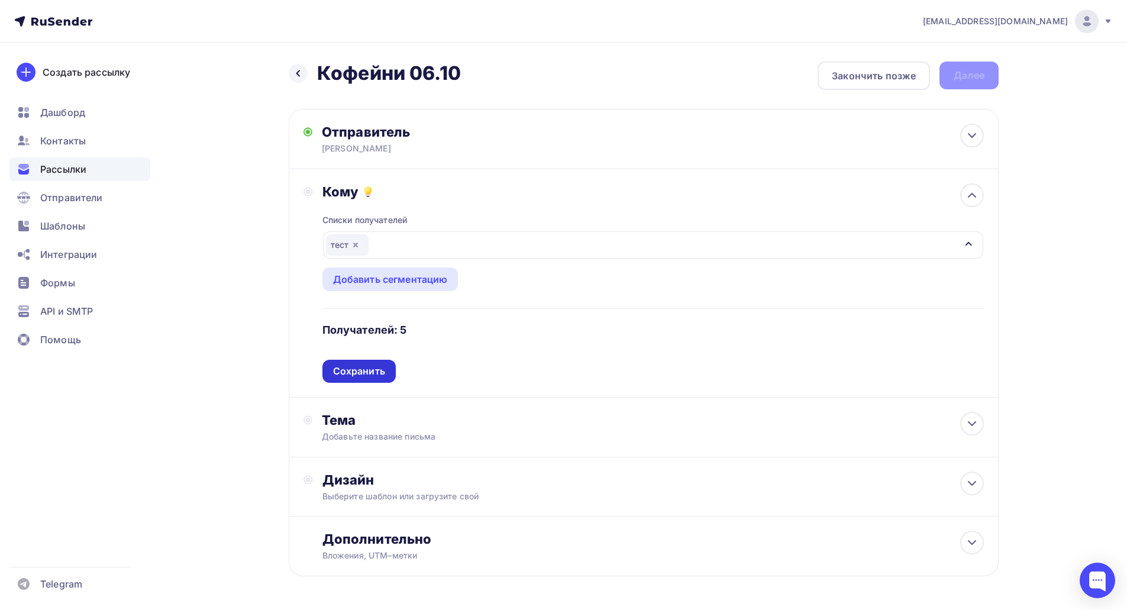
click at [357, 368] on div "Сохранить" at bounding box center [359, 371] width 52 height 14
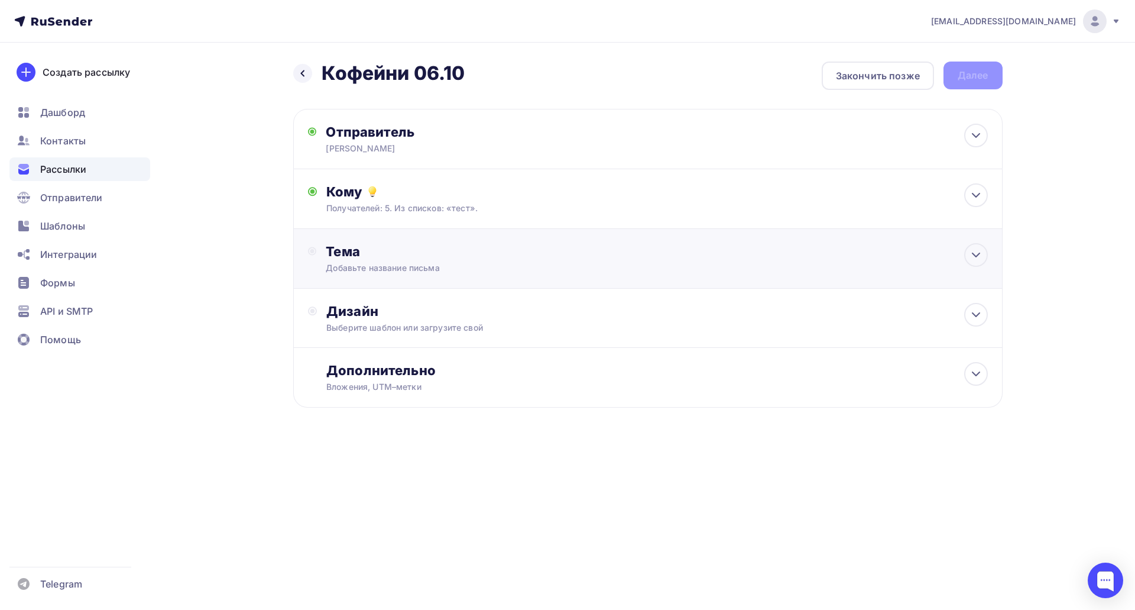
click at [369, 261] on div "Тема Добавьте название письма Тема * Рекомендуем использовать не более 150 симв…" at bounding box center [443, 258] width 234 height 31
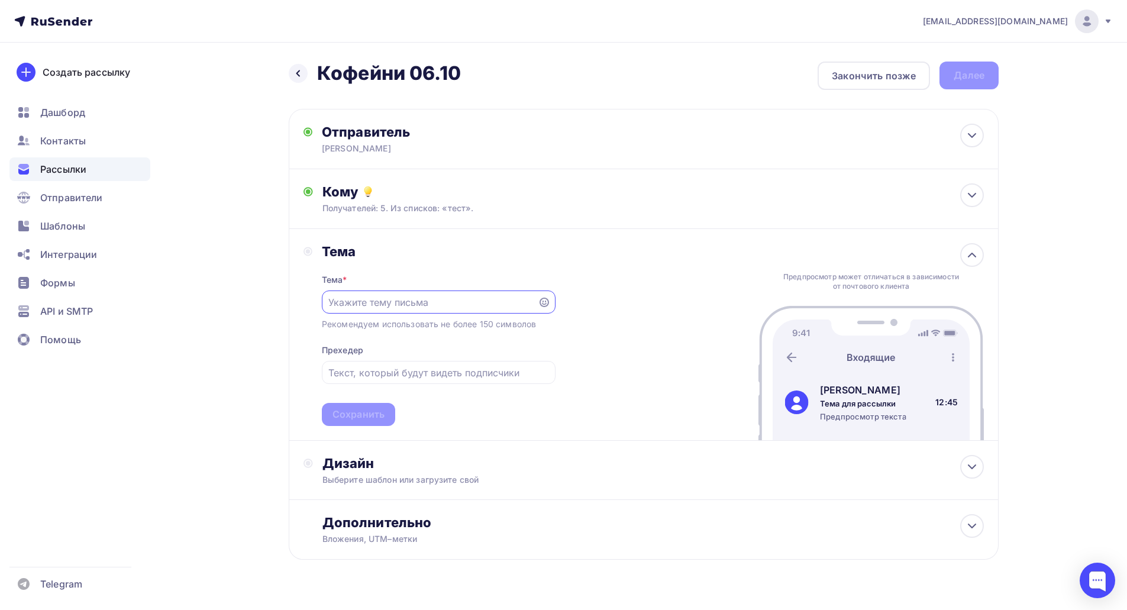
paste input "Предложение о сотрудничестве в продаже премиального шоколада и какао."
type input "Предложение о сотрудничестве в продаже премиального шоколада и какао."
click at [363, 414] on div "Сохранить" at bounding box center [358, 414] width 52 height 14
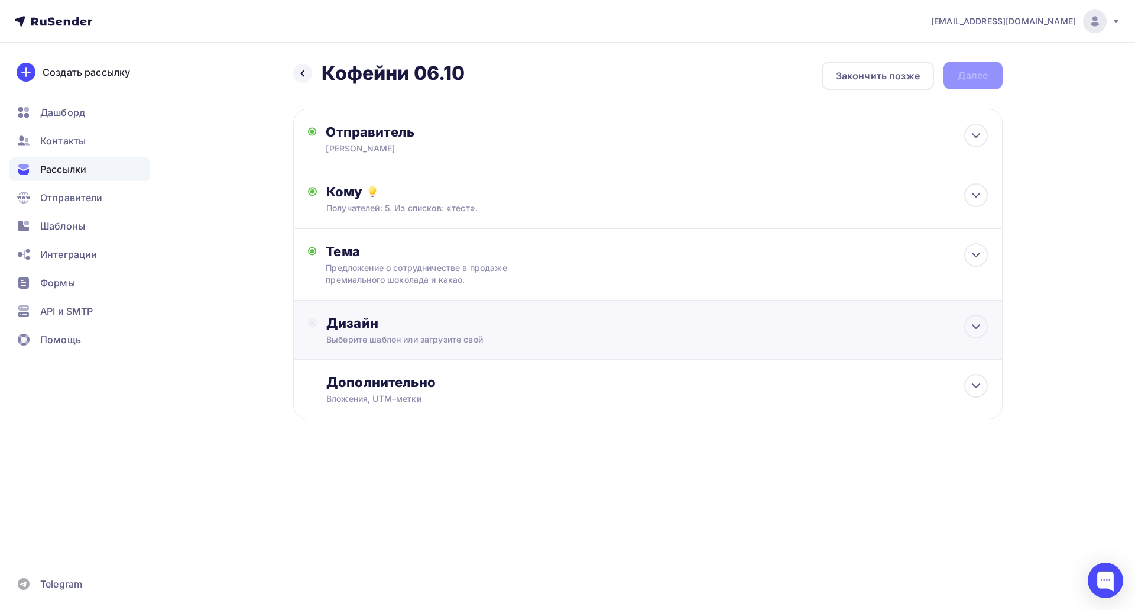
click at [420, 335] on div "Выберите шаблон или загрузите свой" at bounding box center [623, 340] width 595 height 12
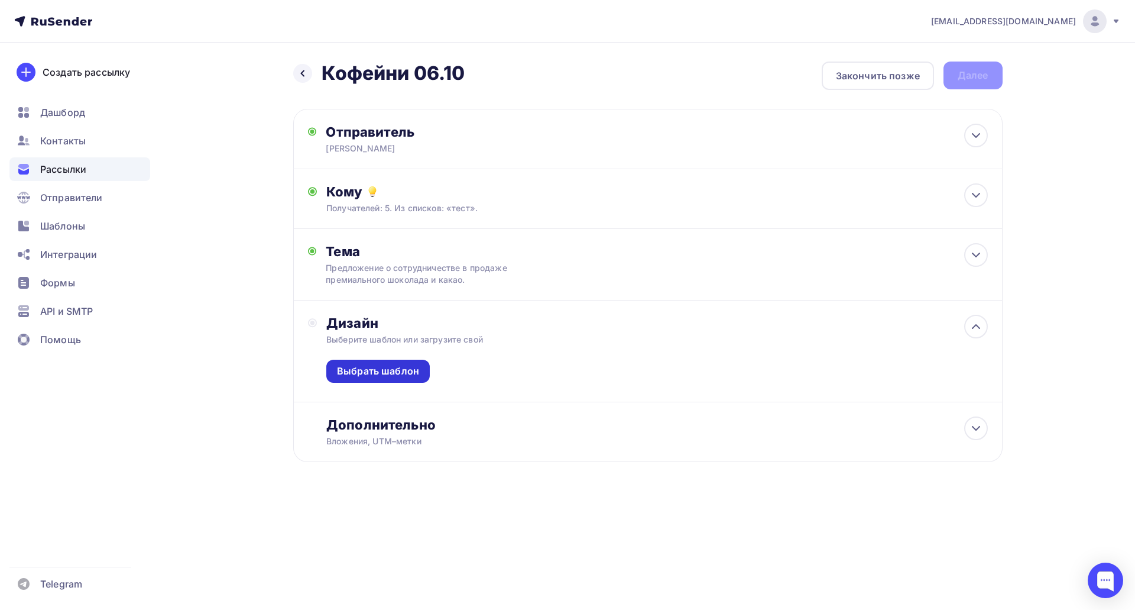
click at [400, 378] on div "Выбрать шаблон" at bounding box center [377, 371] width 103 height 23
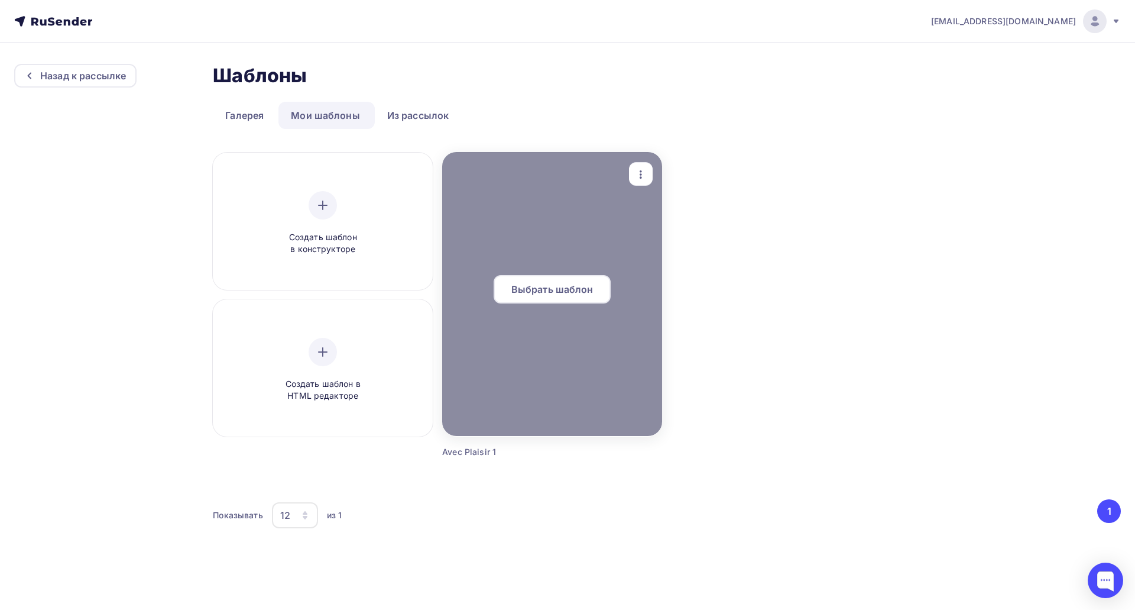
click at [517, 235] on div at bounding box center [552, 294] width 220 height 284
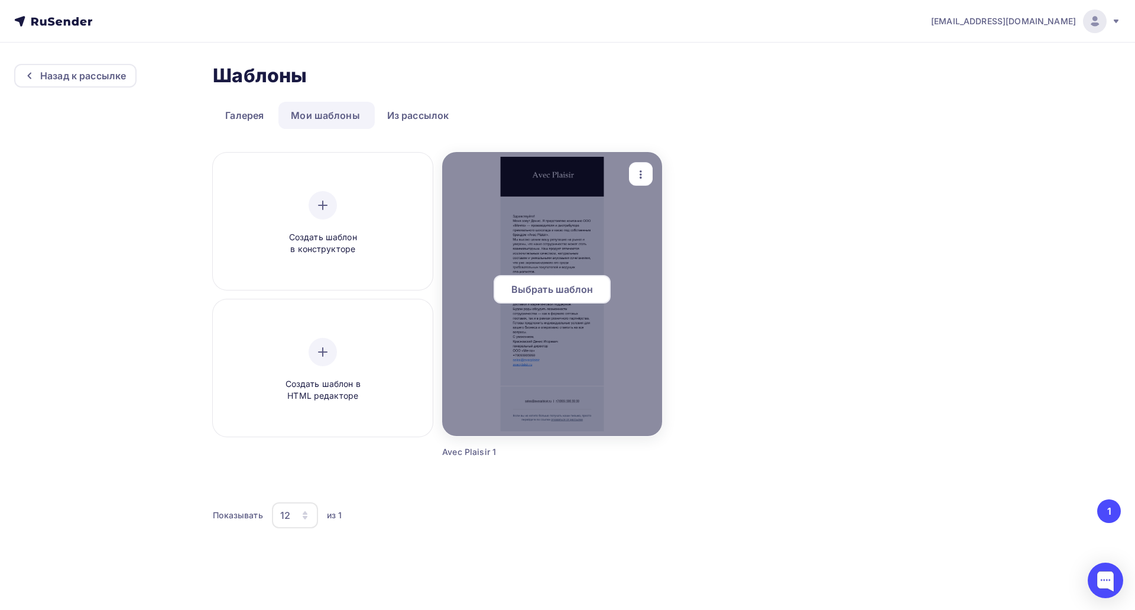
click at [517, 284] on span "Выбрать шаблон" at bounding box center [553, 289] width 82 height 14
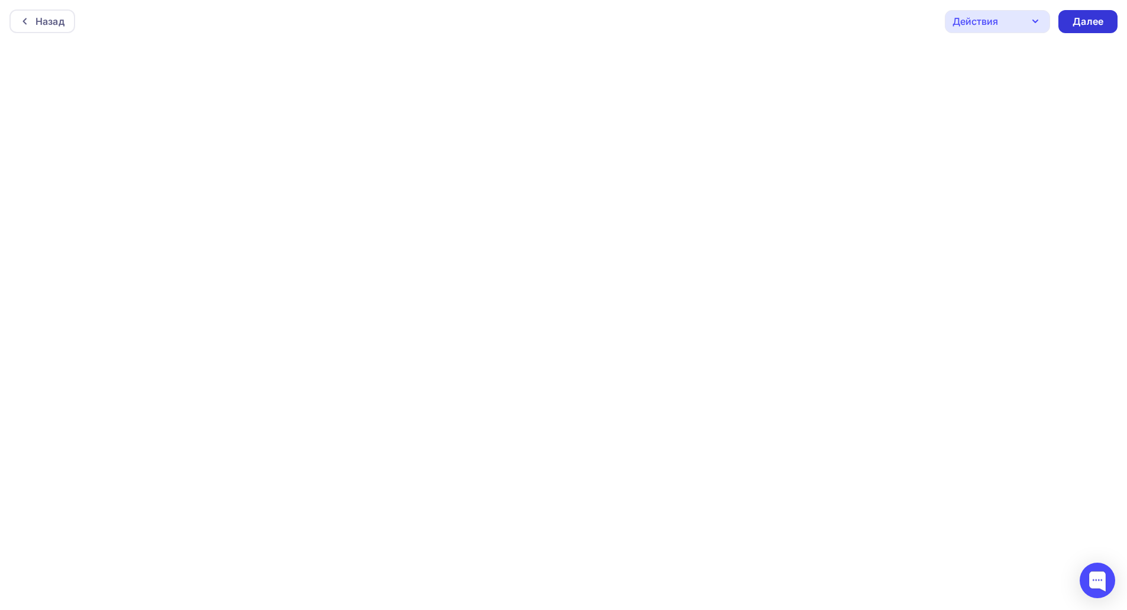
click at [1082, 17] on div "Далее" at bounding box center [1087, 22] width 31 height 14
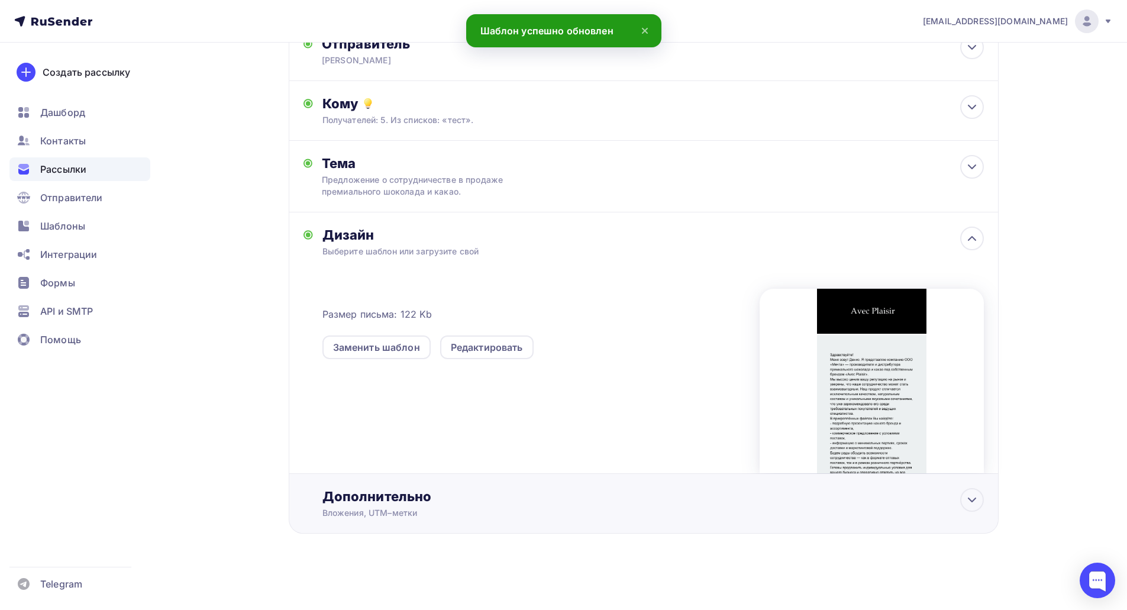
click at [499, 499] on div "Дополнительно" at bounding box center [652, 496] width 661 height 17
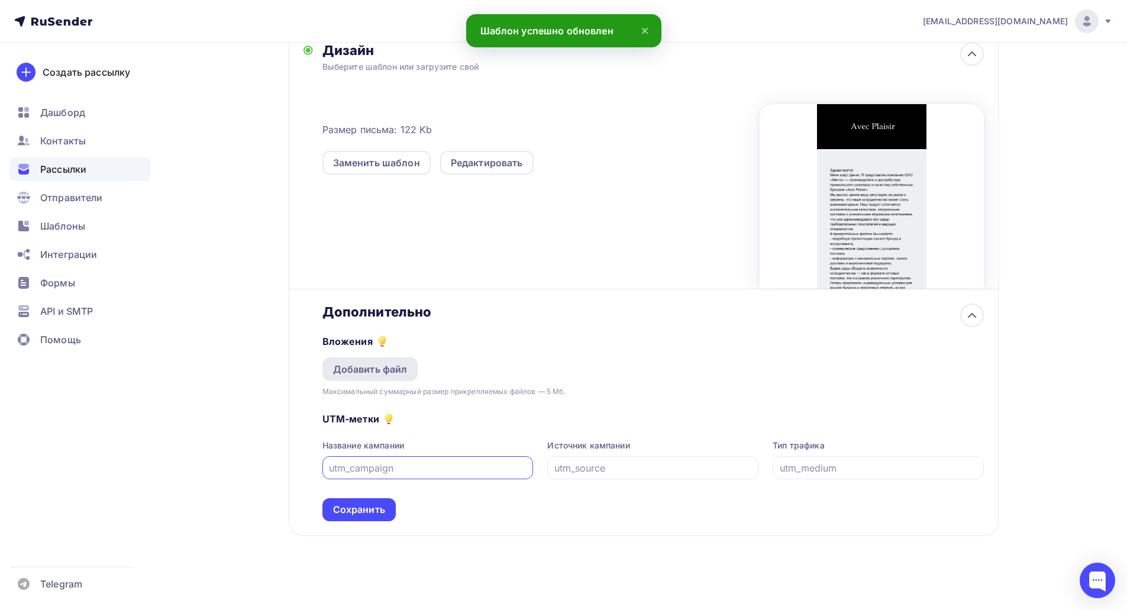
click at [381, 374] on div "Добавить файл" at bounding box center [370, 369] width 75 height 14
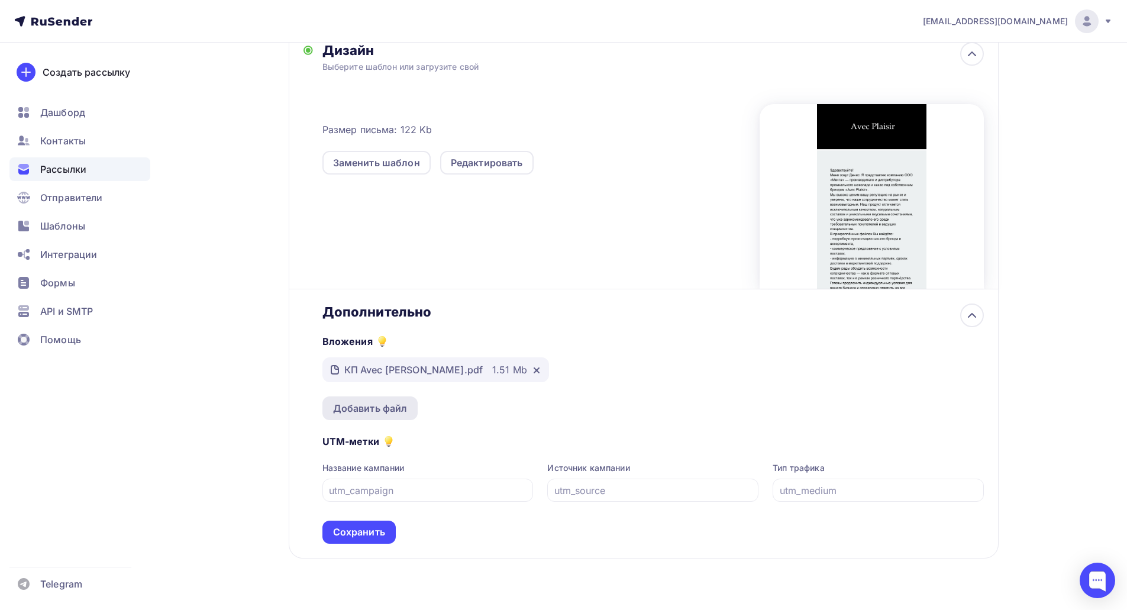
click at [381, 408] on div "Добавить файл" at bounding box center [370, 408] width 75 height 14
click at [495, 422] on div "UTM-метки Название кампании Источник кампании Тип трафика Сохранить" at bounding box center [652, 482] width 661 height 124
click at [367, 529] on div "Сохранить" at bounding box center [359, 532] width 52 height 14
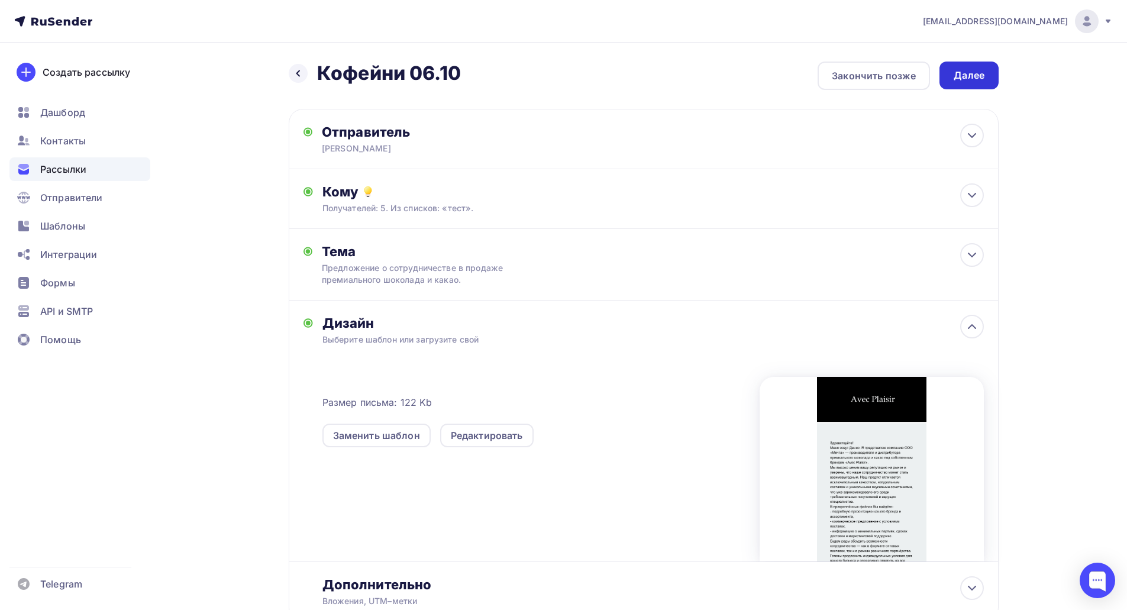
click at [959, 86] on div "Далее" at bounding box center [968, 76] width 59 height 28
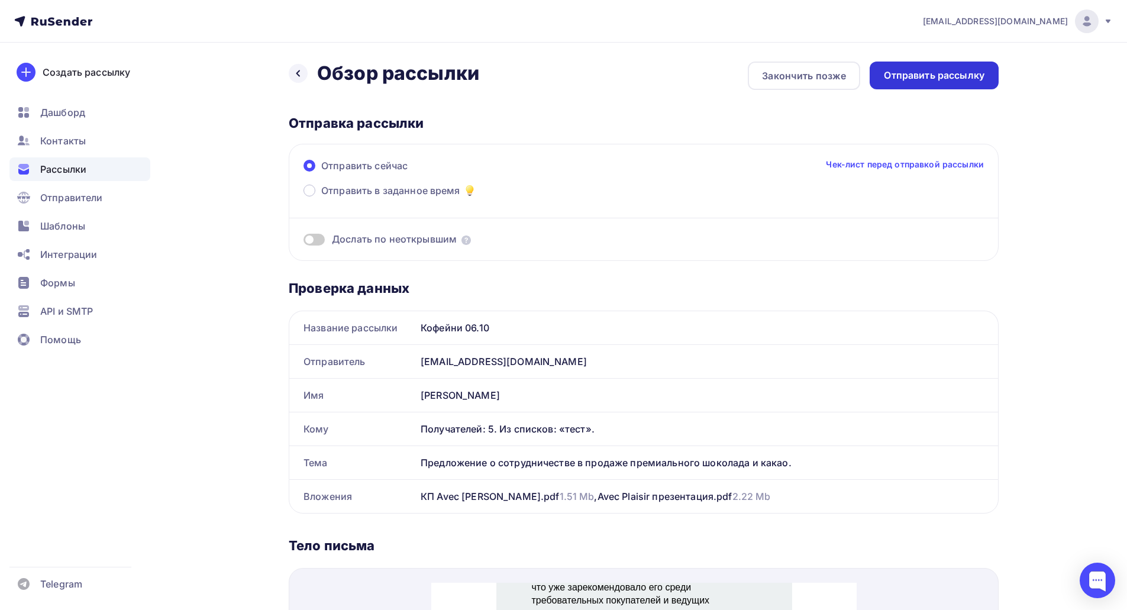
click at [939, 73] on div "Отправить рассылку" at bounding box center [933, 76] width 101 height 14
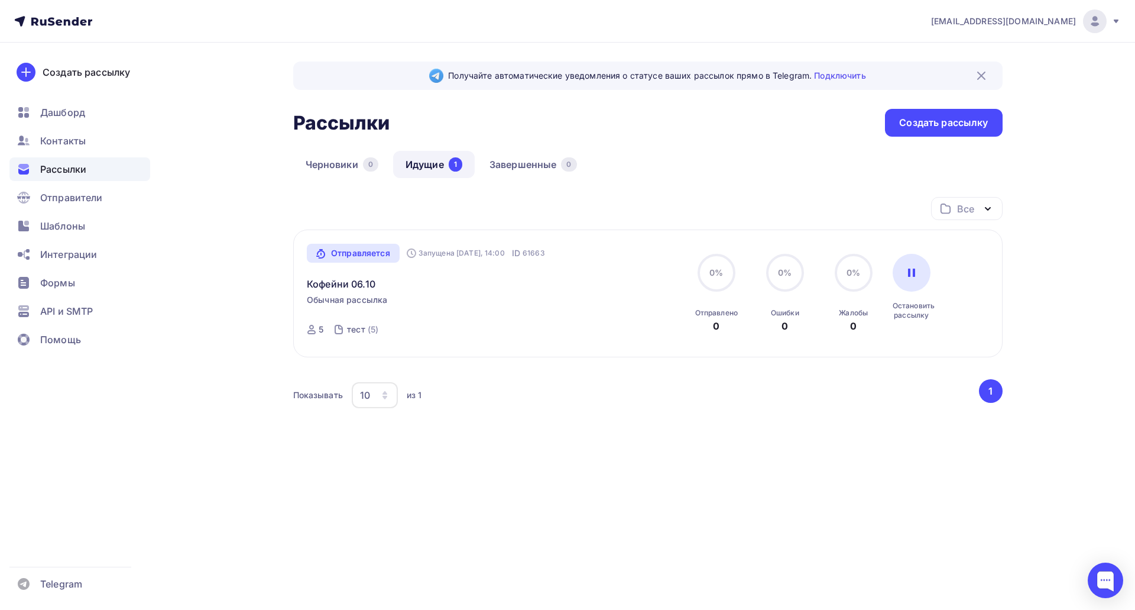
click at [1066, 108] on div "sales@avecplaisir.ru Аккаунт Тарифы Выйти Создать рассылку Дашборд Контакты Рас…" at bounding box center [567, 264] width 1135 height 529
drag, startPoint x: 380, startPoint y: 252, endPoint x: 397, endPoint y: 251, distance: 16.6
click at [380, 252] on div "Отправляется" at bounding box center [353, 253] width 93 height 19
click at [400, 251] on div "Отправляется" at bounding box center [353, 253] width 93 height 19
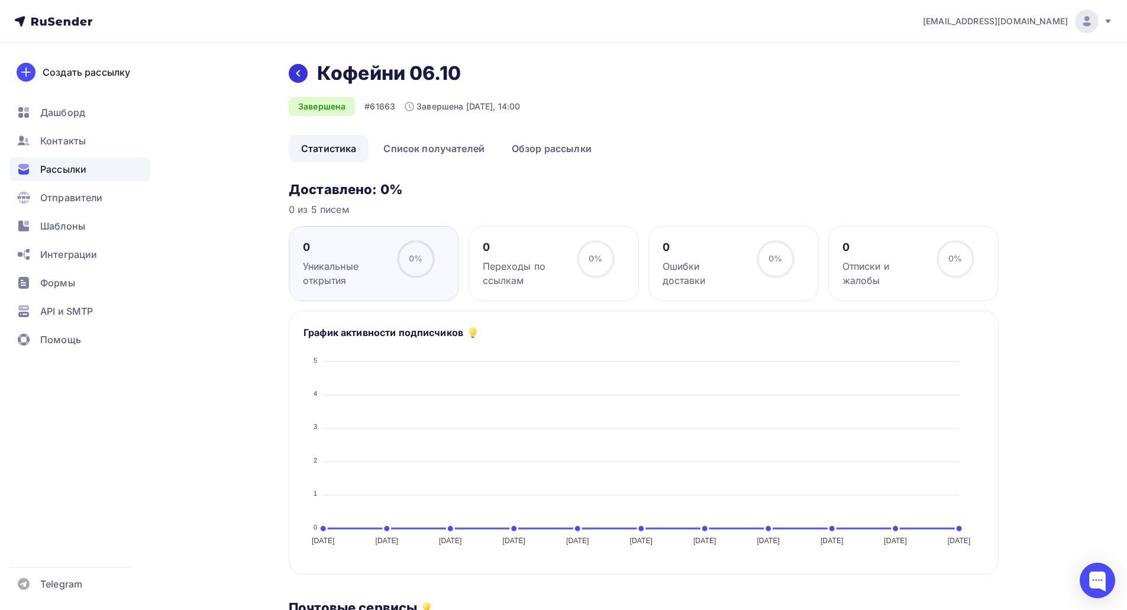
click at [291, 71] on div at bounding box center [298, 73] width 19 height 19
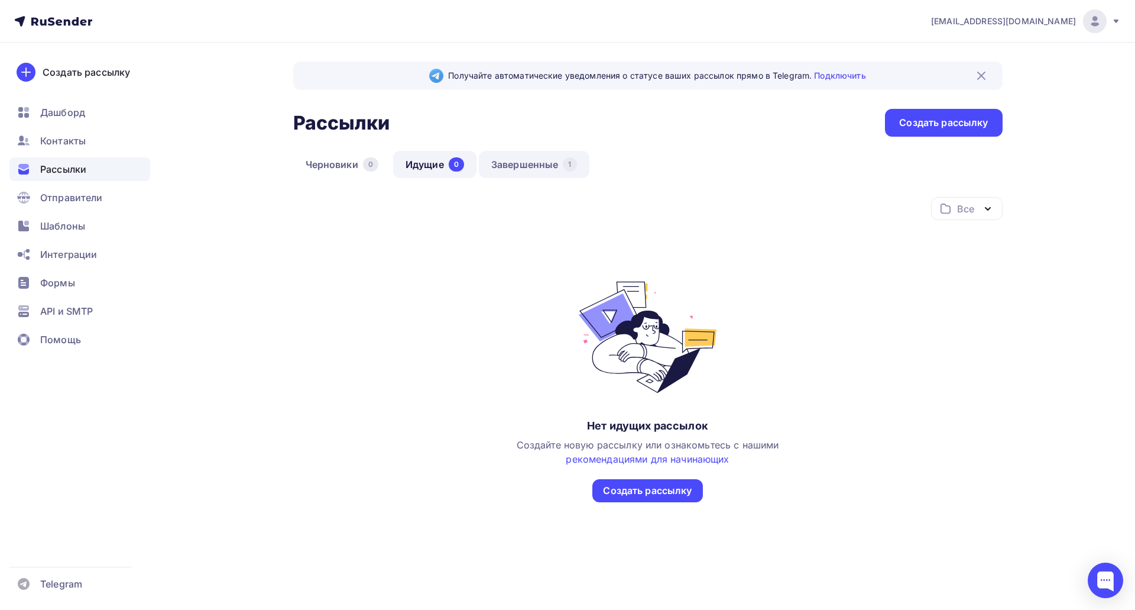
click at [494, 171] on link "Завершенные 1" at bounding box center [534, 164] width 111 height 27
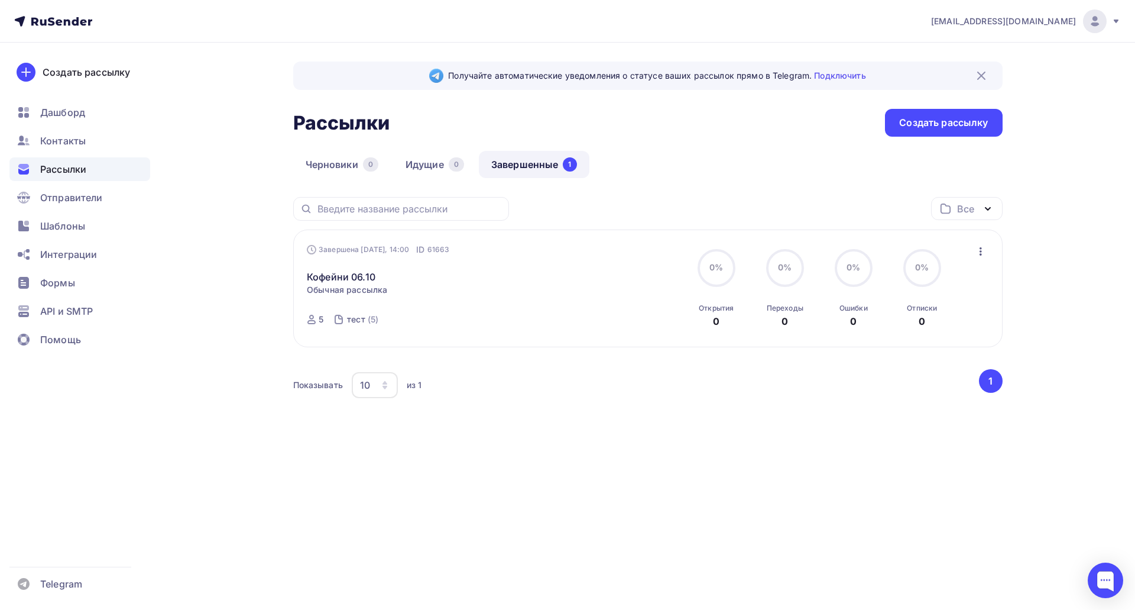
click at [449, 315] on div "Завершена Сегодня, 14:00 ID 61663 Кофейни 06.10 Статистика Обзор рассылки Копир…" at bounding box center [442, 289] width 270 height 90
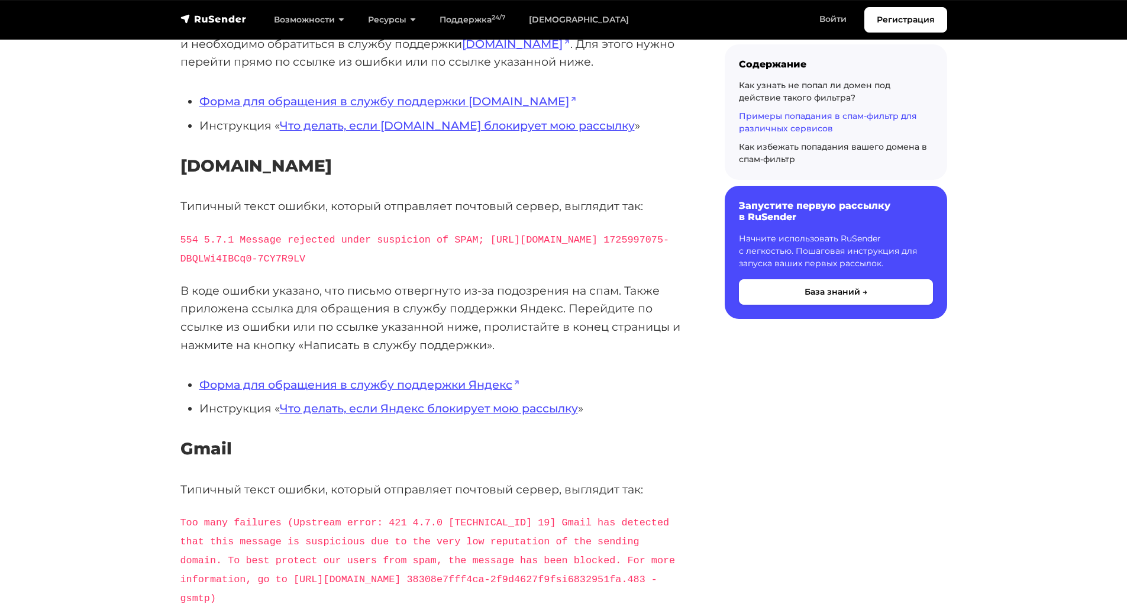
scroll to position [1301, 0]
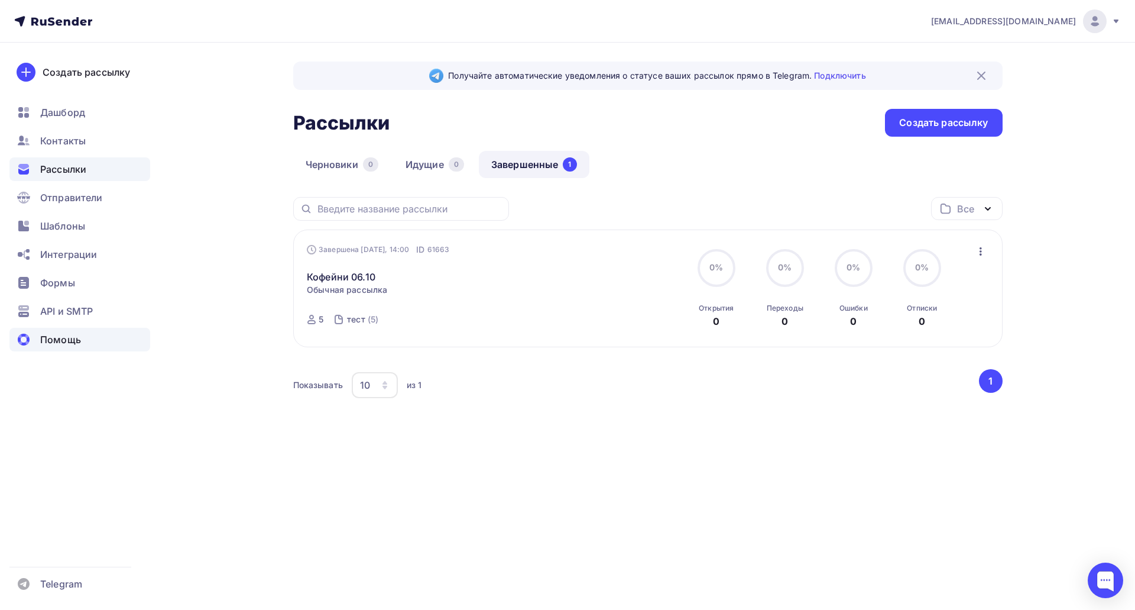
click at [86, 338] on div "Помощь" at bounding box center [79, 340] width 141 height 24
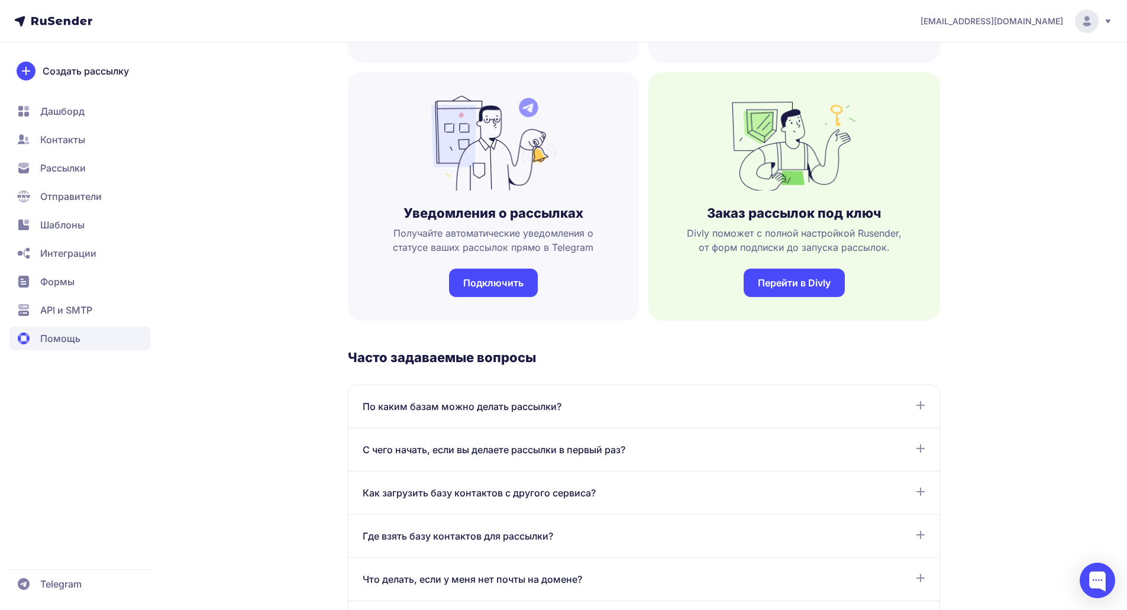
scroll to position [296, 0]
click at [575, 403] on div "По каким базам можно делать рассылки?" at bounding box center [643, 405] width 562 height 14
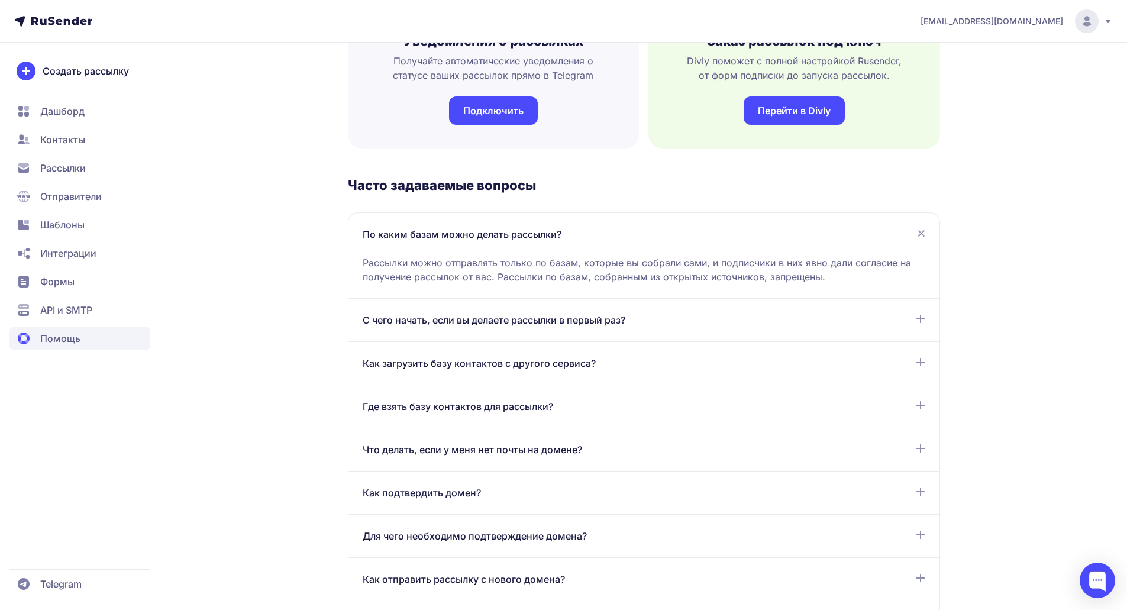
scroll to position [473, 0]
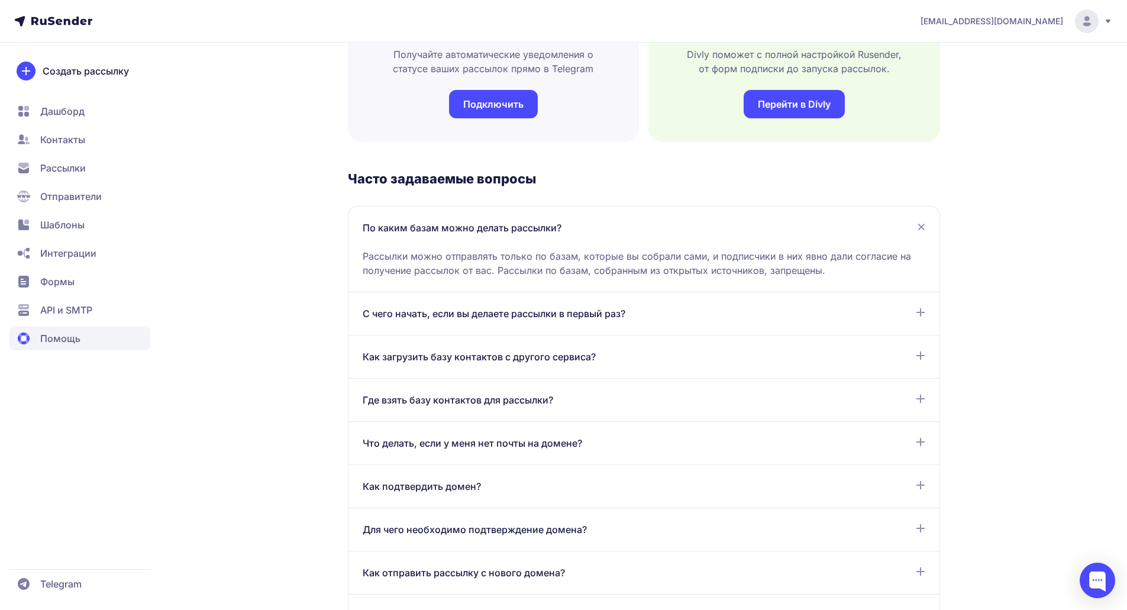
click at [587, 322] on div "С чего начать, если вы делаете рассылки в первый раз? Для отправки первой рассы…" at bounding box center [643, 313] width 591 height 43
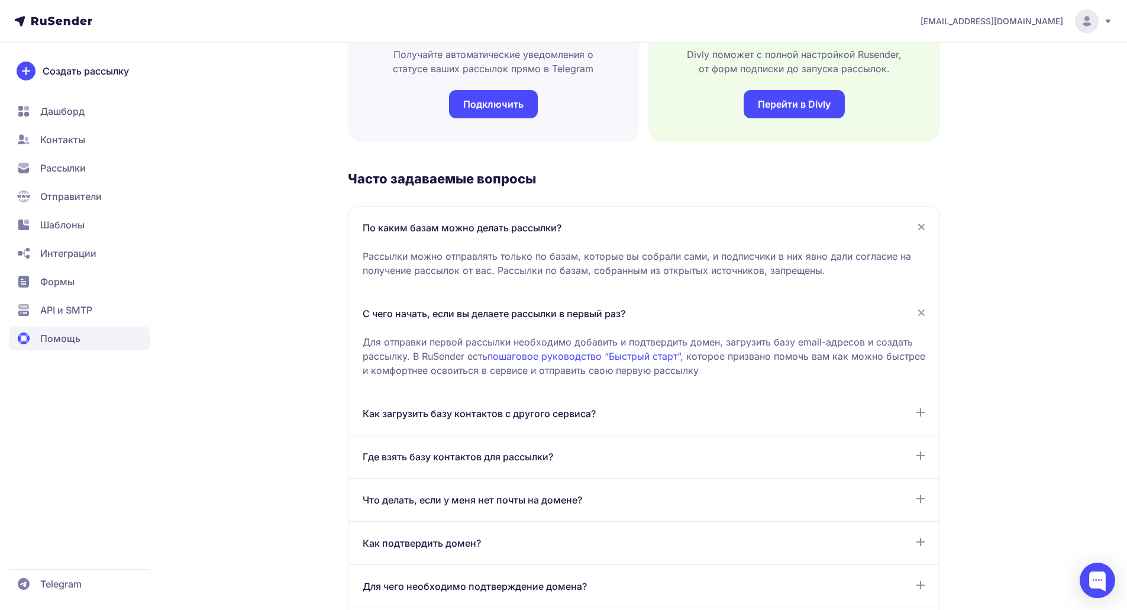
click at [583, 352] on link "пошаговое руководство “Быстрый старт”" at bounding box center [583, 356] width 193 height 12
click at [581, 452] on div "Где взять базу контактов для рассылки?" at bounding box center [643, 456] width 562 height 14
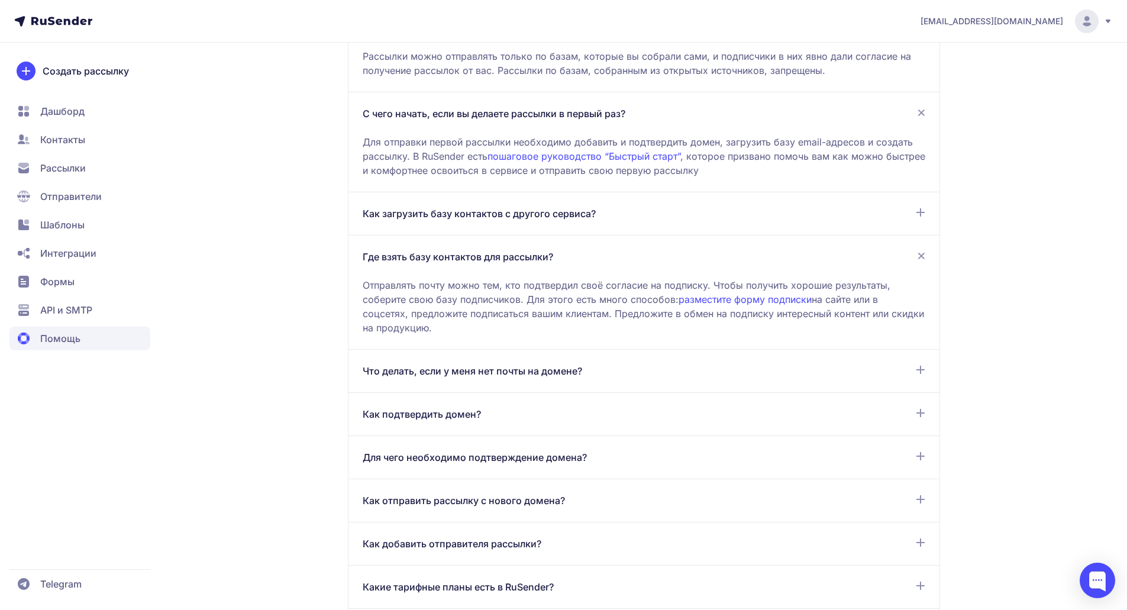
scroll to position [710, 0]
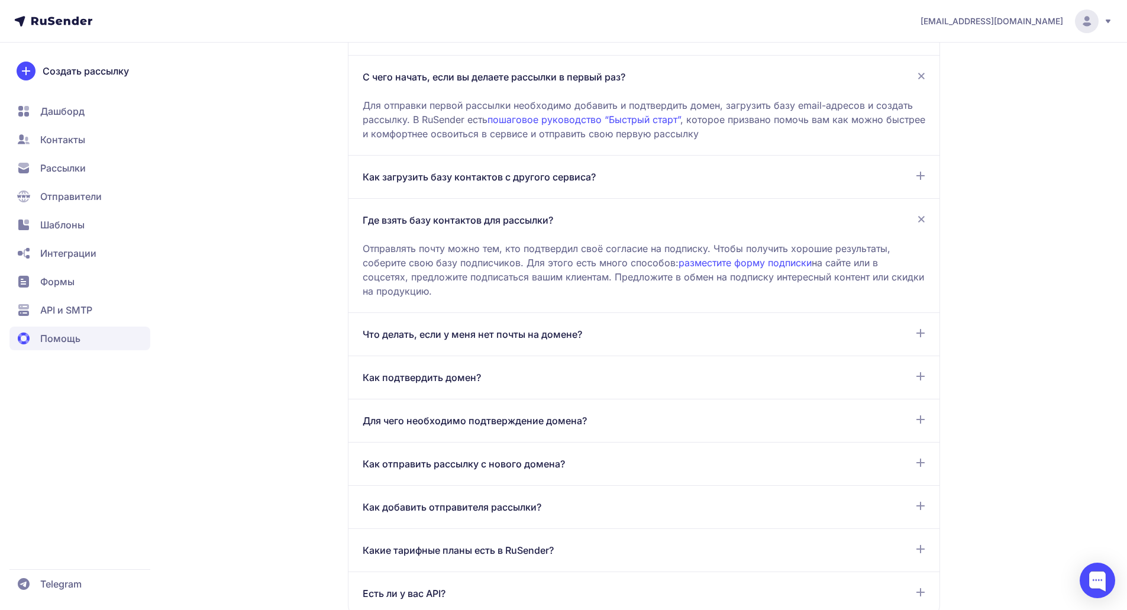
click at [595, 456] on div "Как отправить рассылку с нового домена? Если вы впервые создали почту на домене…" at bounding box center [643, 463] width 591 height 43
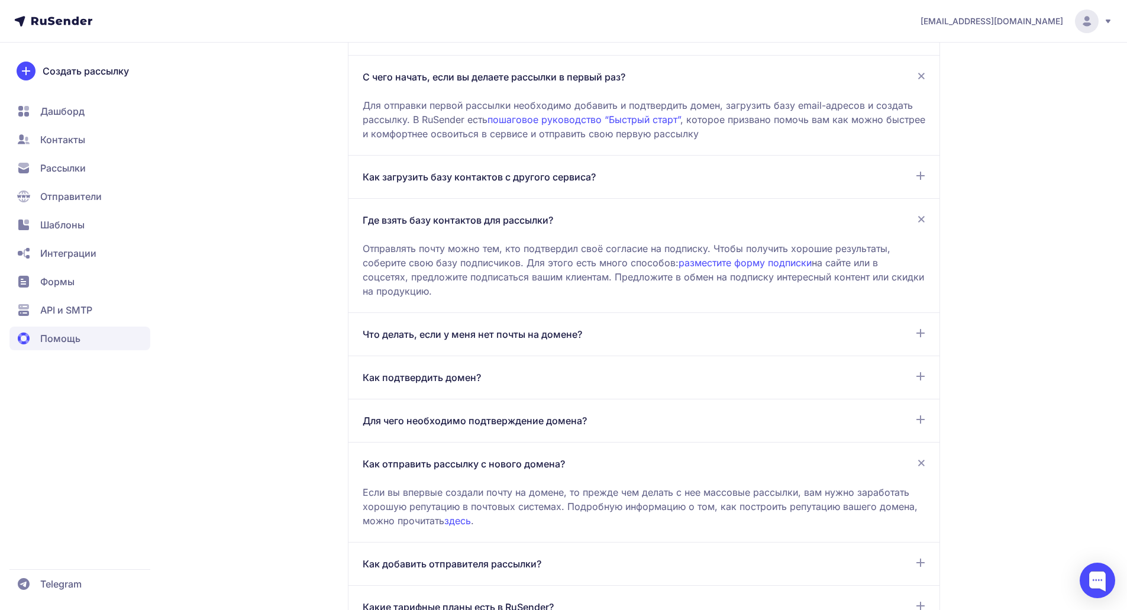
click at [461, 524] on link "здесь" at bounding box center [457, 520] width 27 height 12
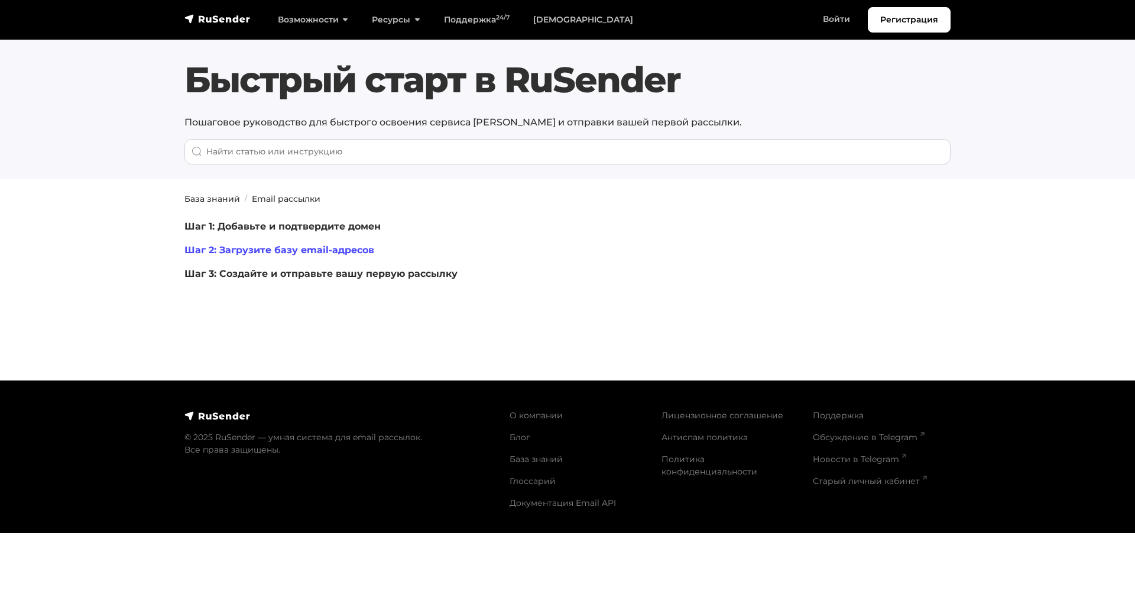
click at [320, 249] on link "Шаг 2: Загрузите базу email-адресов" at bounding box center [280, 249] width 190 height 11
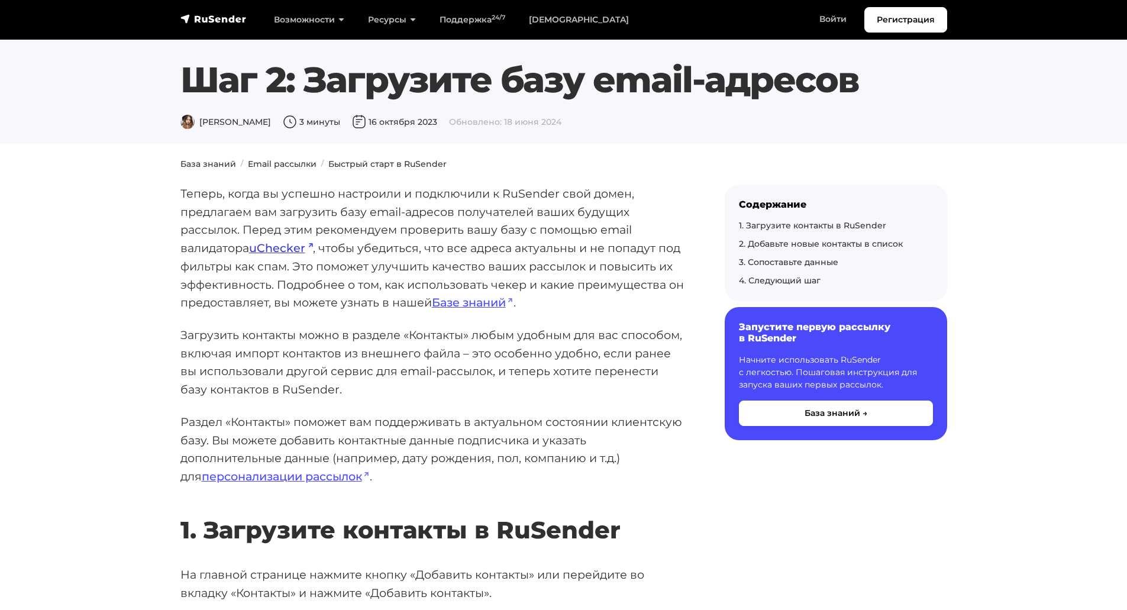
click at [285, 244] on link "uChecker" at bounding box center [281, 248] width 64 height 14
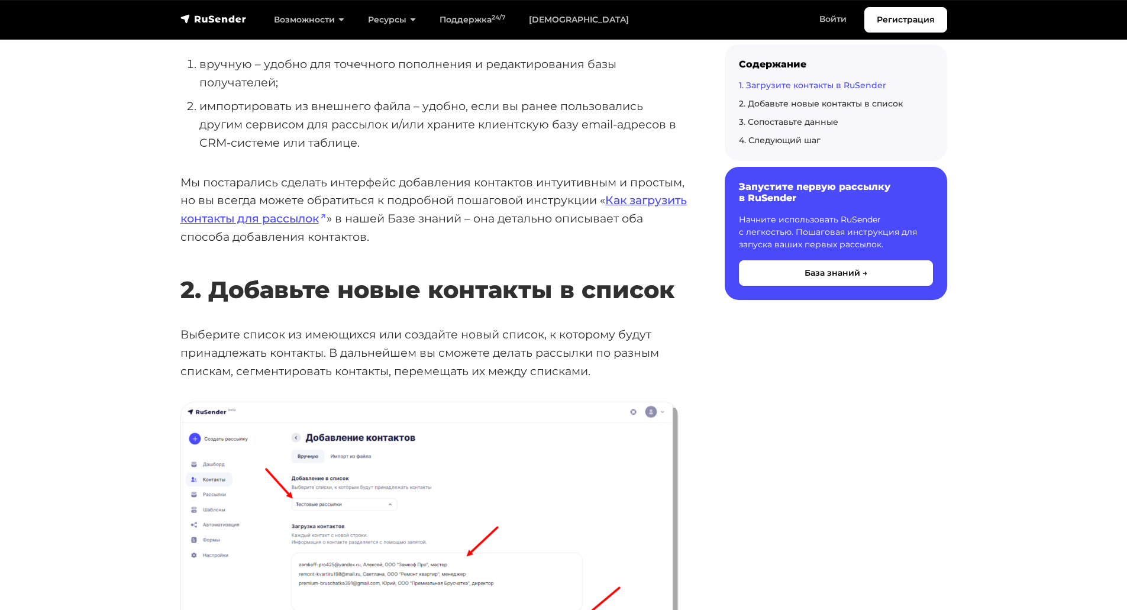
scroll to position [1183, 0]
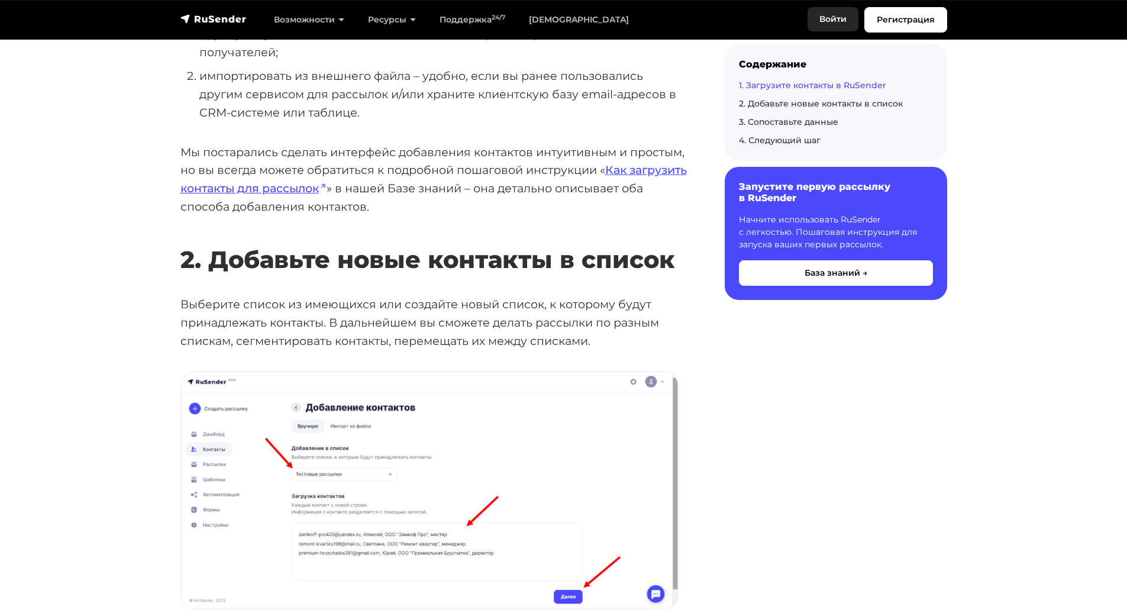
click at [836, 24] on link "Войти" at bounding box center [832, 19] width 51 height 24
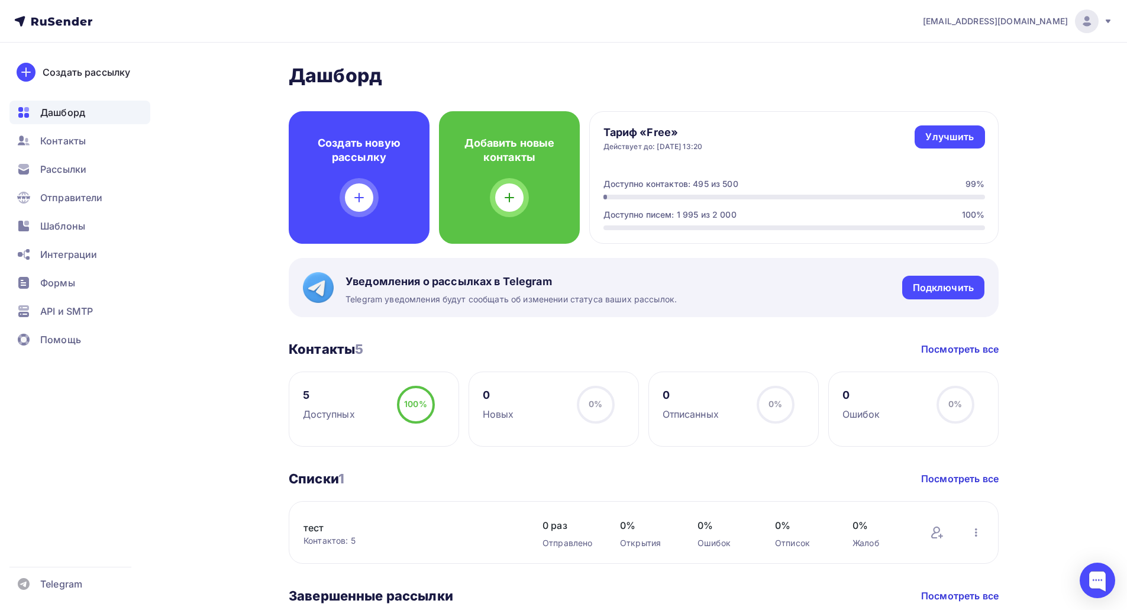
click at [1037, 20] on span "sales@avecplaisir.ru" at bounding box center [995, 21] width 145 height 12
click at [996, 47] on link "Аккаунт" at bounding box center [1006, 52] width 199 height 24
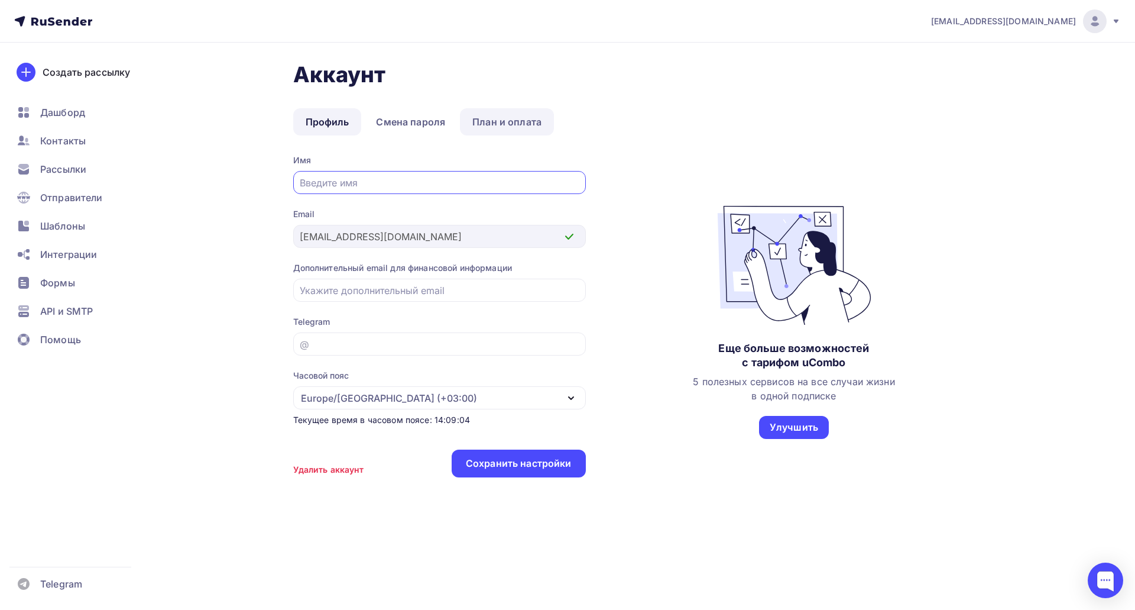
click at [497, 118] on link "План и оплата" at bounding box center [507, 121] width 94 height 27
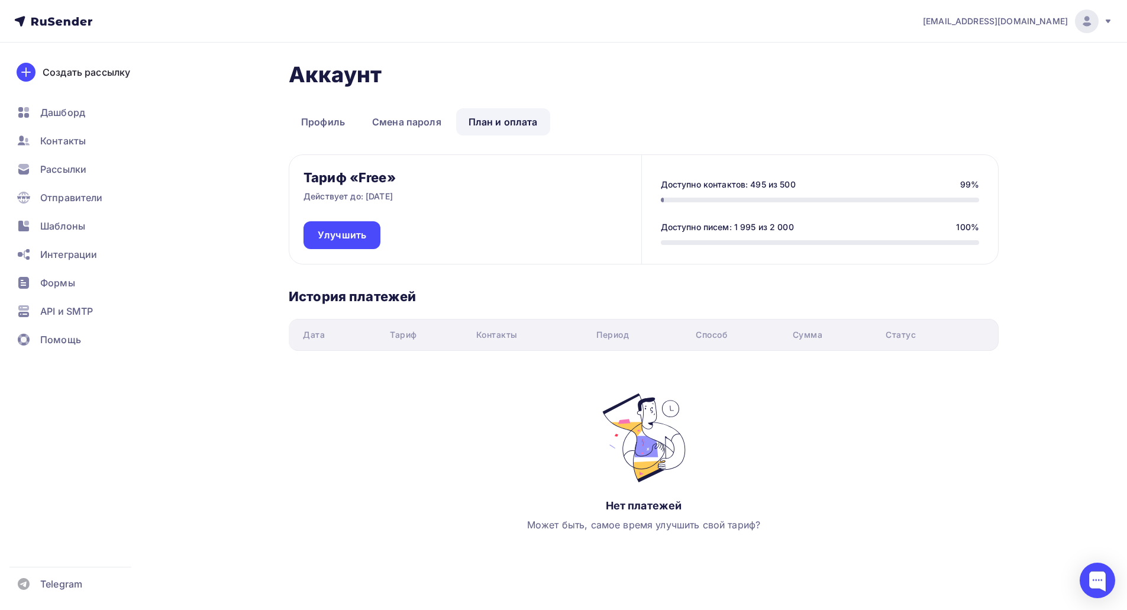
click at [1061, 28] on div "sales@avecplaisir.ru" at bounding box center [1018, 21] width 190 height 24
click at [995, 82] on link "[DEMOGRAPHIC_DATA]" at bounding box center [1006, 76] width 199 height 24
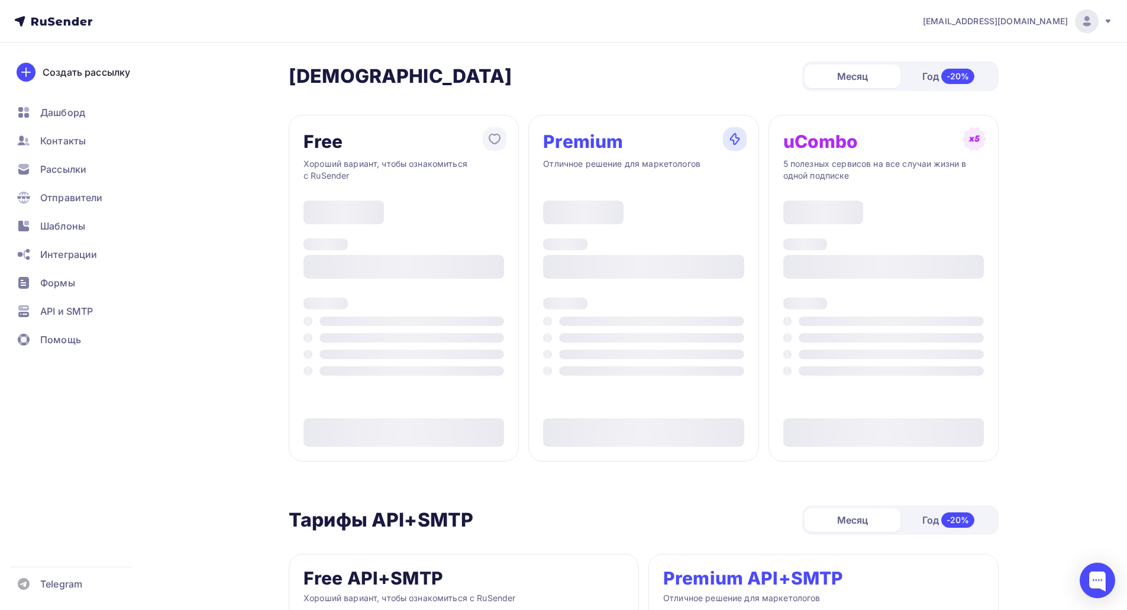
type input "500"
type input "100"
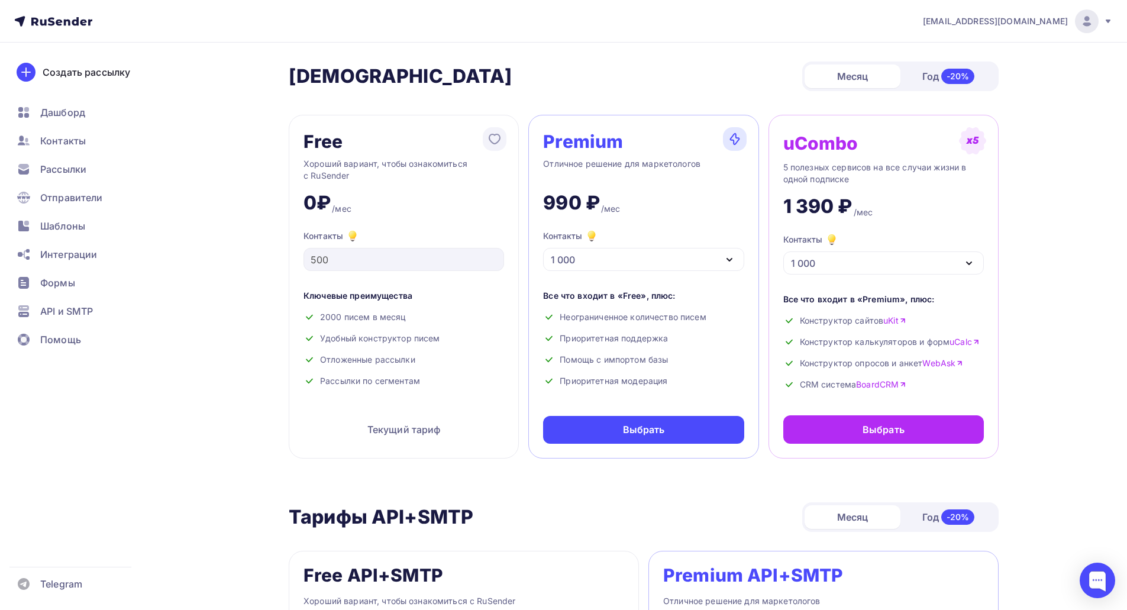
click at [704, 271] on div "Premium Отличное решение для маркетологов 990 ₽ /мес Контакты 1 000 1 000 2 000…" at bounding box center [643, 287] width 230 height 344
click at [704, 268] on div "1 000" at bounding box center [643, 259] width 200 height 23
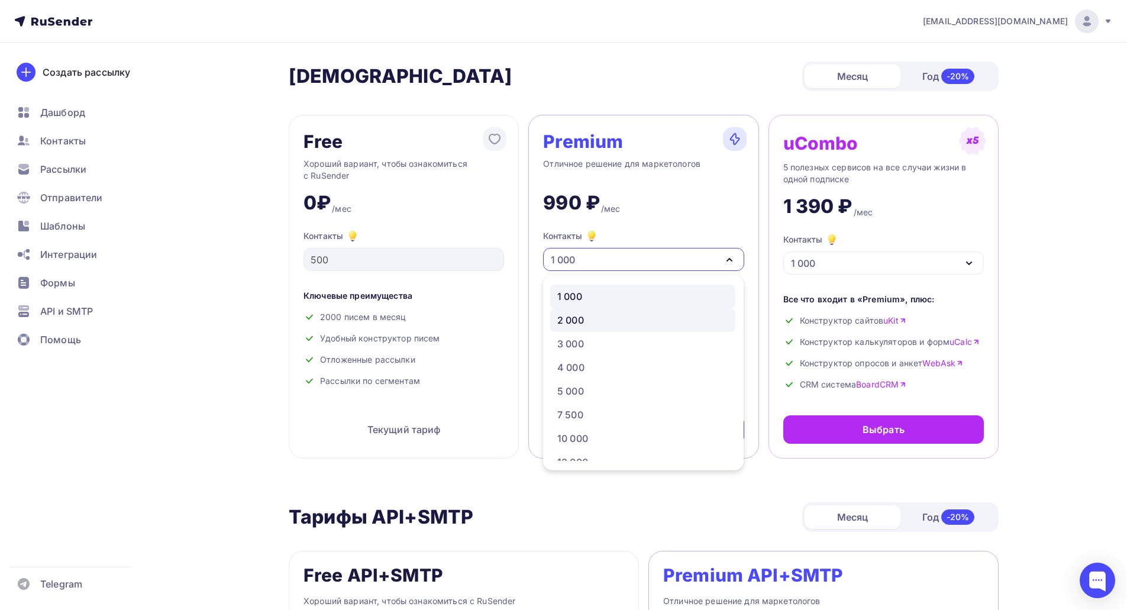
click at [692, 315] on div "2 000" at bounding box center [642, 320] width 171 height 14
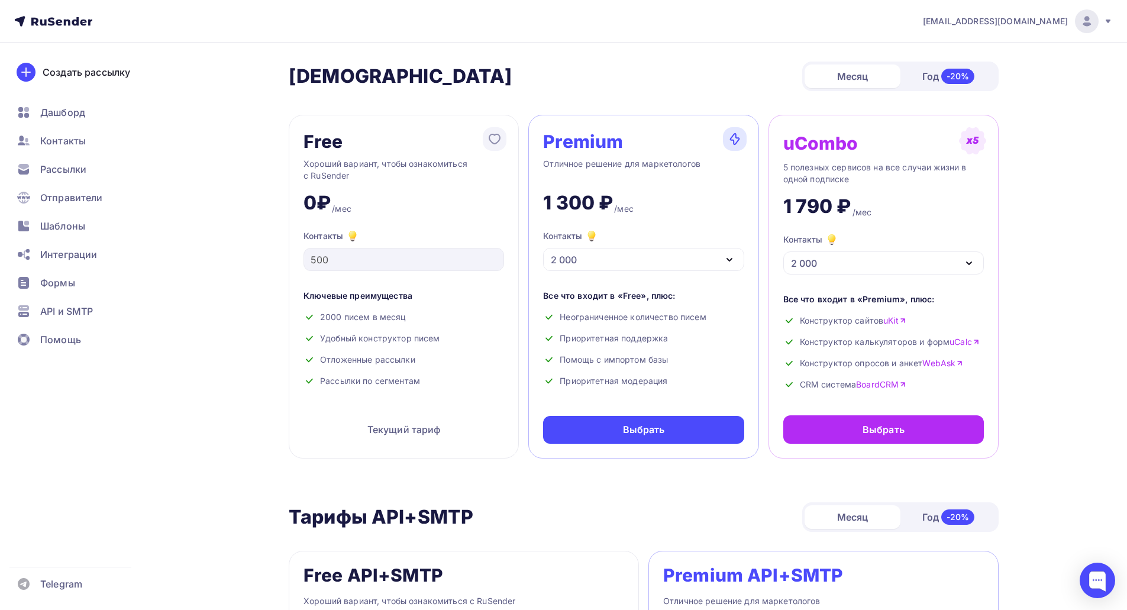
click at [692, 263] on div "2 000" at bounding box center [643, 259] width 200 height 23
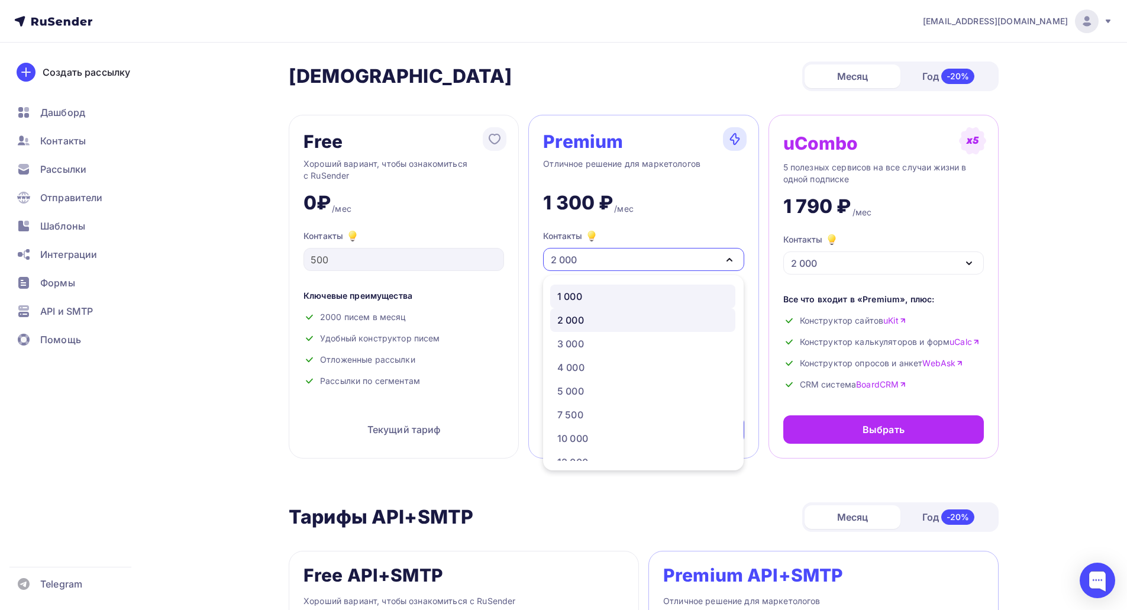
click at [678, 296] on div "1 000" at bounding box center [642, 296] width 171 height 14
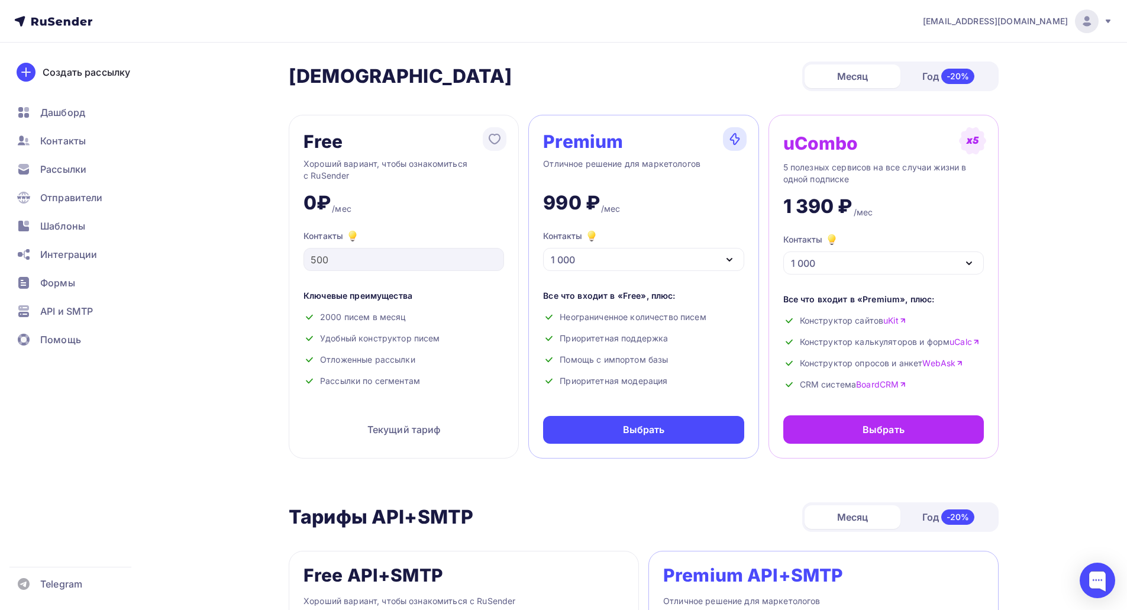
click at [88, 178] on div "Рассылки" at bounding box center [79, 169] width 141 height 24
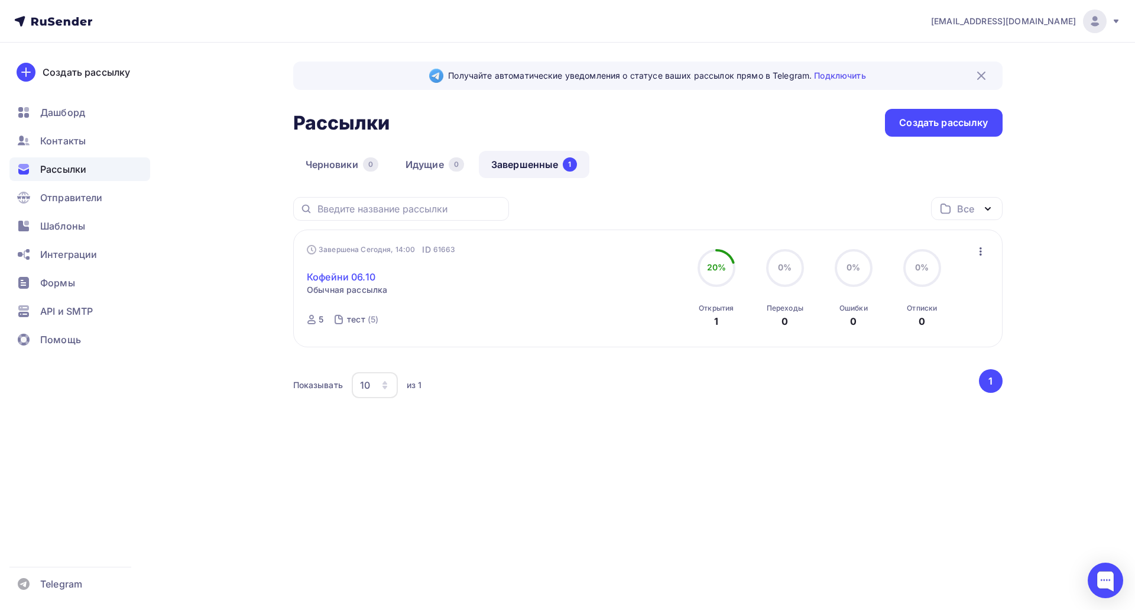
click at [338, 277] on link "Кофейни 06.10" at bounding box center [341, 277] width 69 height 14
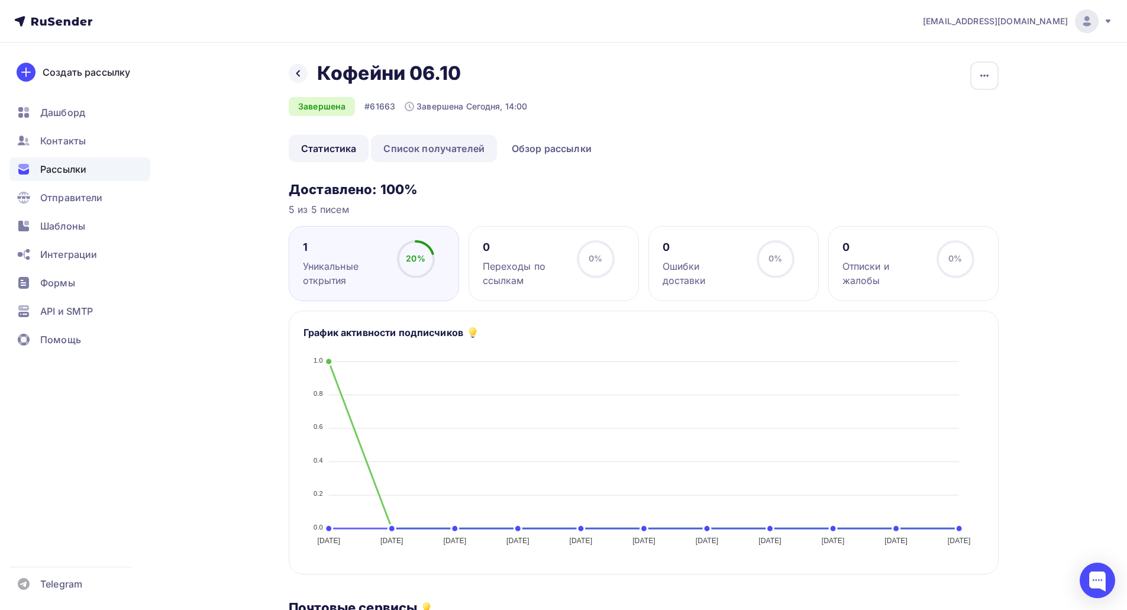
click at [446, 157] on link "Список получателей" at bounding box center [434, 148] width 126 height 27
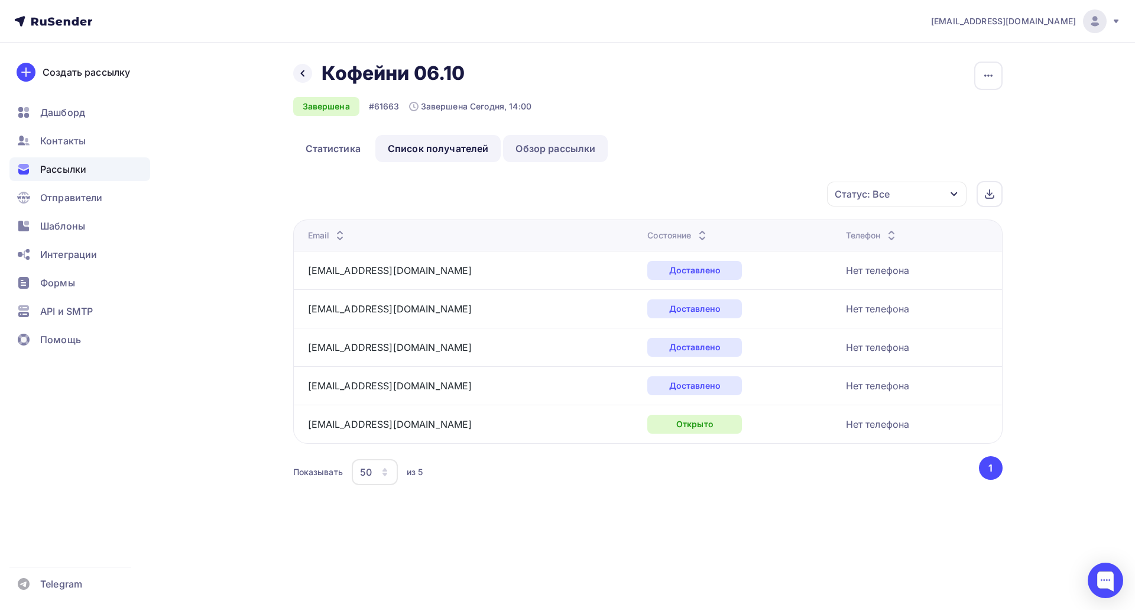
click at [539, 153] on link "Обзор рассылки" at bounding box center [555, 148] width 105 height 27
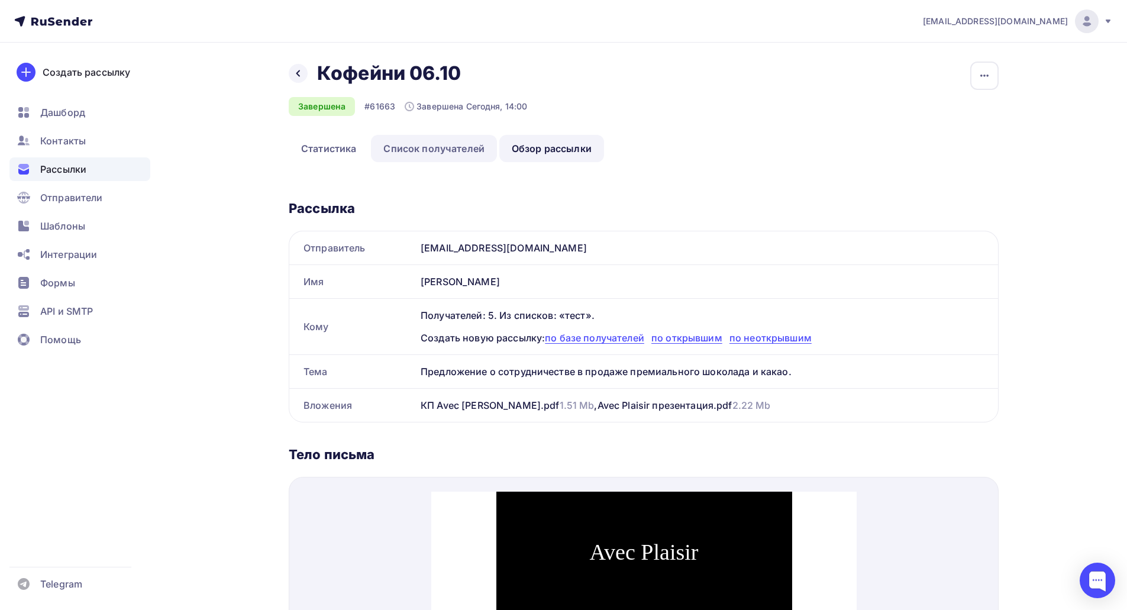
click at [433, 152] on link "Список получателей" at bounding box center [434, 148] width 126 height 27
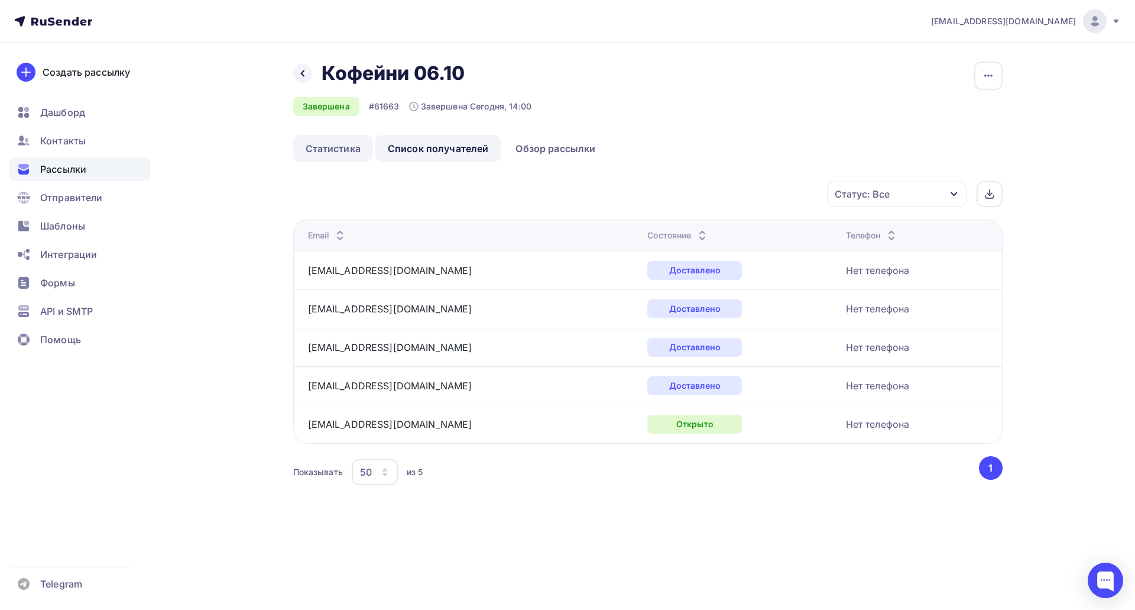
click at [333, 149] on link "Статистика" at bounding box center [333, 148] width 80 height 27
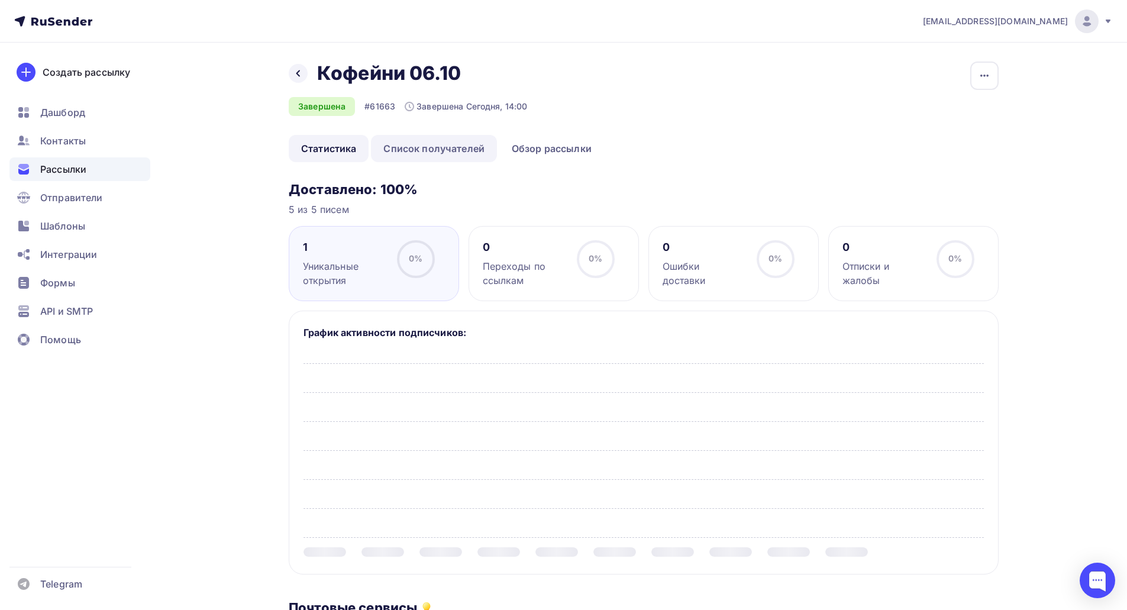
click at [398, 149] on link "Список получателей" at bounding box center [434, 148] width 126 height 27
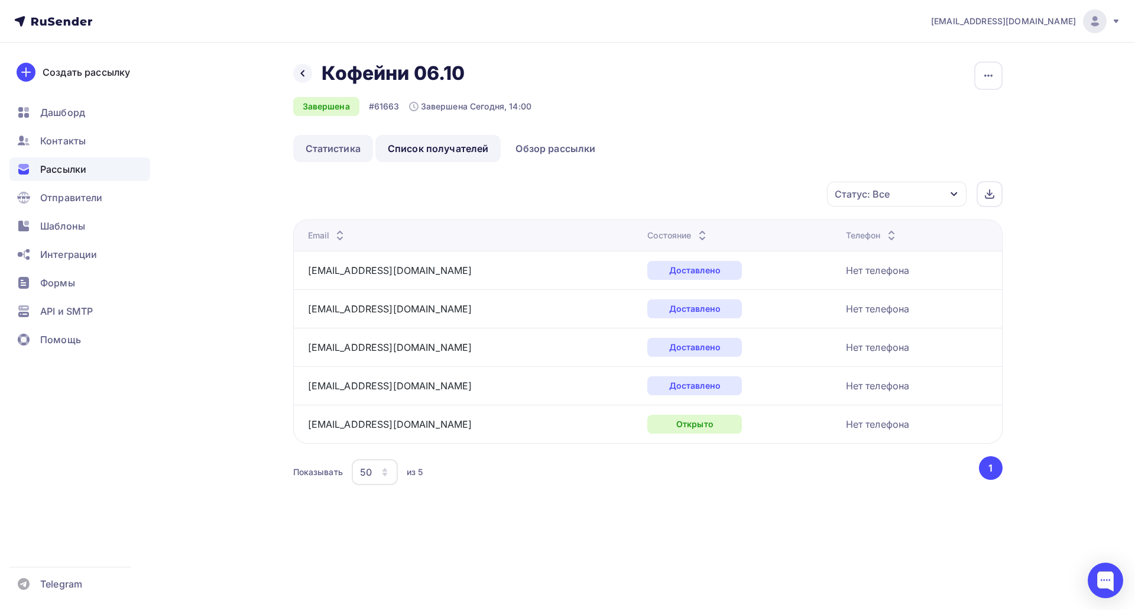
click at [355, 148] on link "Статистика" at bounding box center [333, 148] width 80 height 27
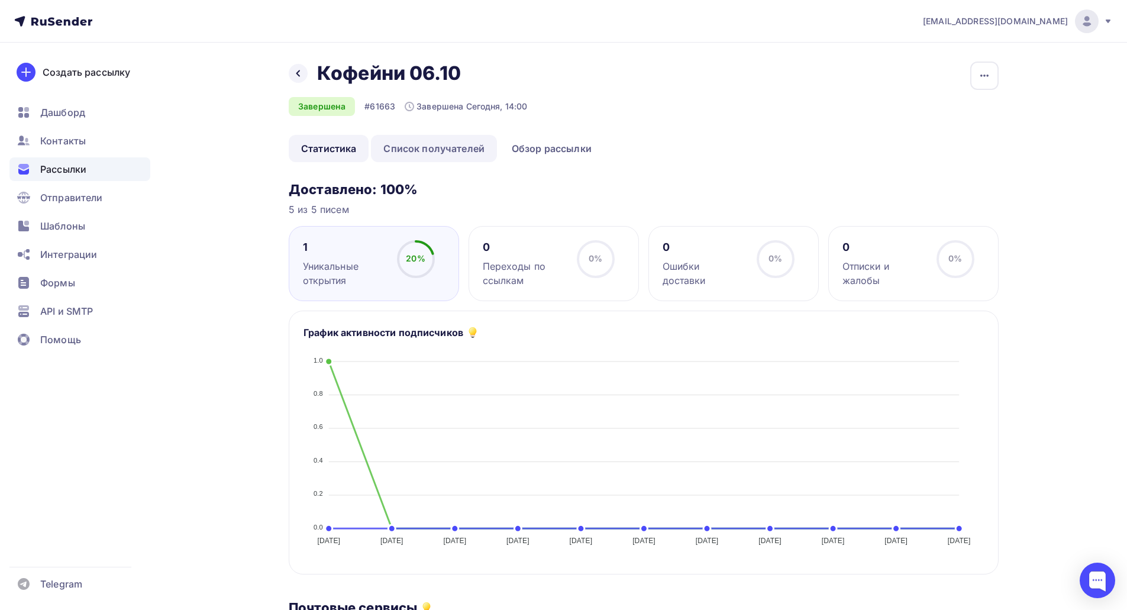
click at [405, 147] on link "Список получателей" at bounding box center [434, 148] width 126 height 27
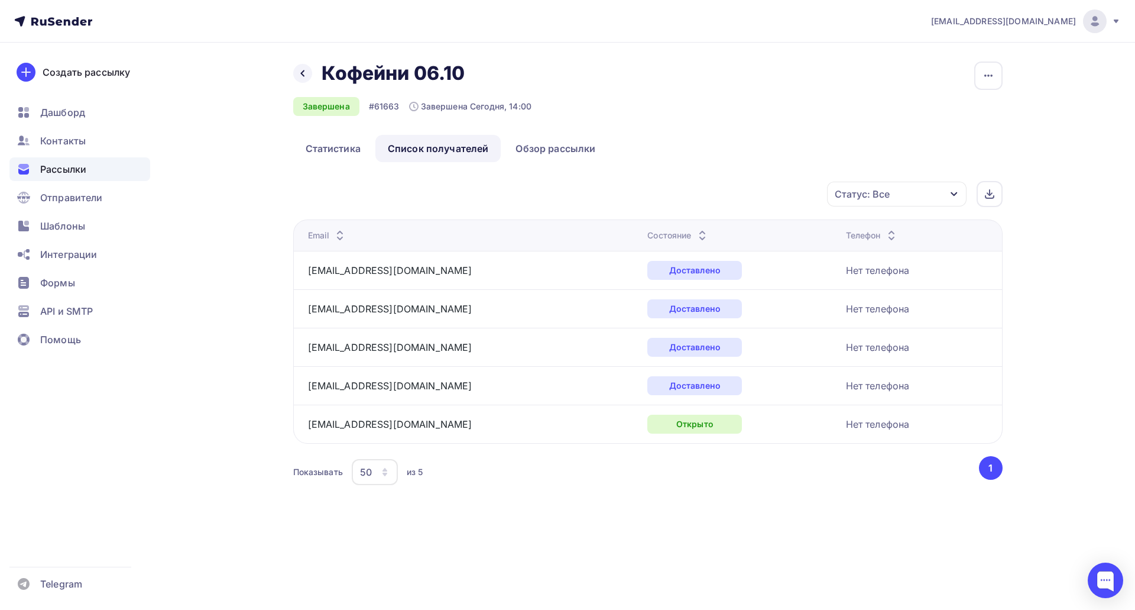
click at [1069, 317] on div "sales@avecplaisir.ru Аккаунт Тарифы Выйти Создать рассылку Дашборд Контакты Рас…" at bounding box center [567, 267] width 1135 height 535
click at [352, 151] on link "Статистика" at bounding box center [333, 148] width 80 height 27
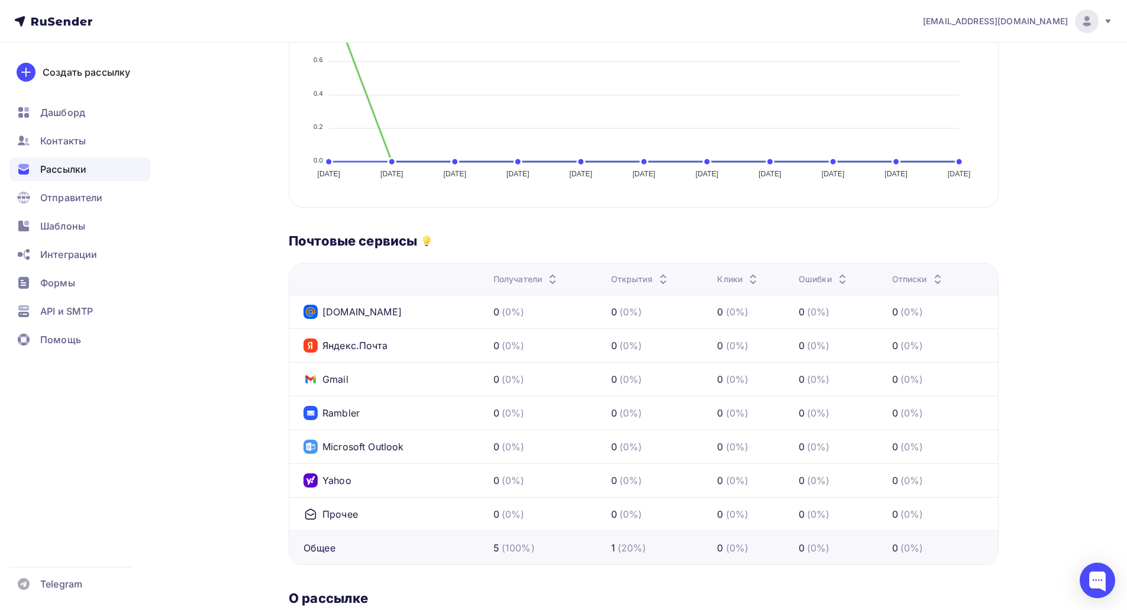
scroll to position [229, 0]
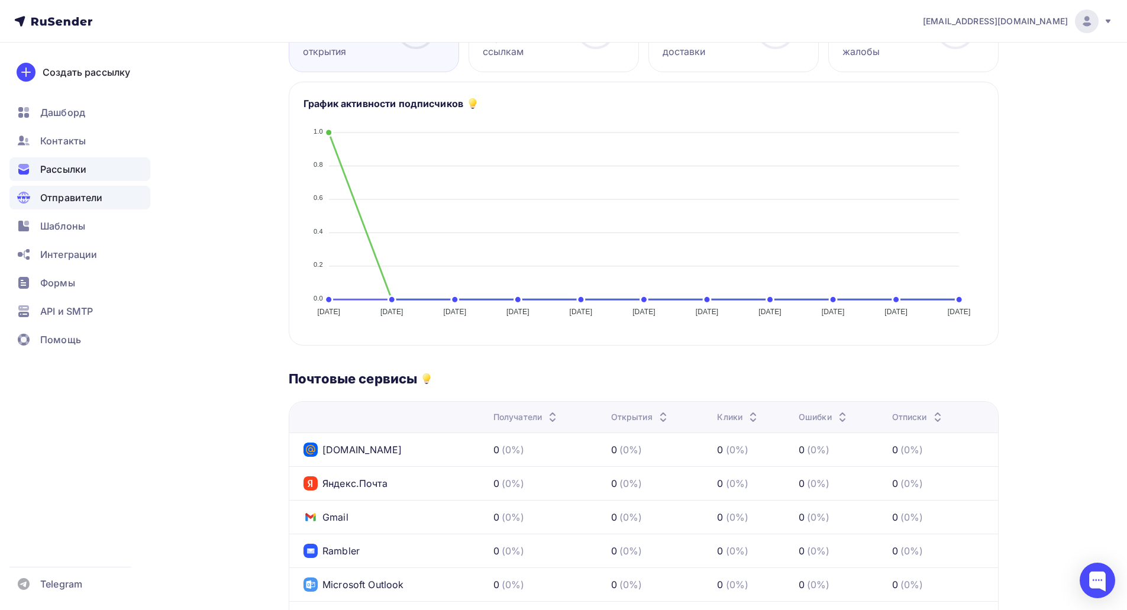
click at [124, 195] on div "Отправители" at bounding box center [79, 198] width 141 height 24
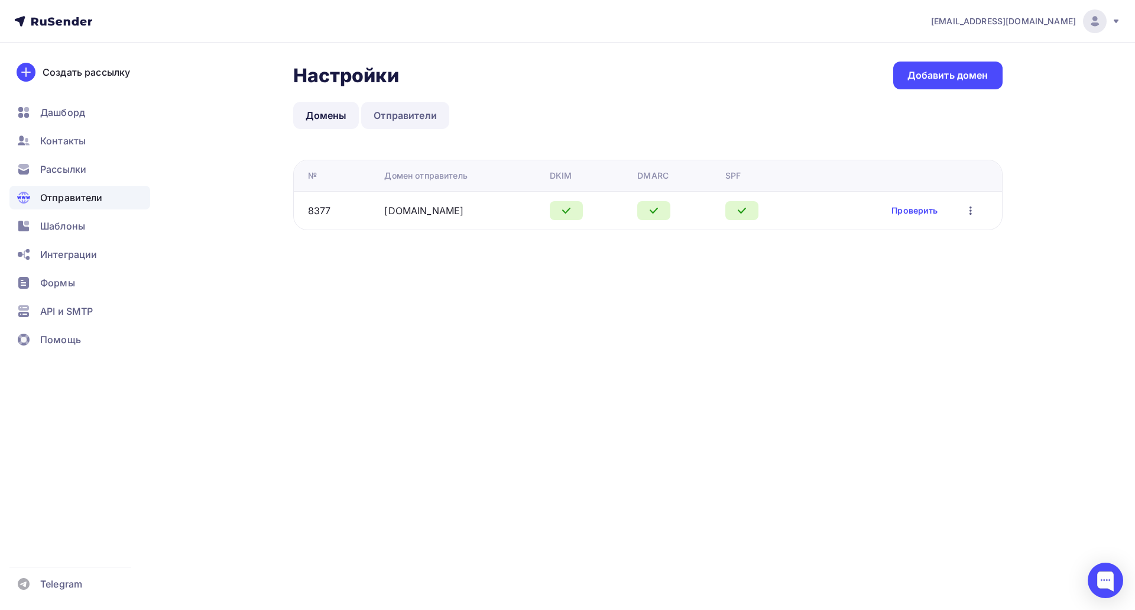
click at [404, 120] on link "Отправители" at bounding box center [405, 115] width 88 height 27
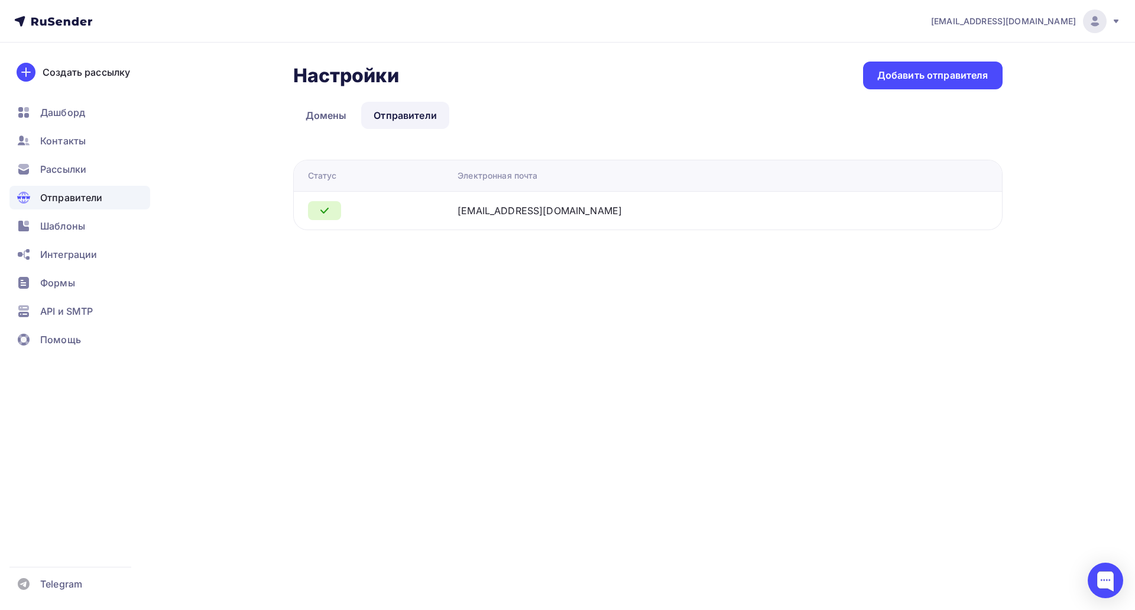
click at [329, 213] on icon at bounding box center [325, 210] width 14 height 14
click at [342, 121] on link "Домены" at bounding box center [326, 115] width 66 height 27
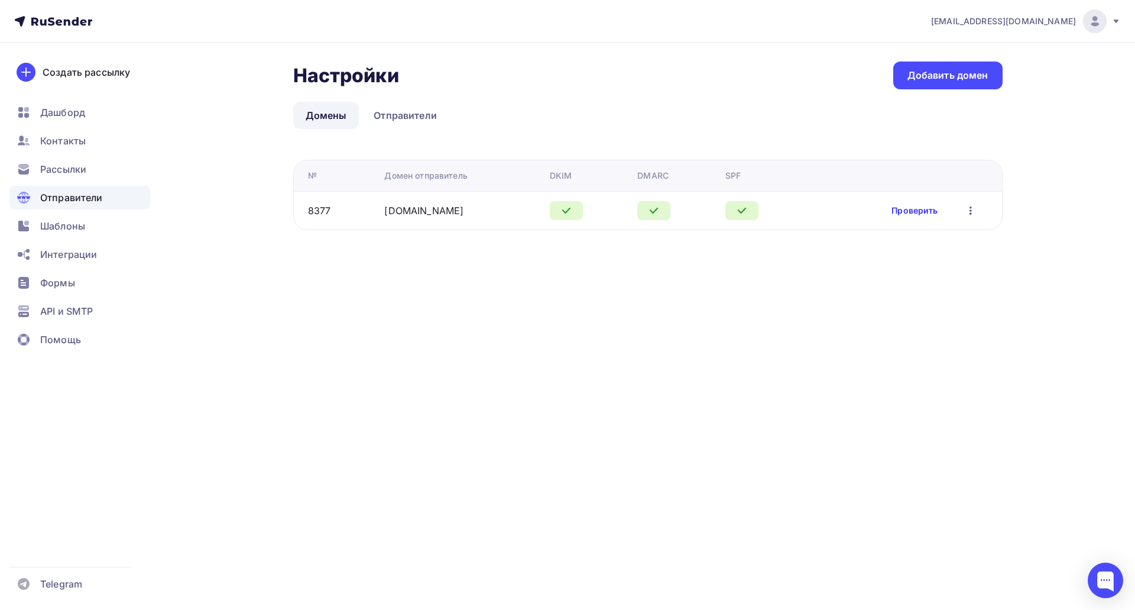
click at [918, 211] on link "Проверить" at bounding box center [915, 211] width 46 height 12
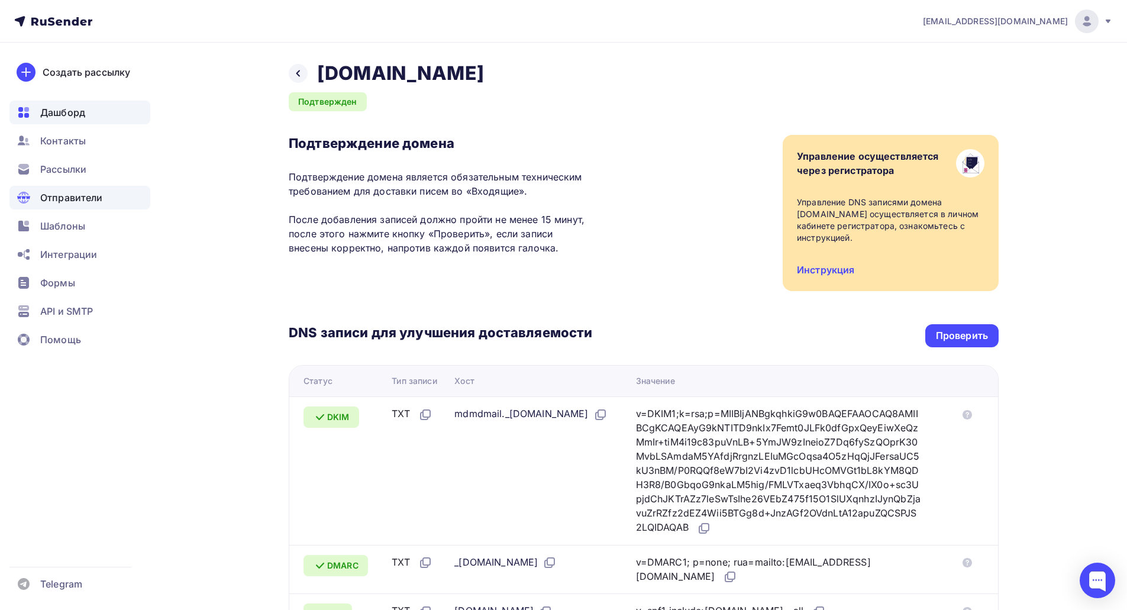
click at [75, 112] on span "Дашборд" at bounding box center [62, 112] width 45 height 14
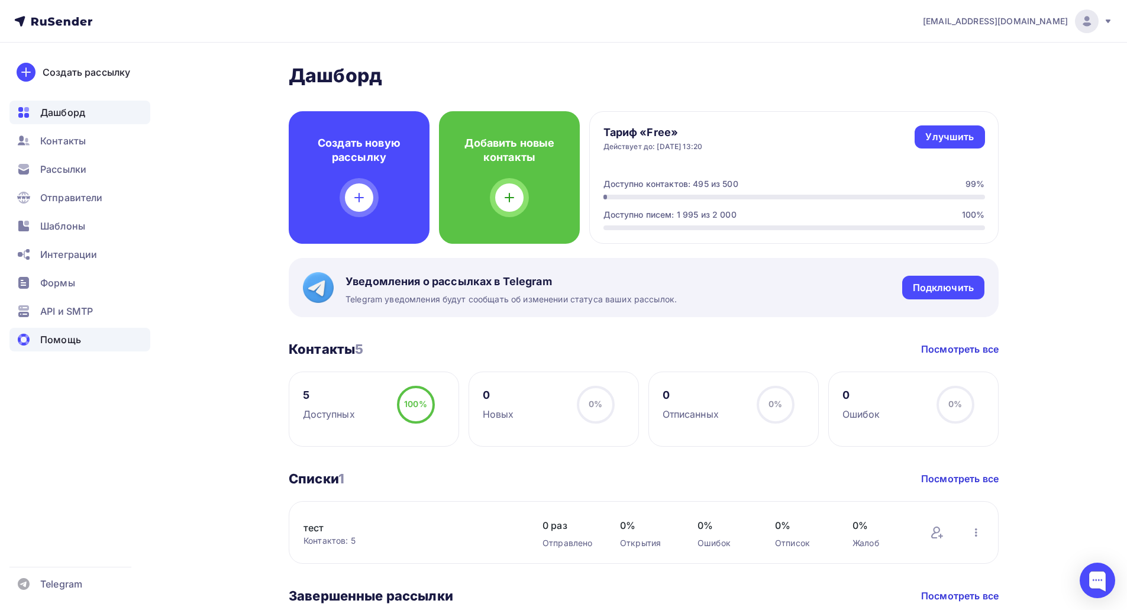
click at [79, 336] on span "Помощь" at bounding box center [60, 339] width 41 height 14
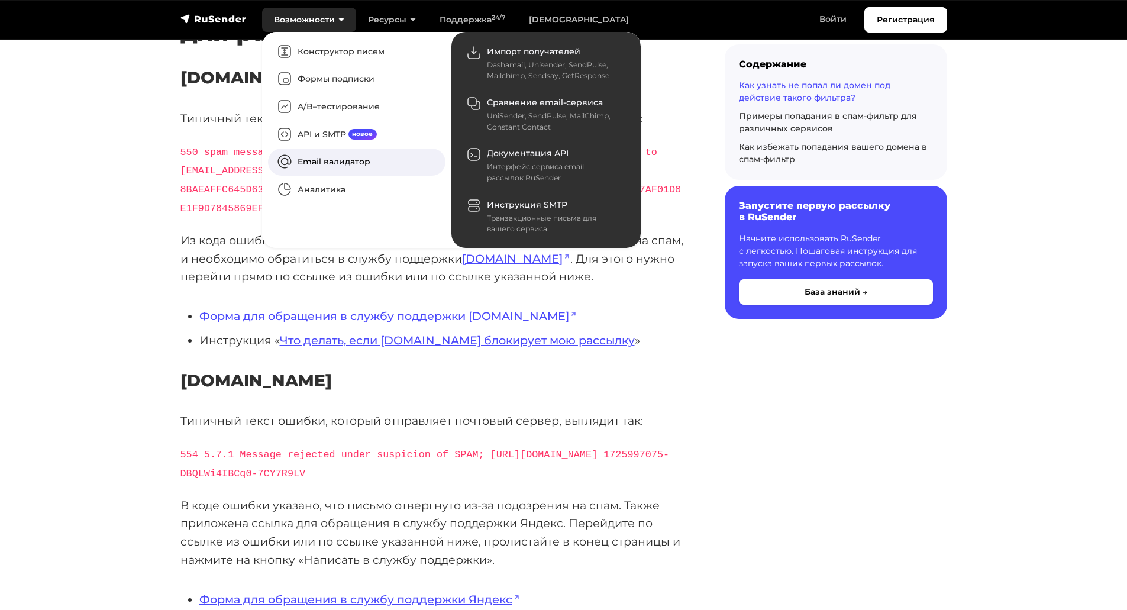
scroll to position [1124, 0]
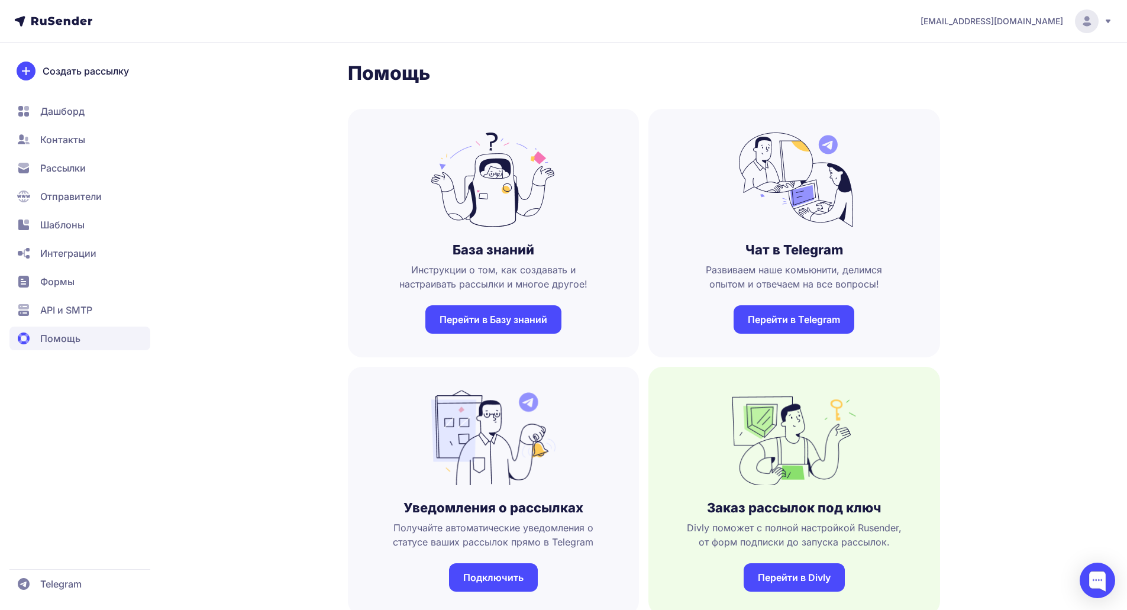
click at [490, 321] on link "Перейти в Базу знаний" at bounding box center [493, 319] width 136 height 28
click at [85, 198] on span "Отправители" at bounding box center [71, 196] width 62 height 14
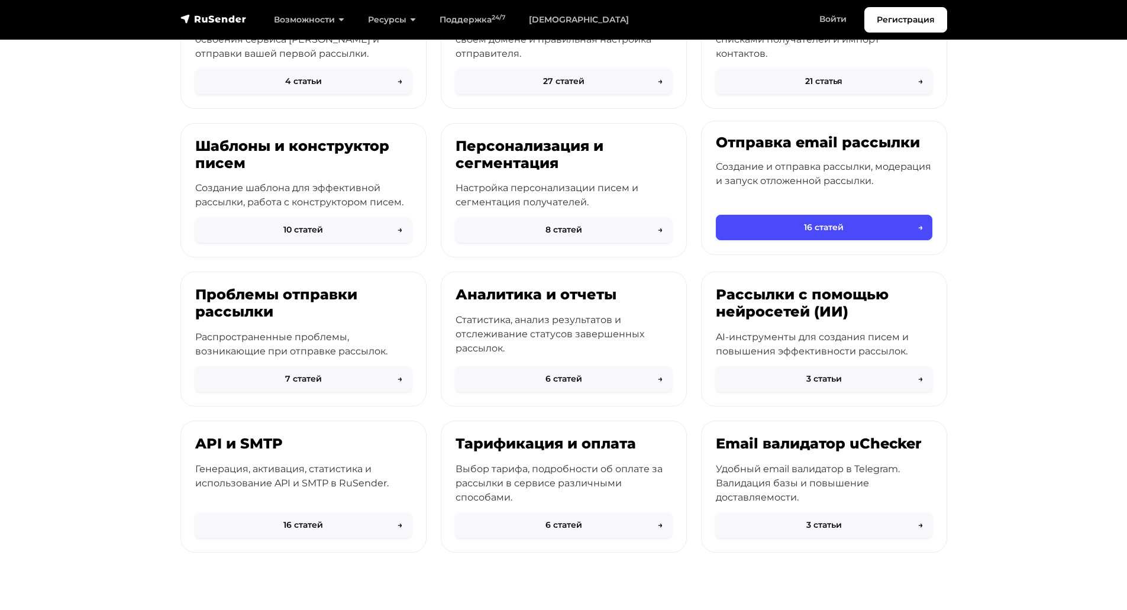
scroll to position [237, 0]
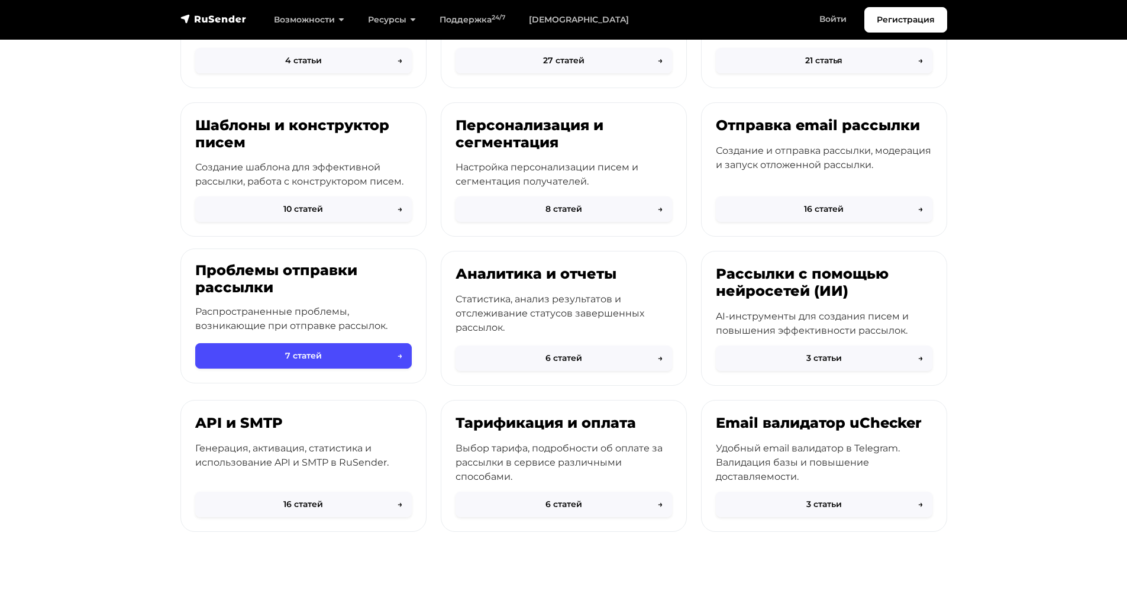
click at [396, 302] on div "Проблемы отправки рассылки Распространенные проблемы, возникающие при отправке …" at bounding box center [303, 304] width 245 height 110
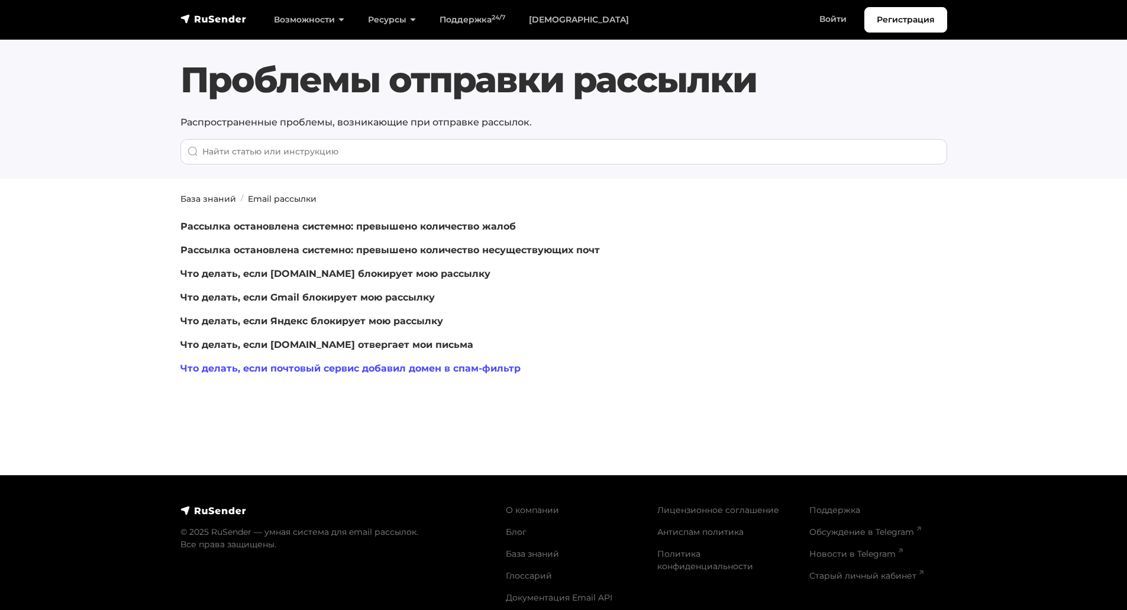
click at [451, 369] on link "Что делать, если почтовый сервис добавил домен в спам-фильтр" at bounding box center [350, 367] width 340 height 11
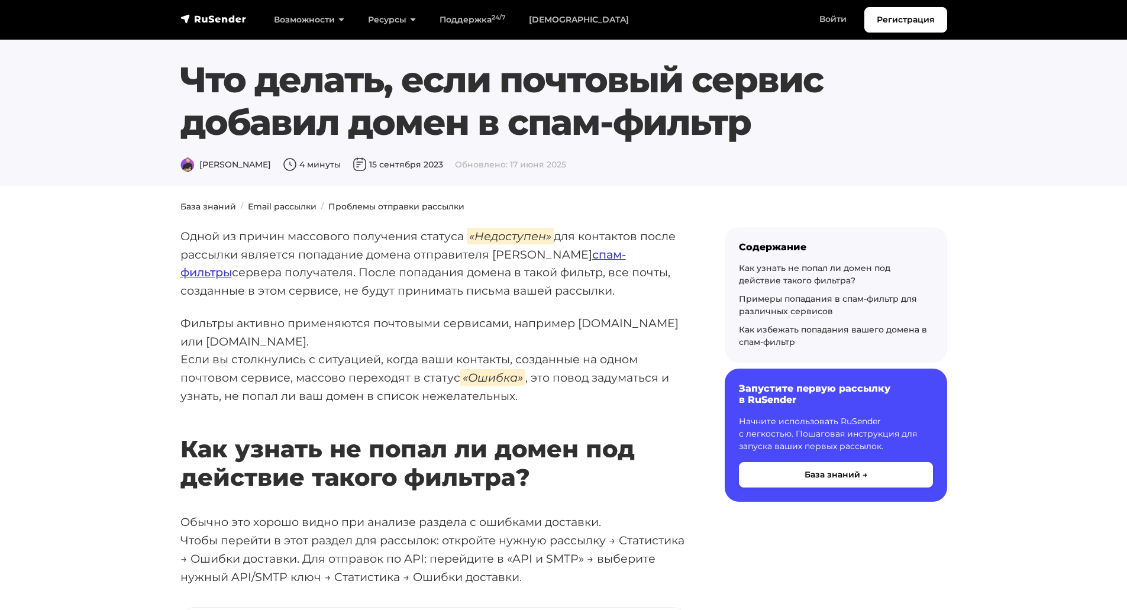
click at [522, 253] on link "спам-фильтры" at bounding box center [402, 263] width 445 height 33
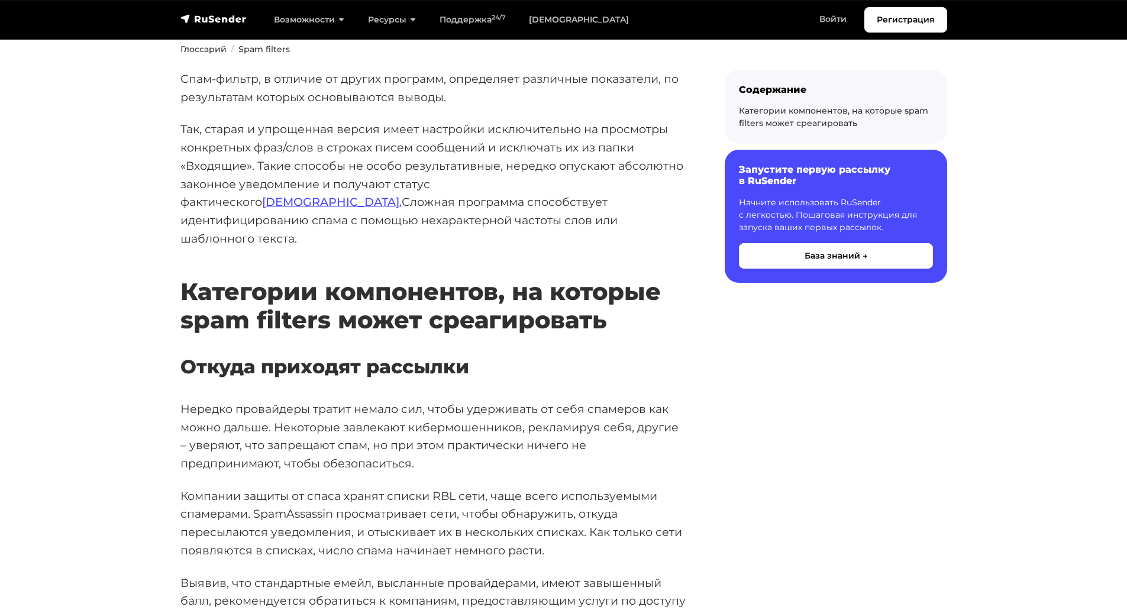
scroll to position [118, 0]
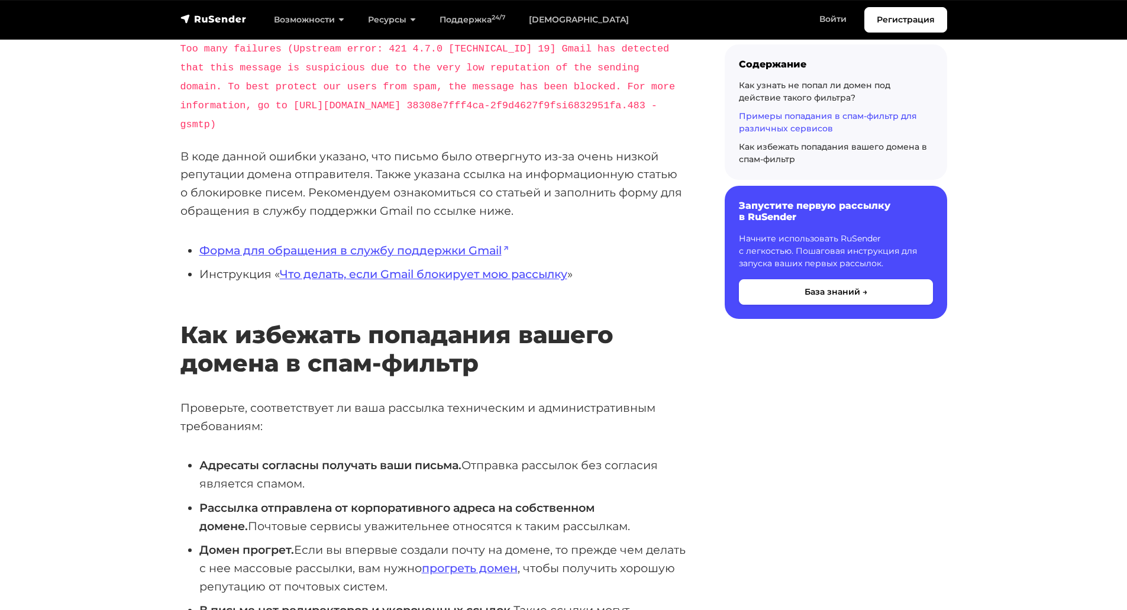
scroll to position [1774, 0]
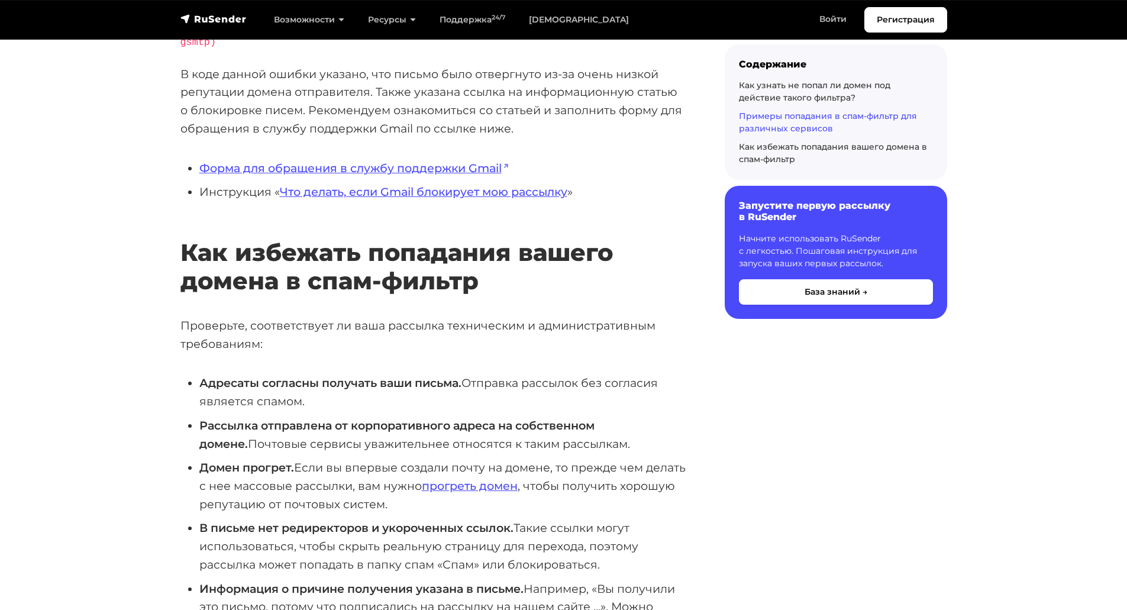
scroll to position [2011, 0]
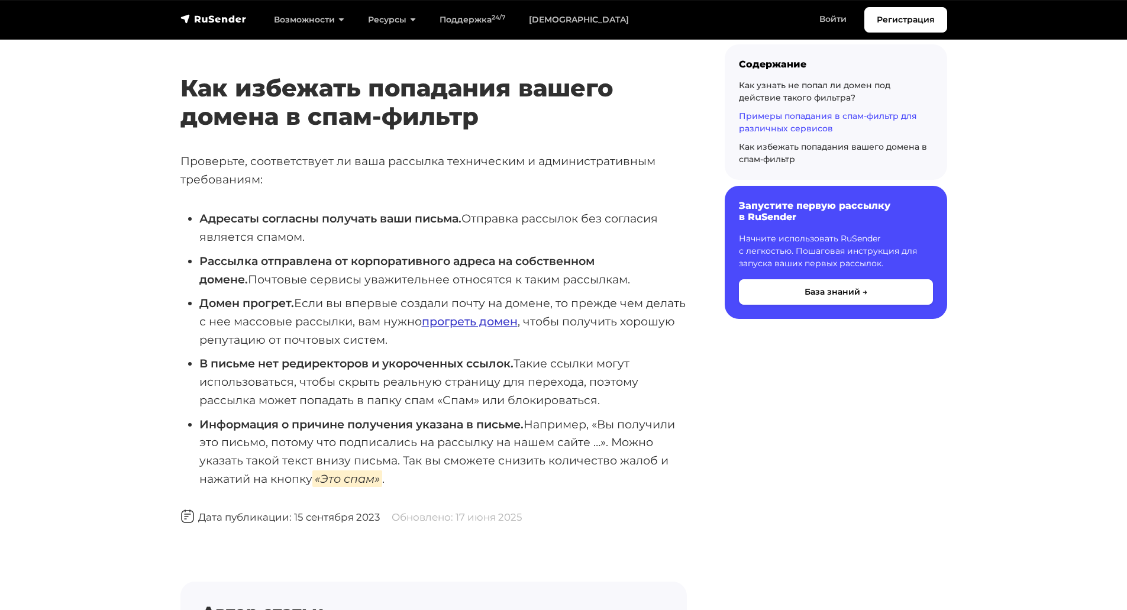
click at [490, 328] on link "прогреть домен" at bounding box center [470, 321] width 96 height 14
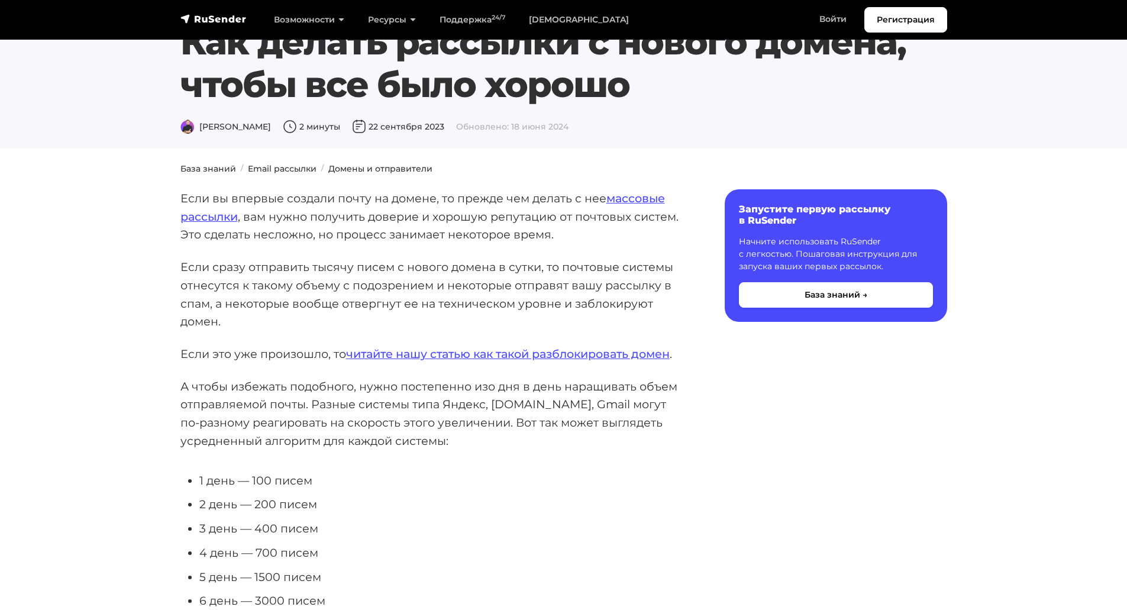
scroll to position [59, 0]
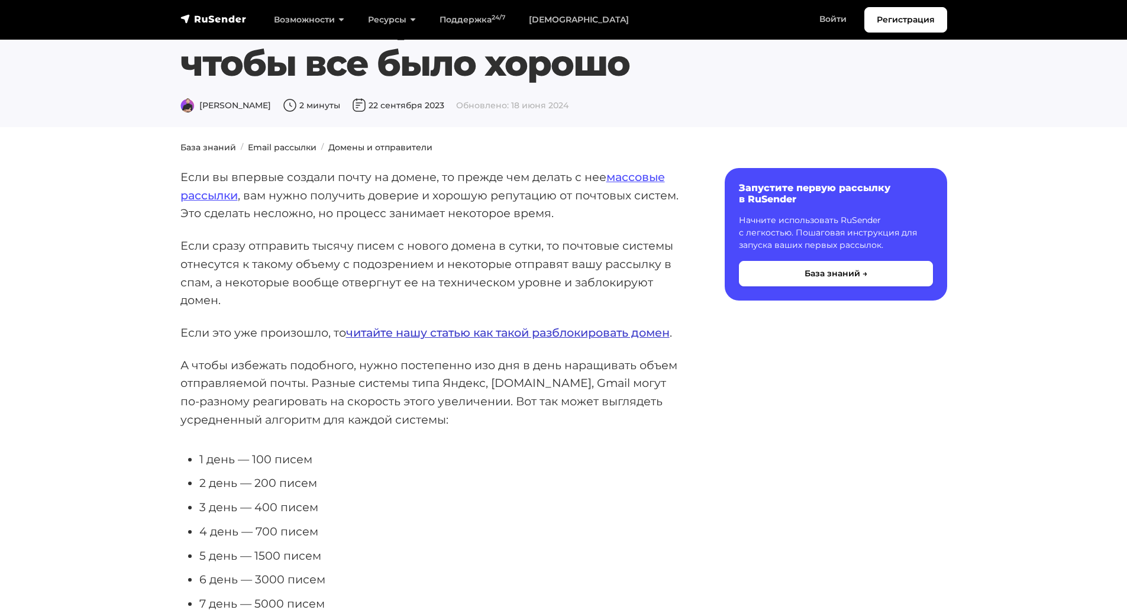
click at [423, 330] on link "читайте нашу статью как такой разблокировать домен" at bounding box center [507, 332] width 323 height 14
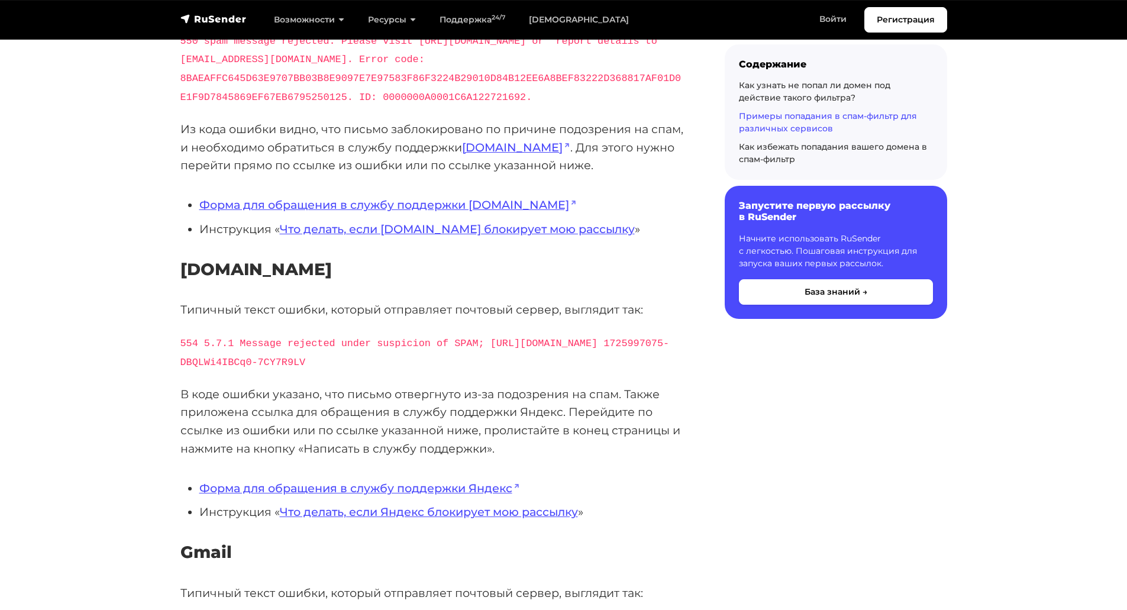
scroll to position [1183, 0]
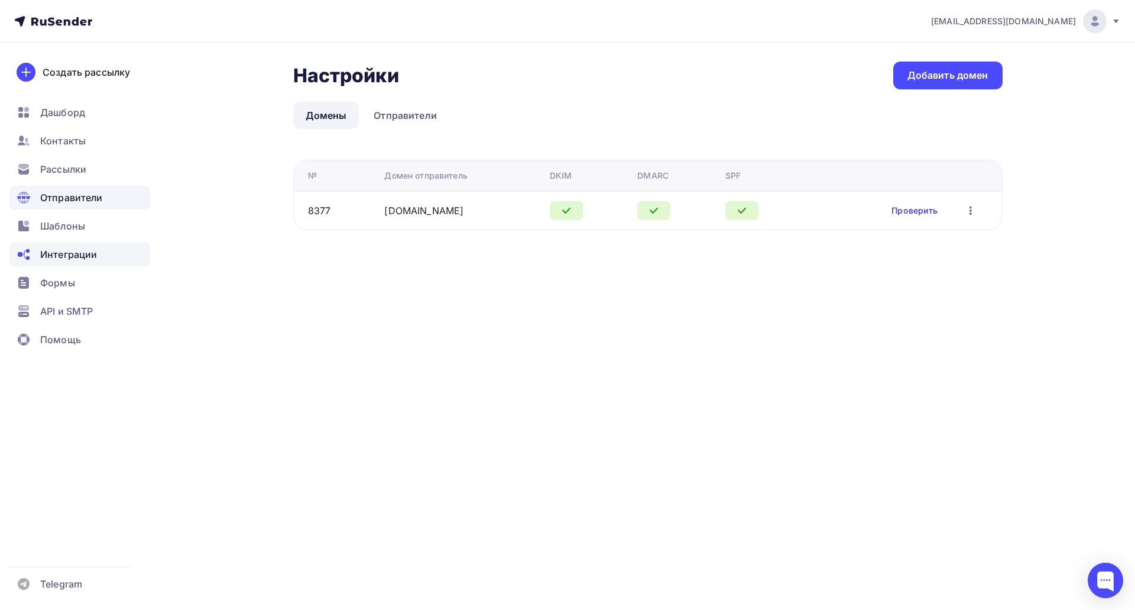
click at [79, 258] on span "Интеграции" at bounding box center [68, 254] width 57 height 14
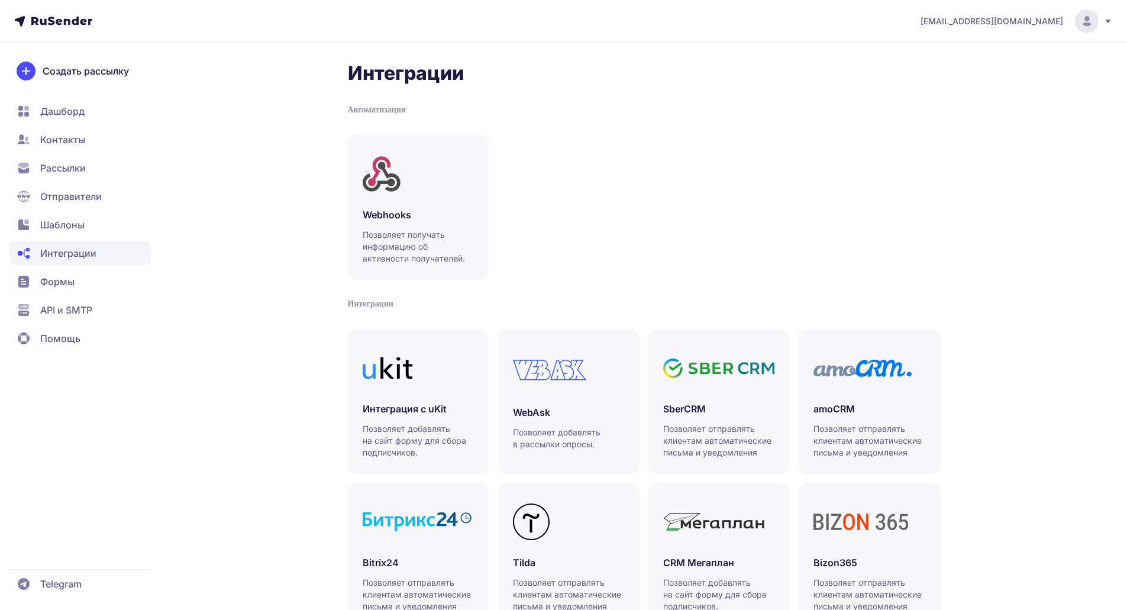
click at [79, 275] on span "Формы" at bounding box center [79, 282] width 141 height 24
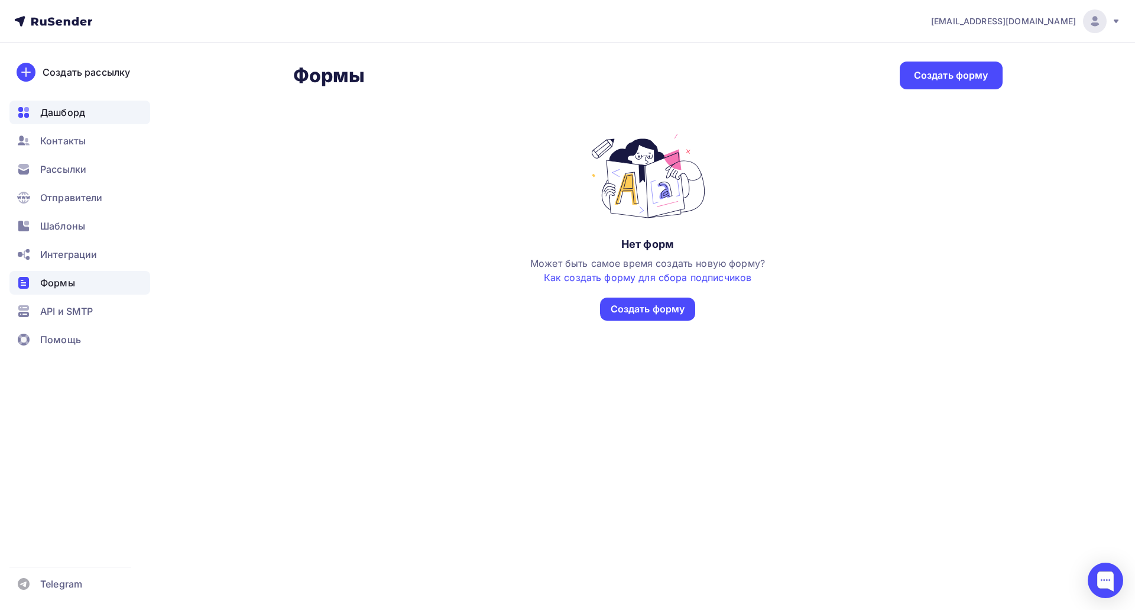
click at [82, 123] on div "Дашборд" at bounding box center [79, 113] width 141 height 24
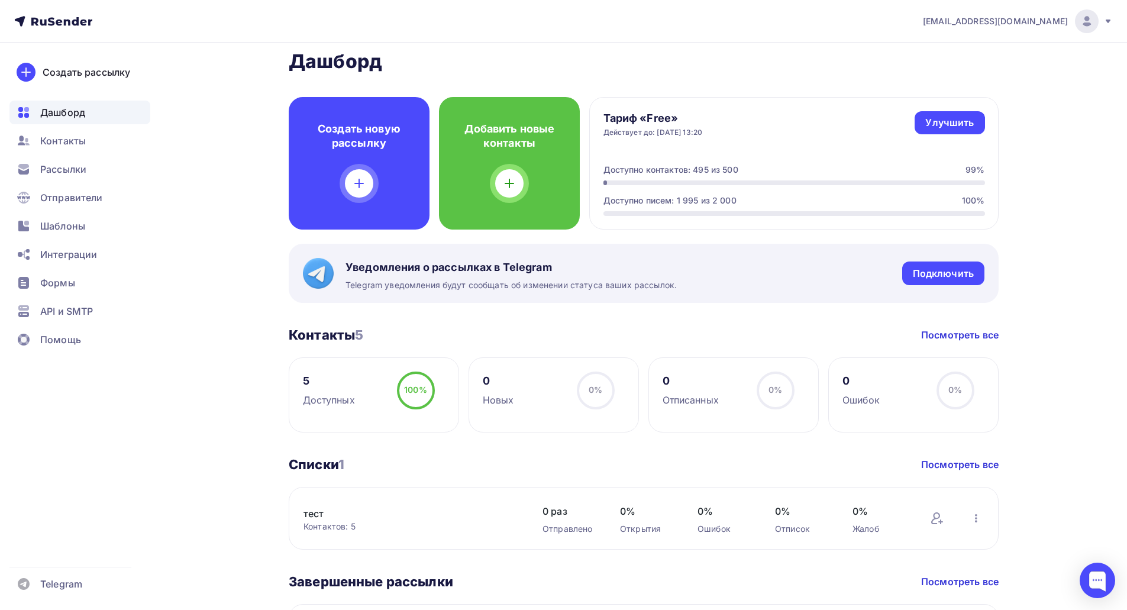
scroll to position [8, 0]
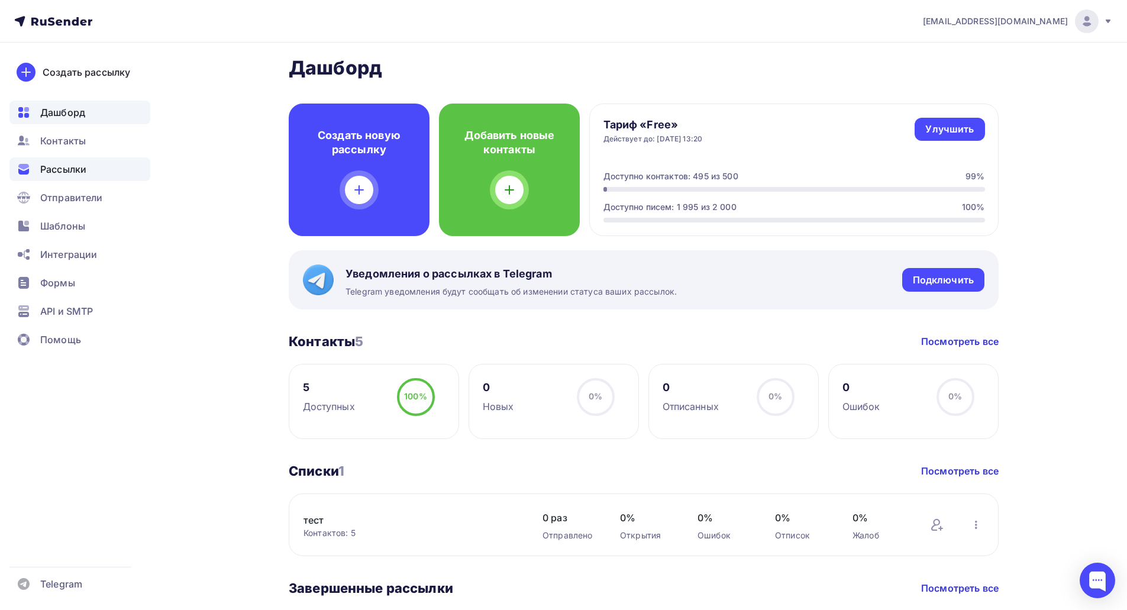
click at [75, 173] on span "Рассылки" at bounding box center [63, 169] width 46 height 14
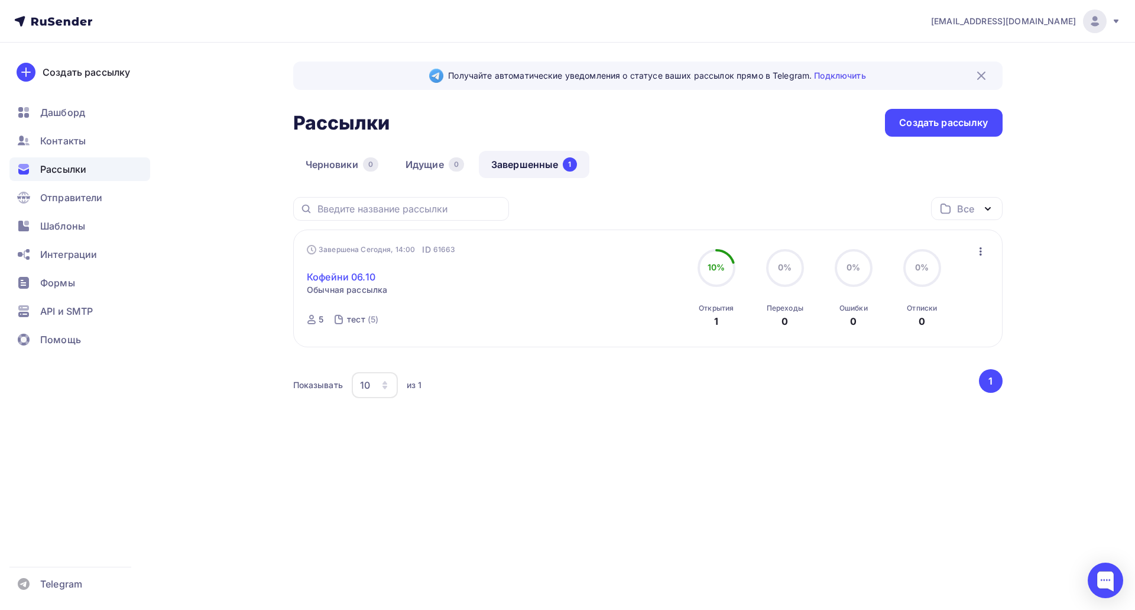
click at [341, 271] on link "Кофейни 06.10" at bounding box center [341, 277] width 69 height 14
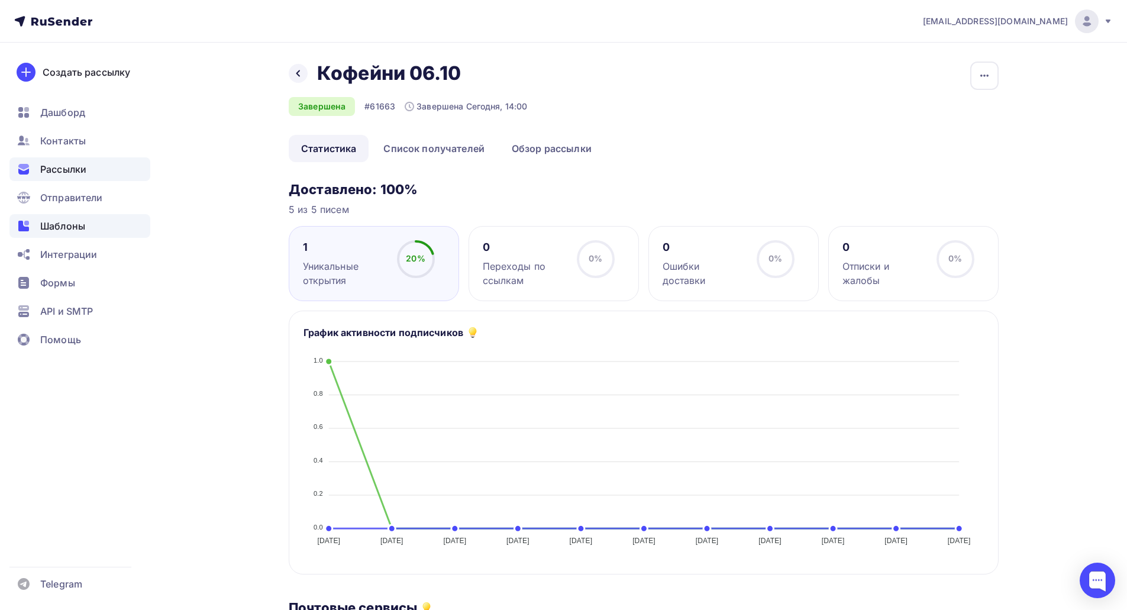
click at [87, 225] on div "Шаблоны" at bounding box center [79, 226] width 141 height 24
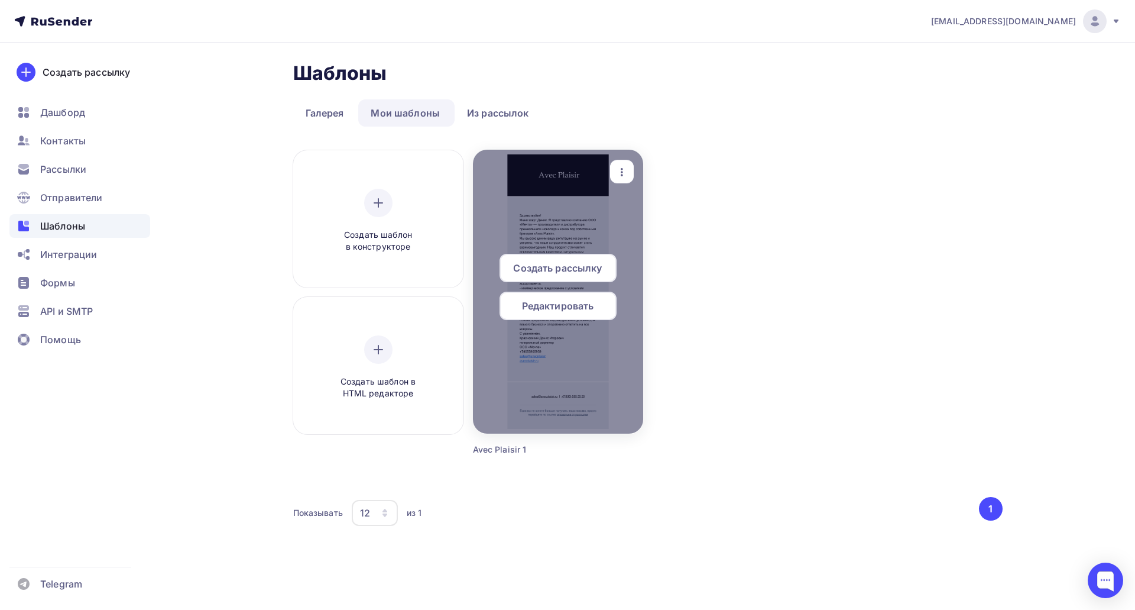
click at [549, 205] on div at bounding box center [558, 292] width 170 height 284
click at [574, 306] on span "Редактировать" at bounding box center [558, 306] width 72 height 14
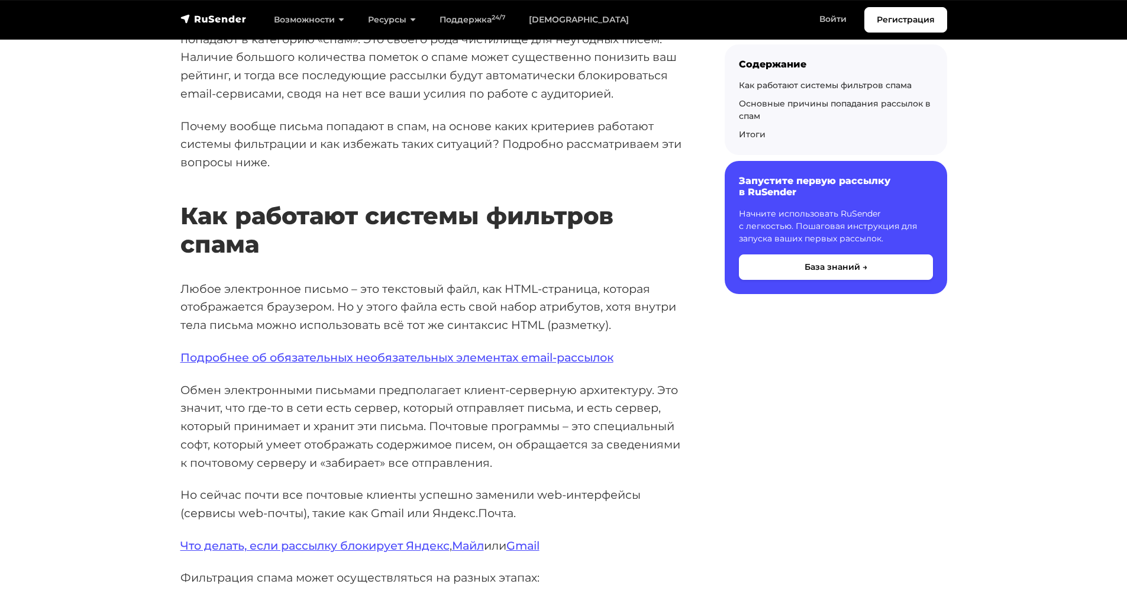
scroll to position [237, 0]
